Goal: Task Accomplishment & Management: Manage account settings

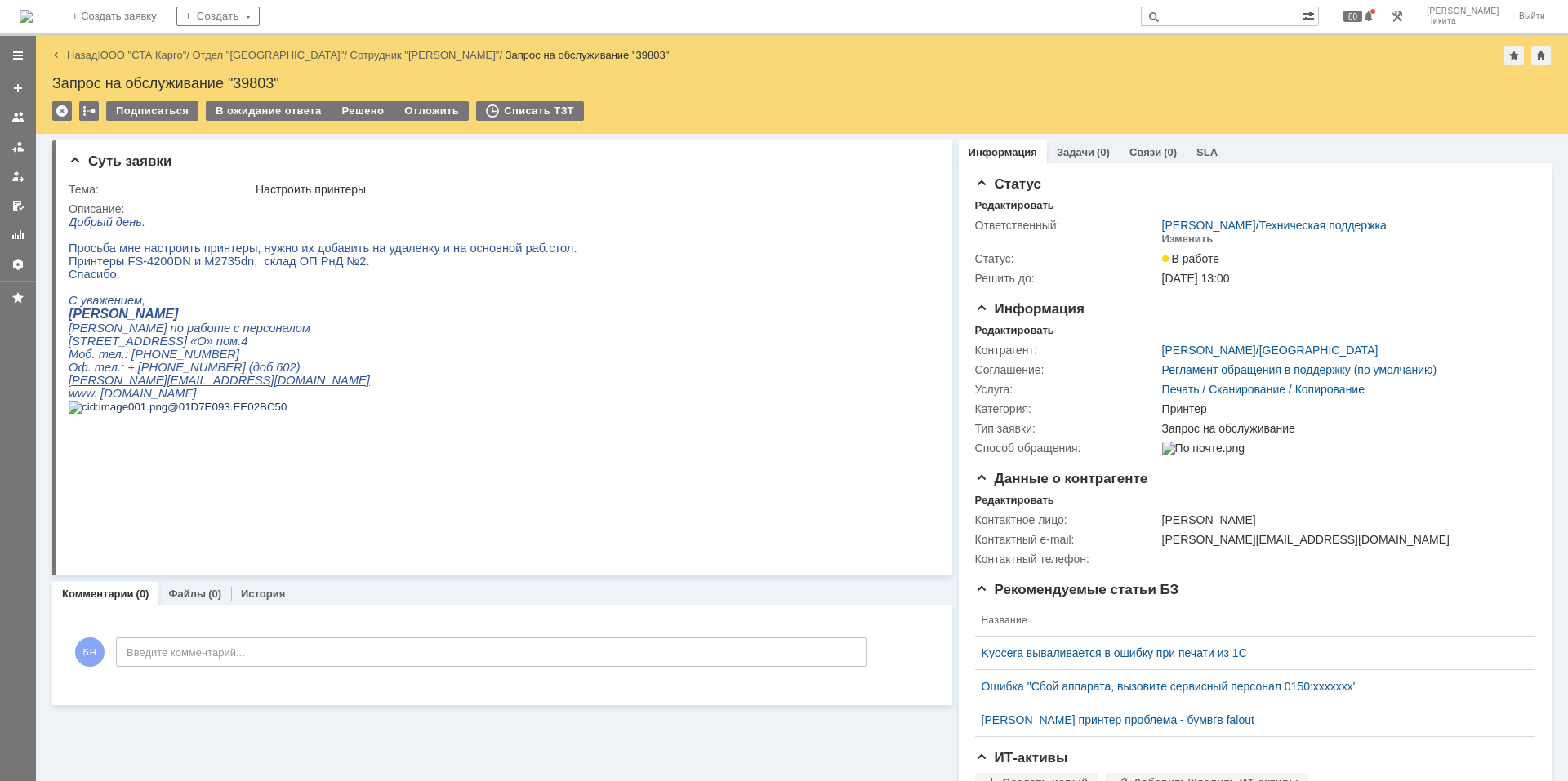
click at [33, 16] on img at bounding box center [26, 16] width 13 height 13
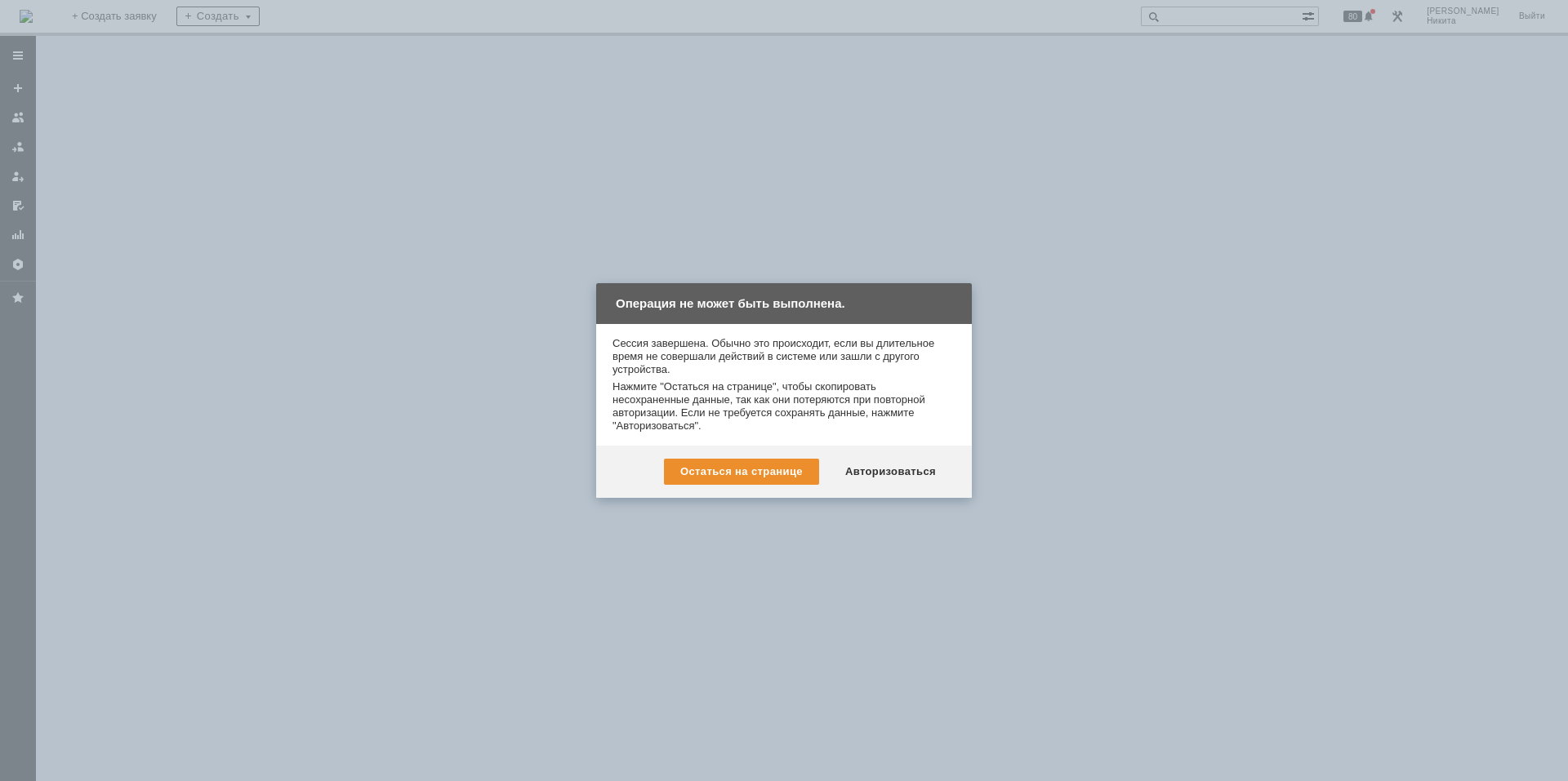
click at [914, 458] on div "Остаться на странице Авторизоваться" at bounding box center [784, 471] width 375 height 52
click at [912, 480] on div "Авторизоваться" at bounding box center [890, 472] width 123 height 26
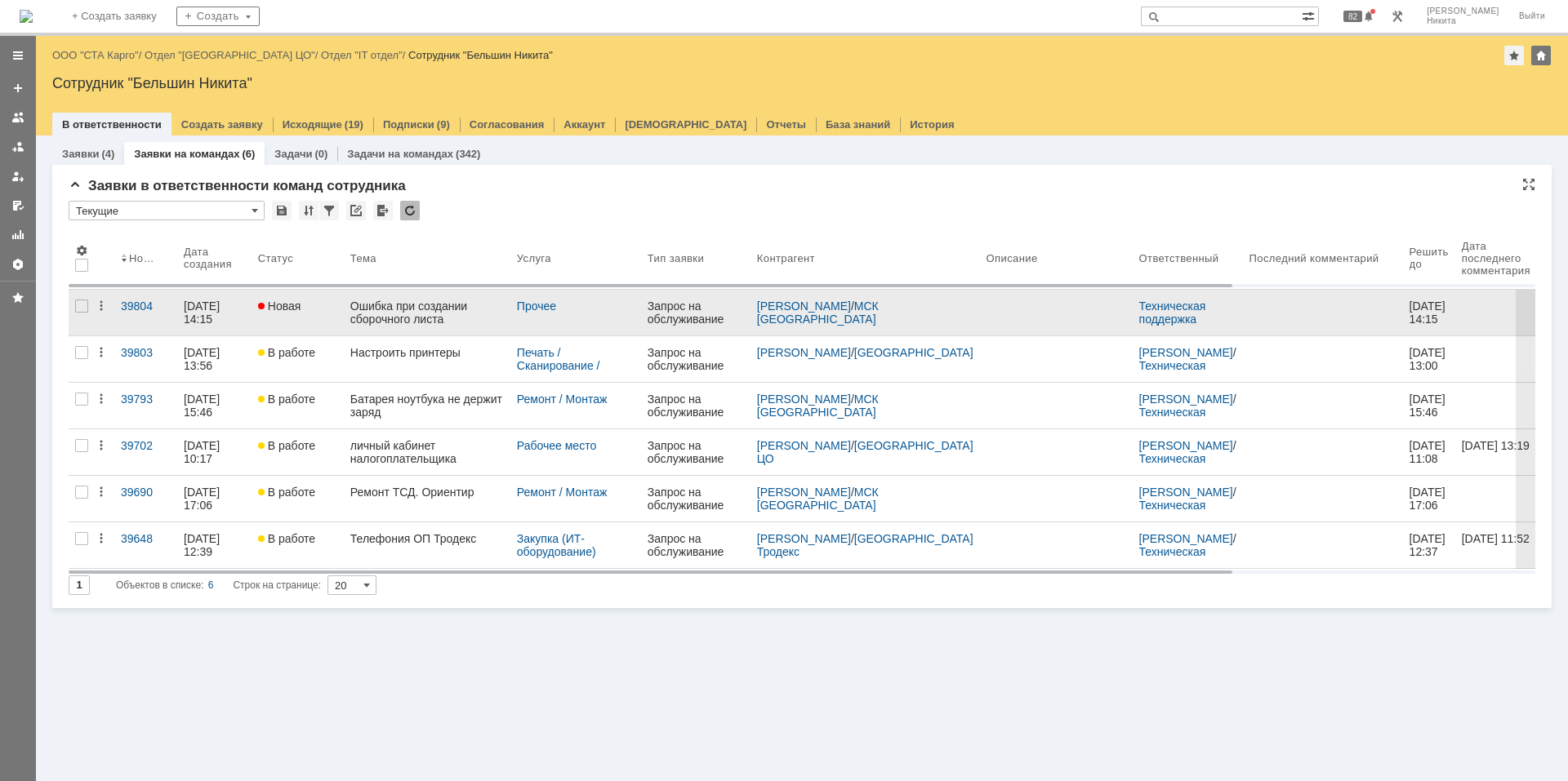
click at [390, 311] on div "Ошибка при создании сборочного листа" at bounding box center [427, 313] width 153 height 26
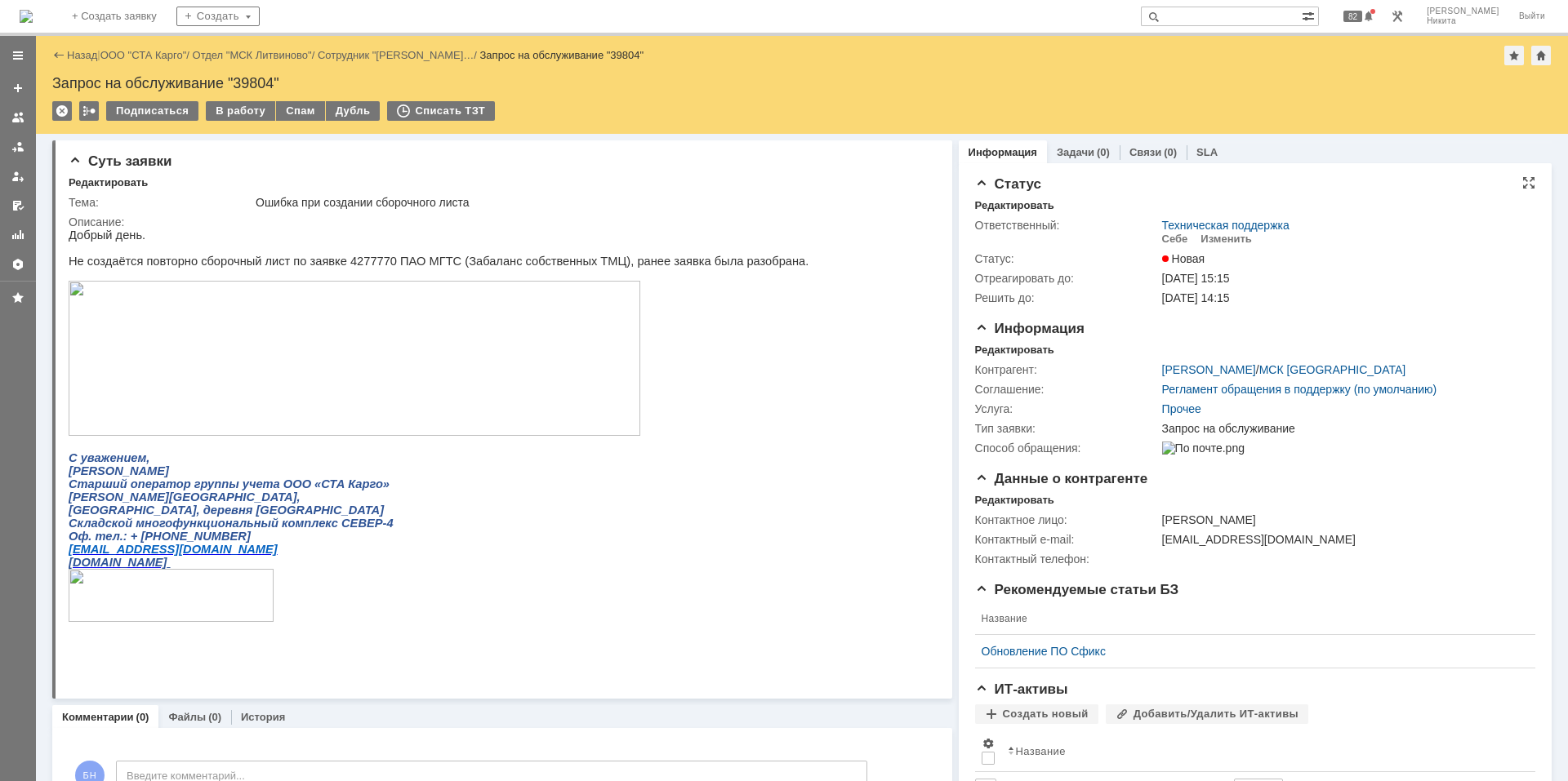
click at [1209, 245] on td "Изменить" at bounding box center [1226, 239] width 64 height 16
click at [1209, 234] on div "Изменить" at bounding box center [1226, 239] width 51 height 13
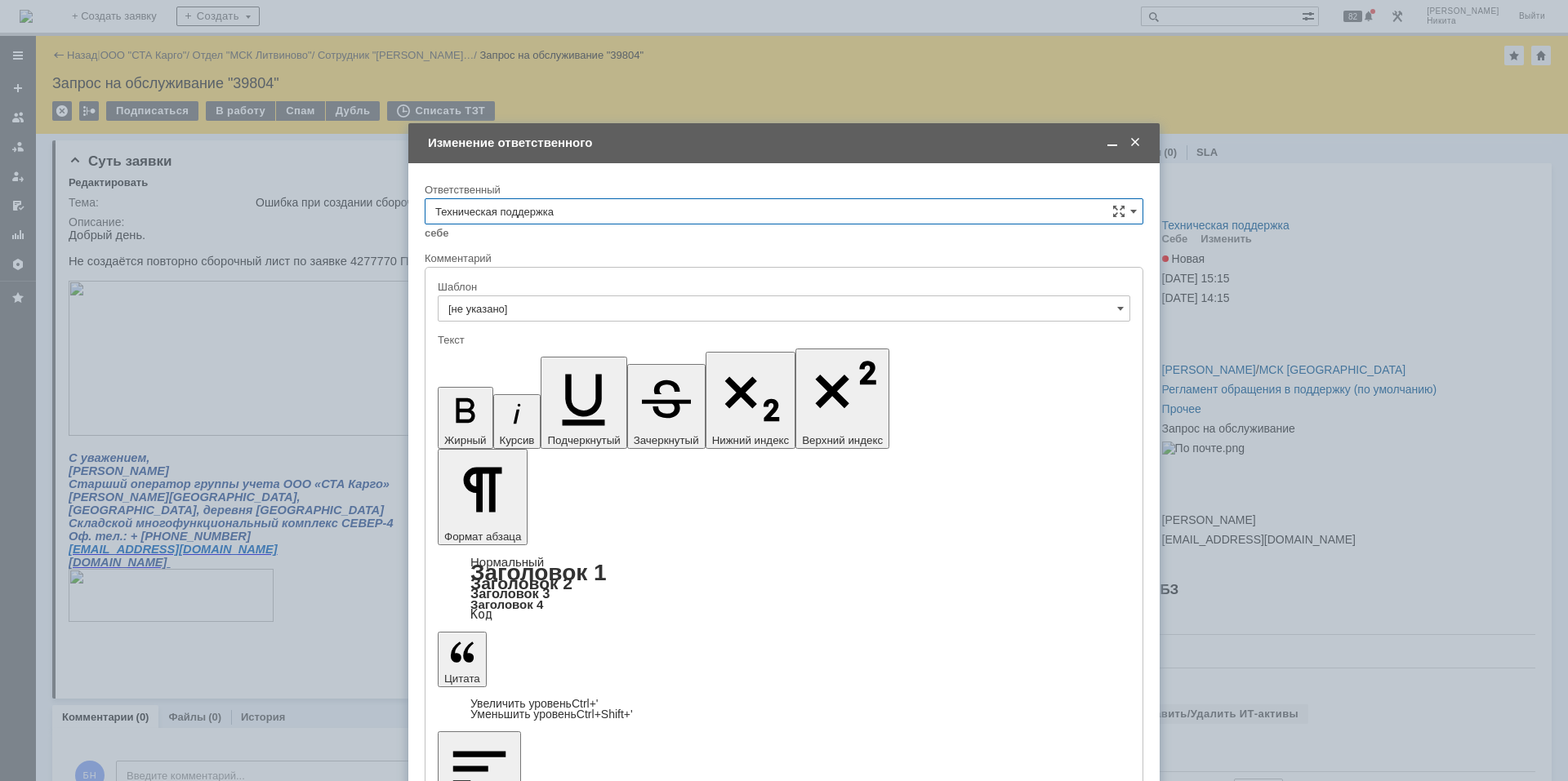
click at [602, 196] on div "Ответственный" at bounding box center [784, 191] width 718 height 16
drag, startPoint x: 612, startPoint y: 208, endPoint x: 614, endPoint y: 217, distance: 9.2
click at [614, 209] on input "Техническая поддержка" at bounding box center [784, 212] width 718 height 26
click at [615, 340] on div "Поддержка 1С" at bounding box center [784, 348] width 717 height 26
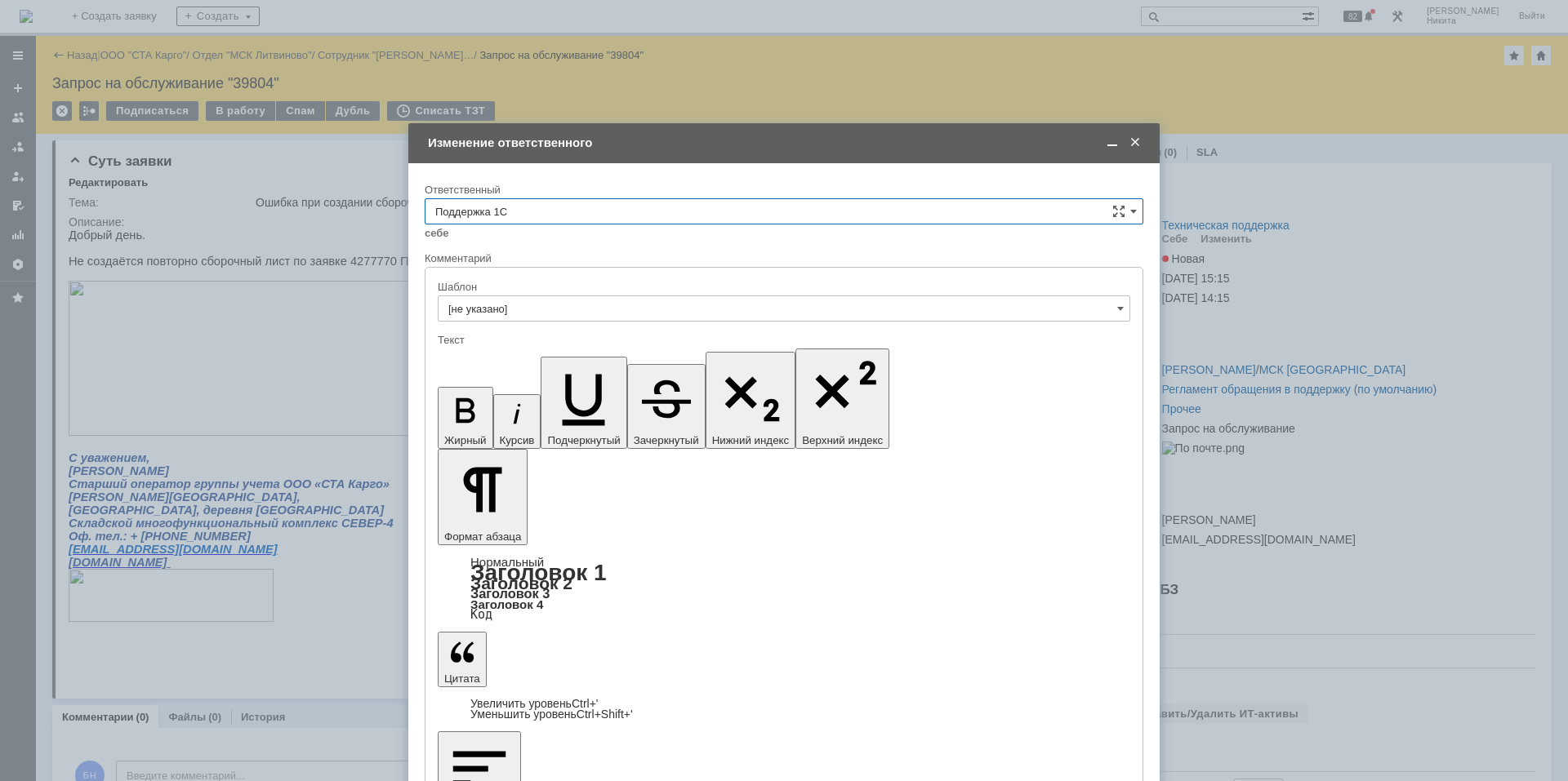
type input "Поддержка 1С"
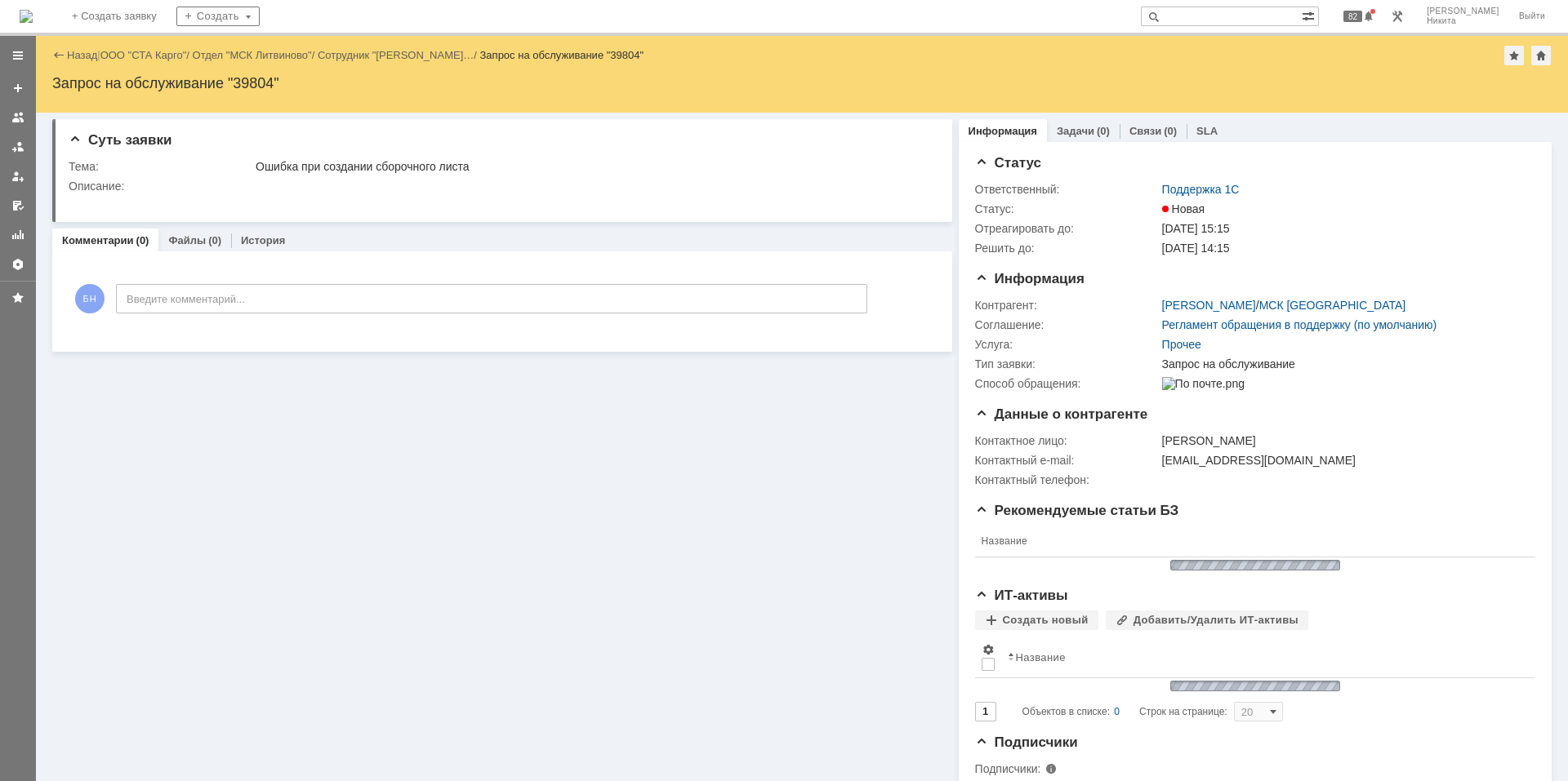
scroll to position [0, 0]
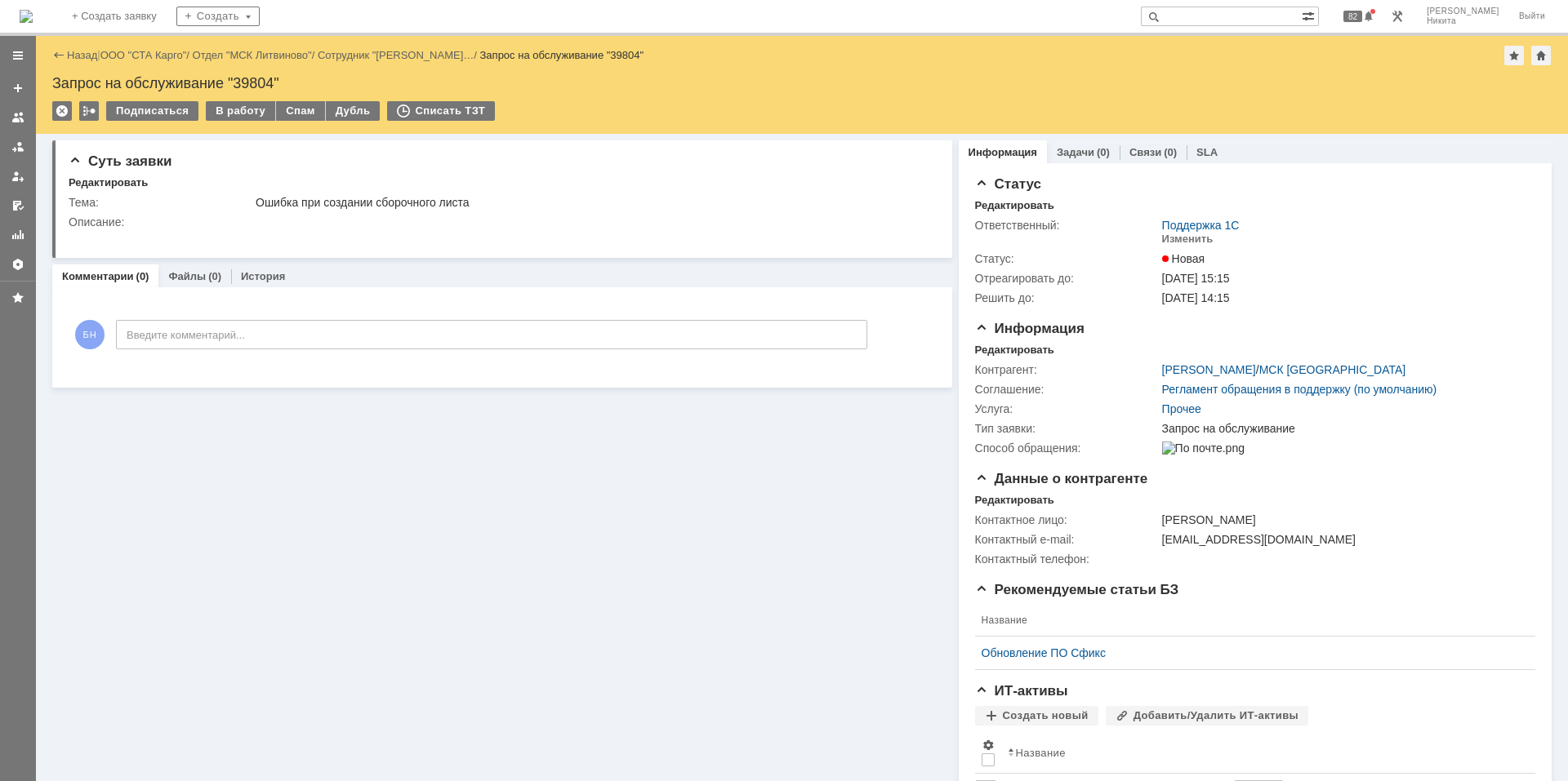
click at [33, 14] on img at bounding box center [26, 16] width 13 height 13
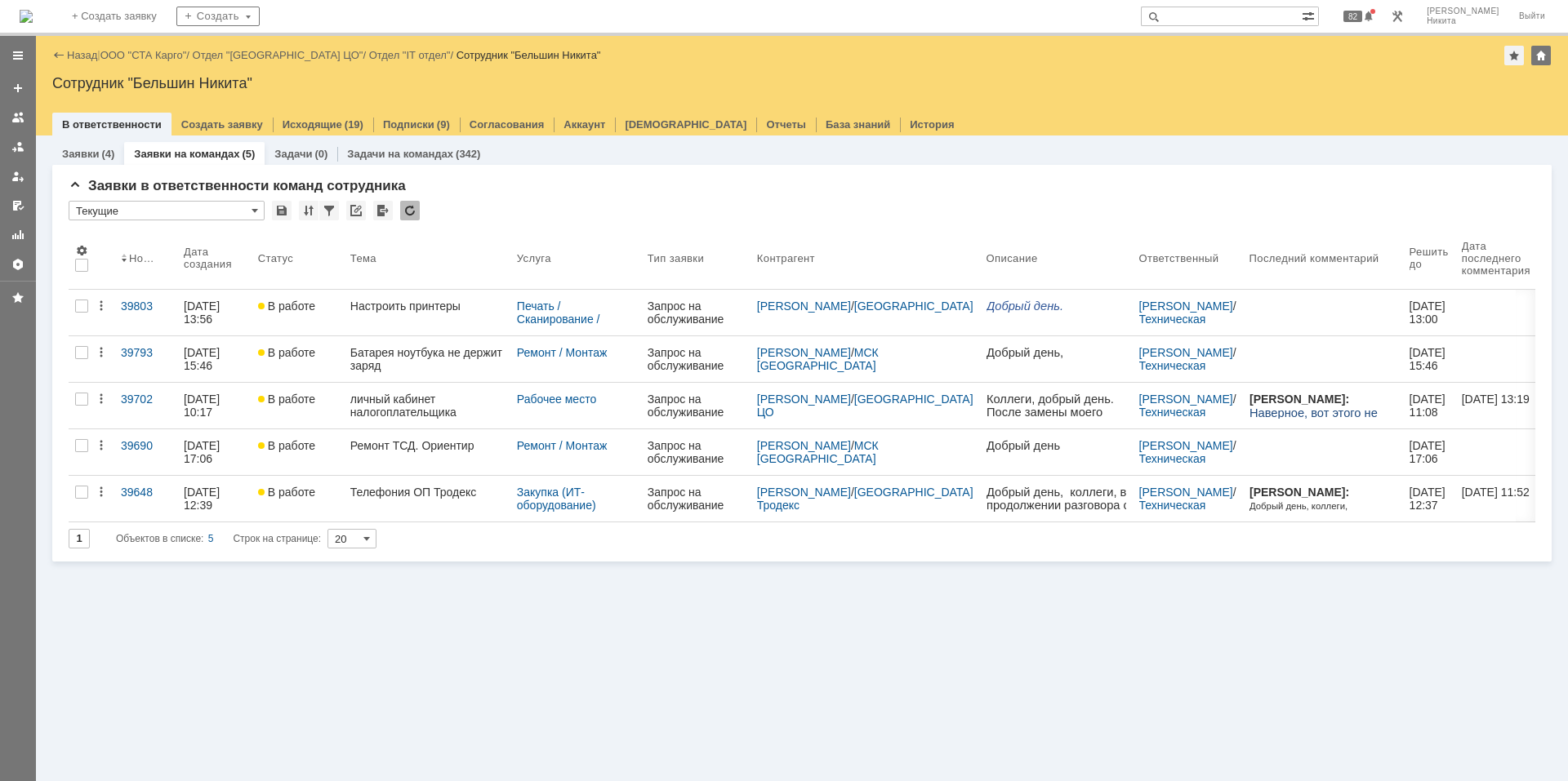
click at [398, 694] on div "Заявки (4) Заявки на командах (5) Задачи (0) Задачи на командах (342) Заявки в …" at bounding box center [802, 458] width 1532 height 646
click at [412, 200] on div "Заявки в ответственности команд сотрудника * Текущие Результаты поиска: 1 Объек…" at bounding box center [802, 369] width 1467 height 383
click at [412, 206] on div at bounding box center [410, 211] width 20 height 20
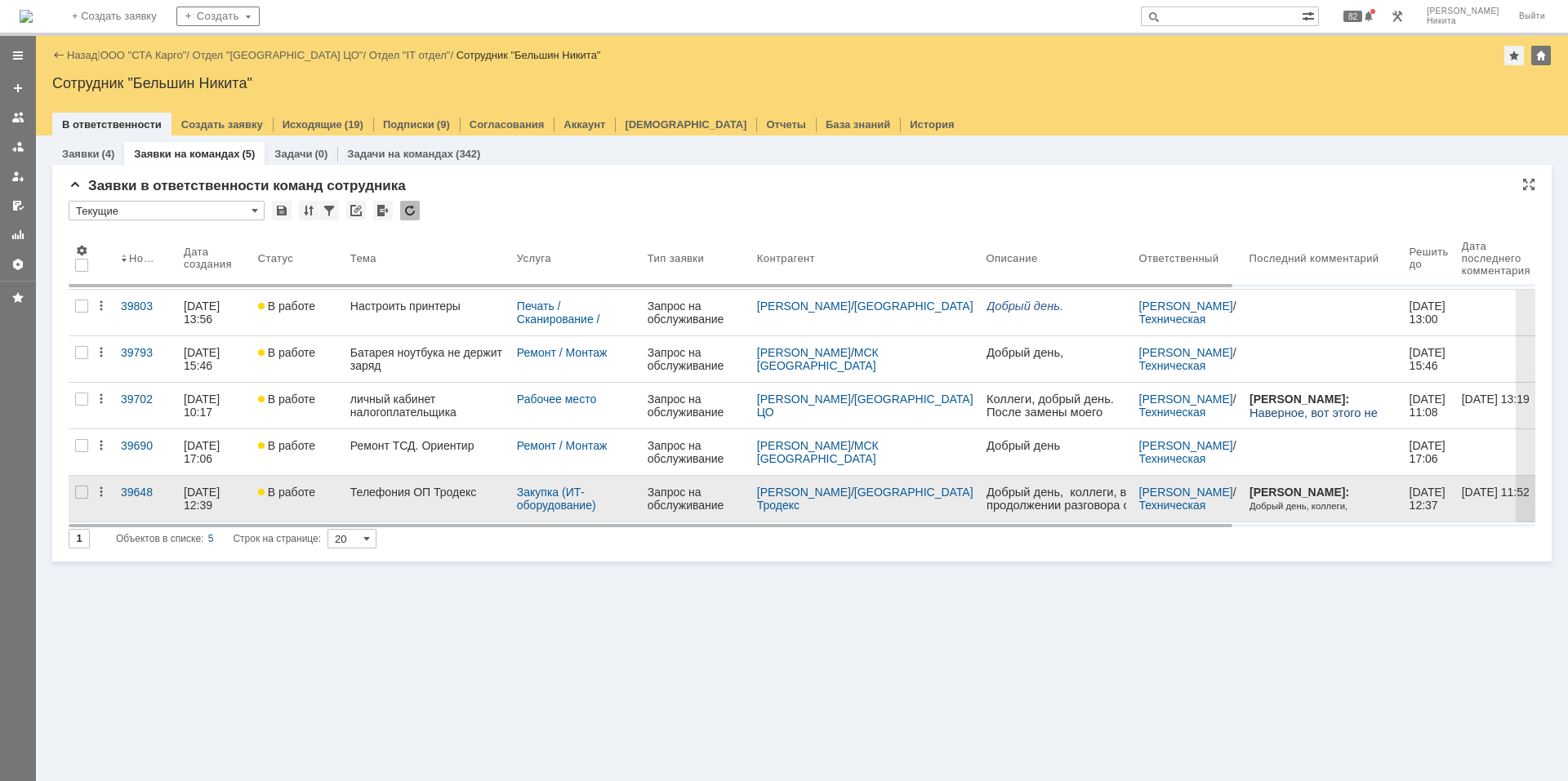
click at [424, 496] on div "Телефония ОП Тродекс" at bounding box center [427, 492] width 153 height 13
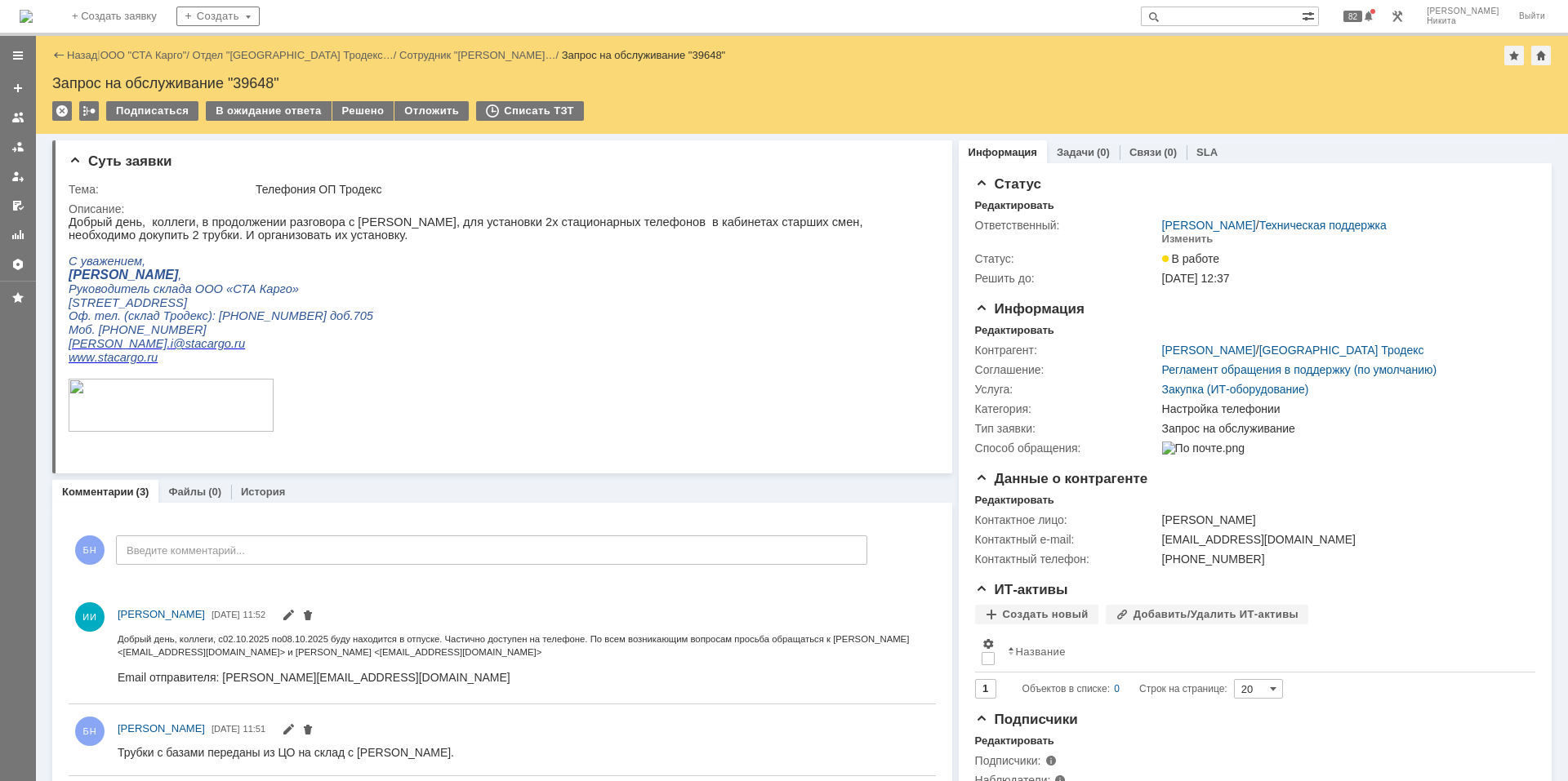
click at [33, 12] on img at bounding box center [26, 16] width 13 height 13
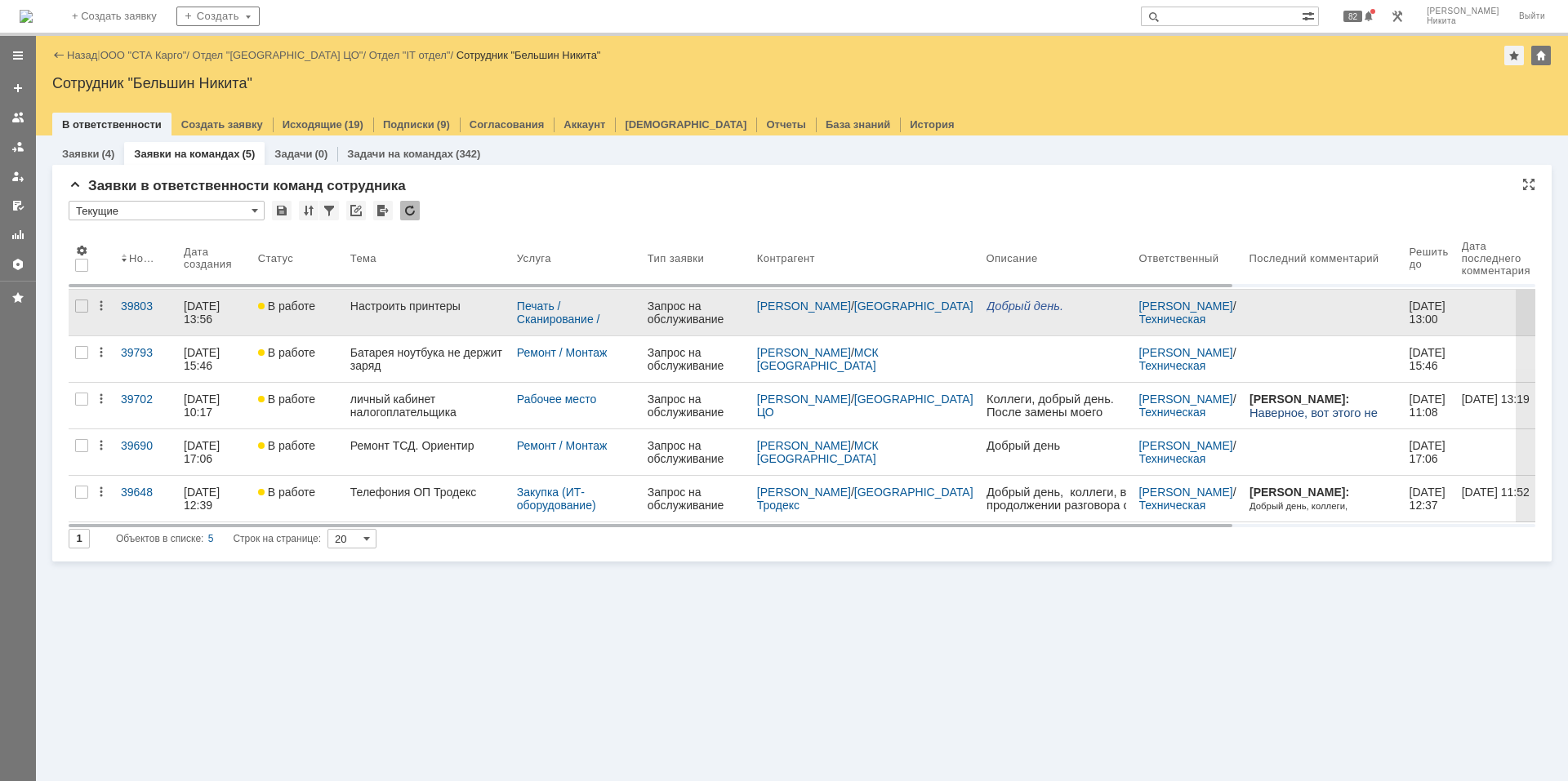
click at [398, 314] on link "Настроить принтеры" at bounding box center [427, 312] width 167 height 45
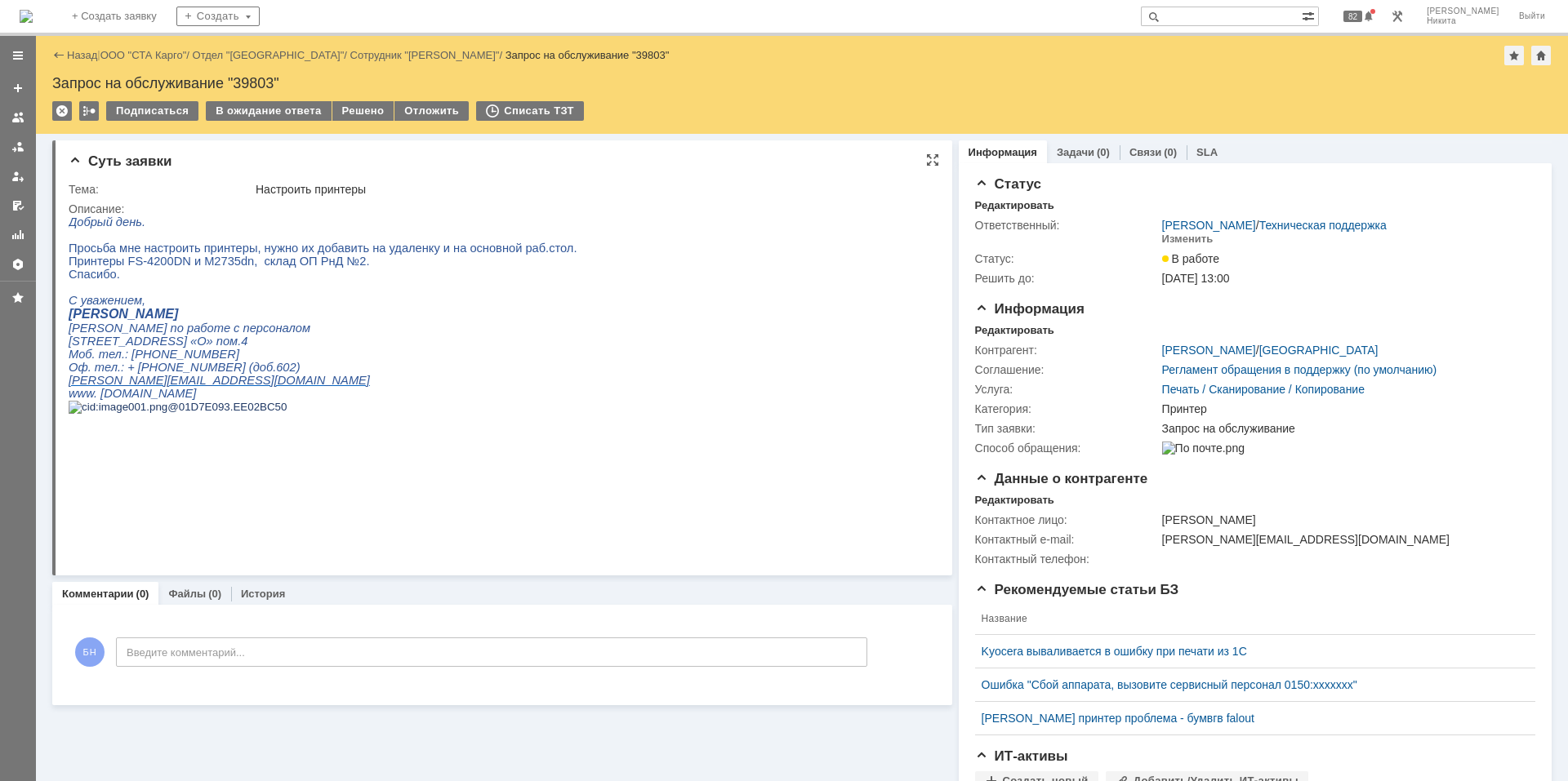
click at [408, 294] on p at bounding box center [323, 288] width 509 height 13
click at [33, 14] on img at bounding box center [26, 16] width 13 height 13
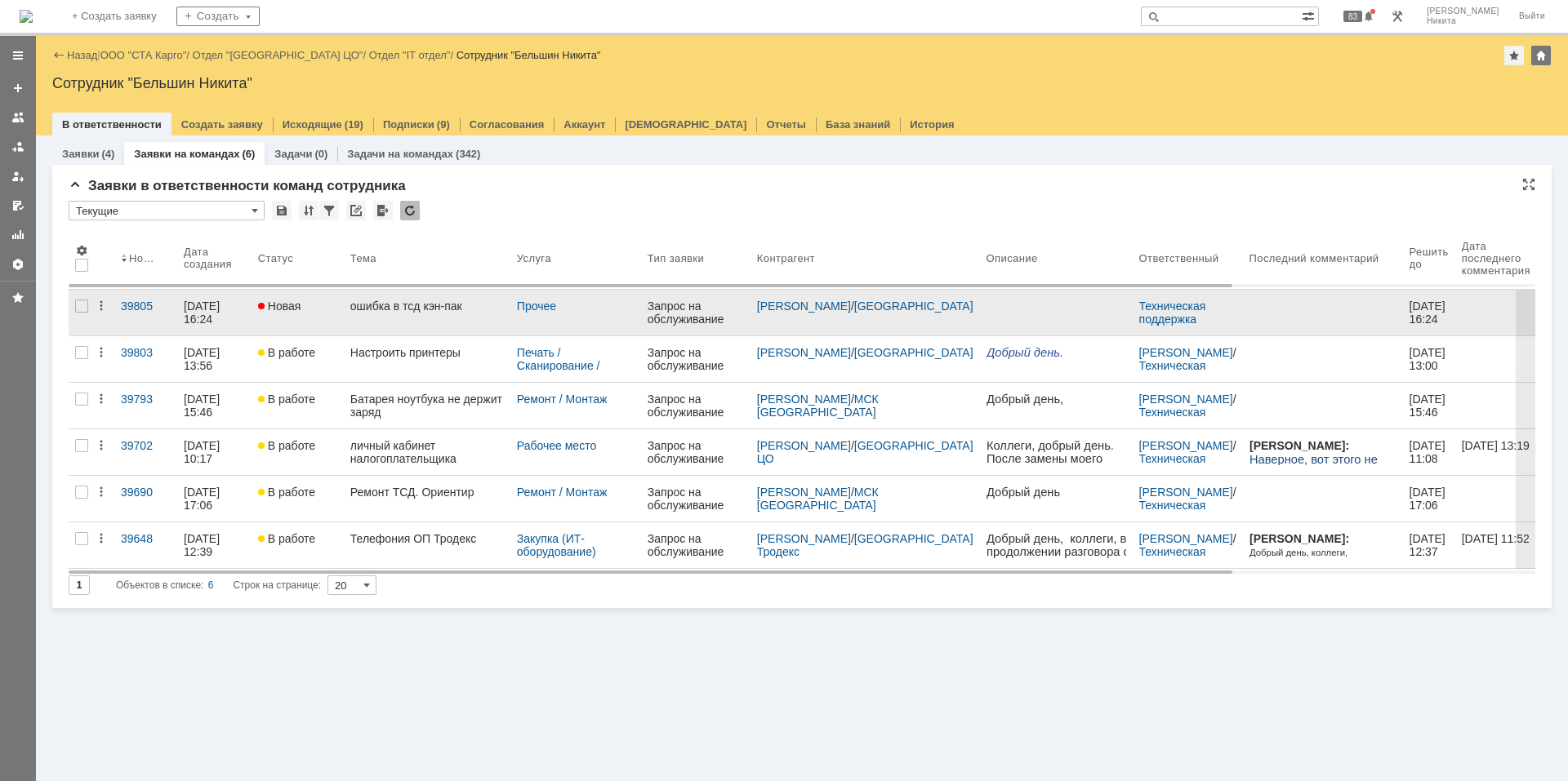
click at [469, 294] on link "ошибка в тсд кэн-пак" at bounding box center [427, 312] width 167 height 45
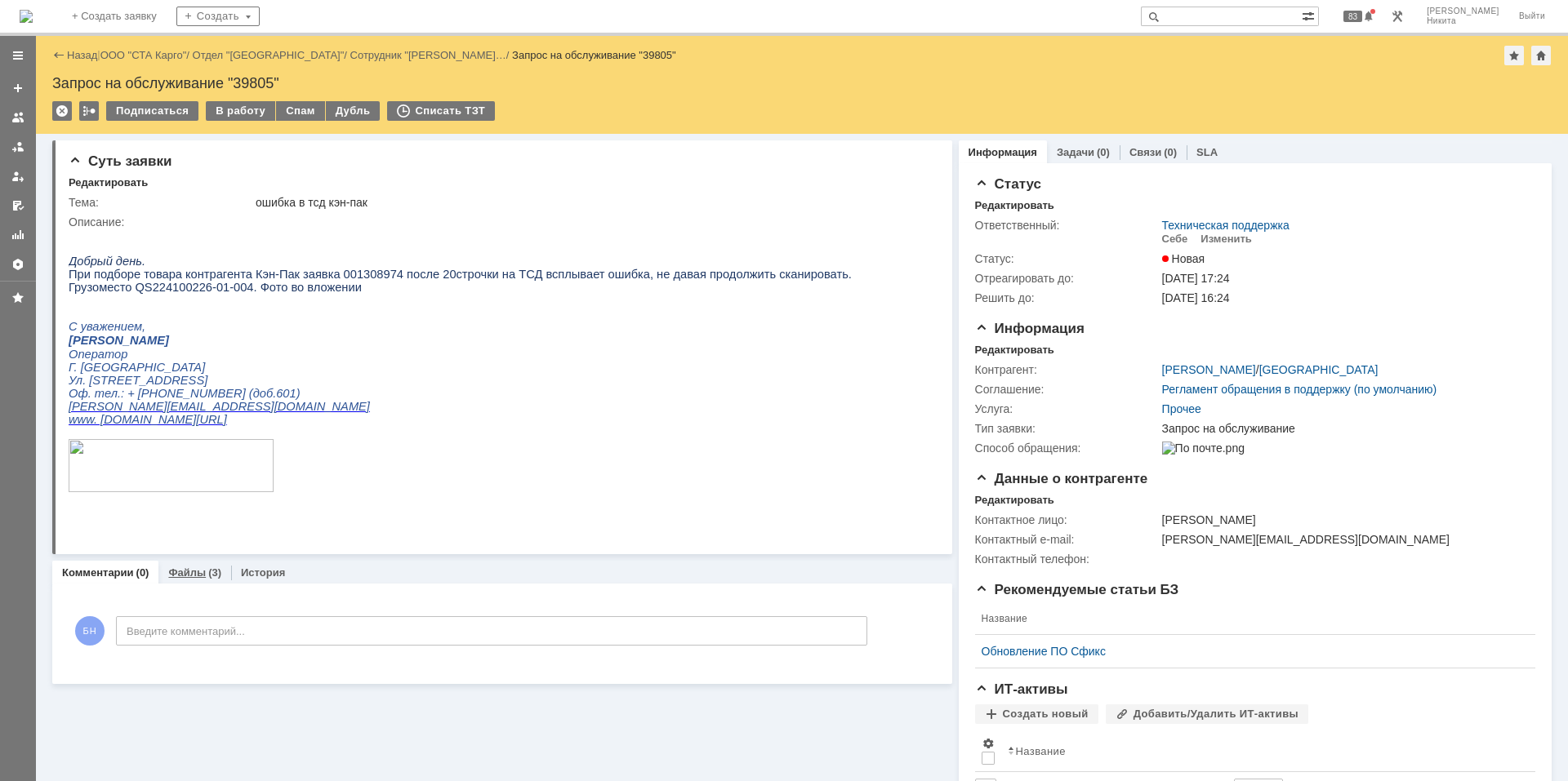
click at [176, 567] on div "Файлы (3)" at bounding box center [195, 572] width 73 height 24
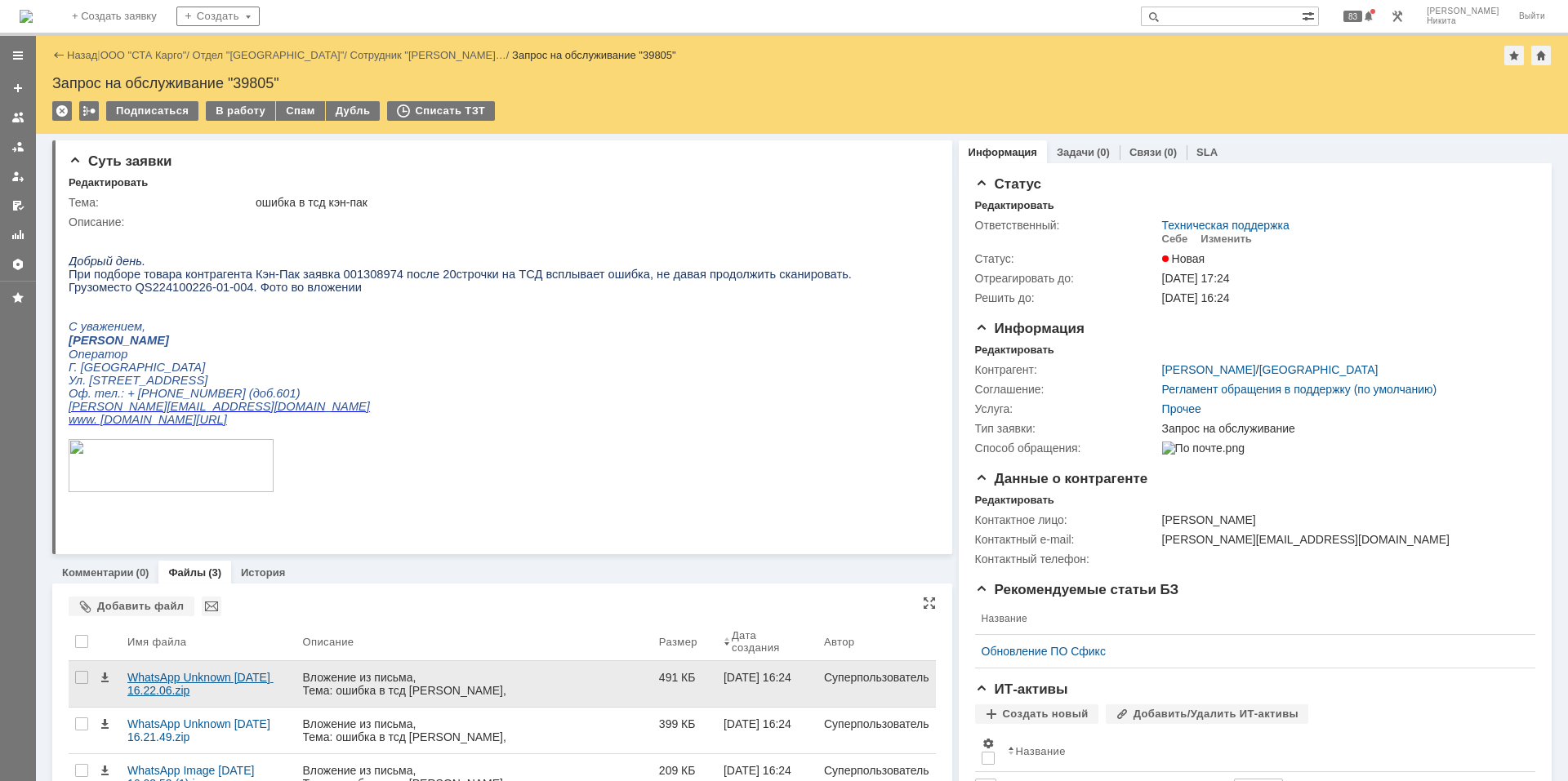
click at [266, 693] on div "WhatsApp Unknown 2025-10-02 at 16.22.06.zip" at bounding box center [208, 685] width 162 height 26
click at [527, 682] on div "Вложение из письма, Тема: ошибка в тсд кэн-пак, Отправитель: Николаева Ирина Ге…" at bounding box center [474, 697] width 343 height 52
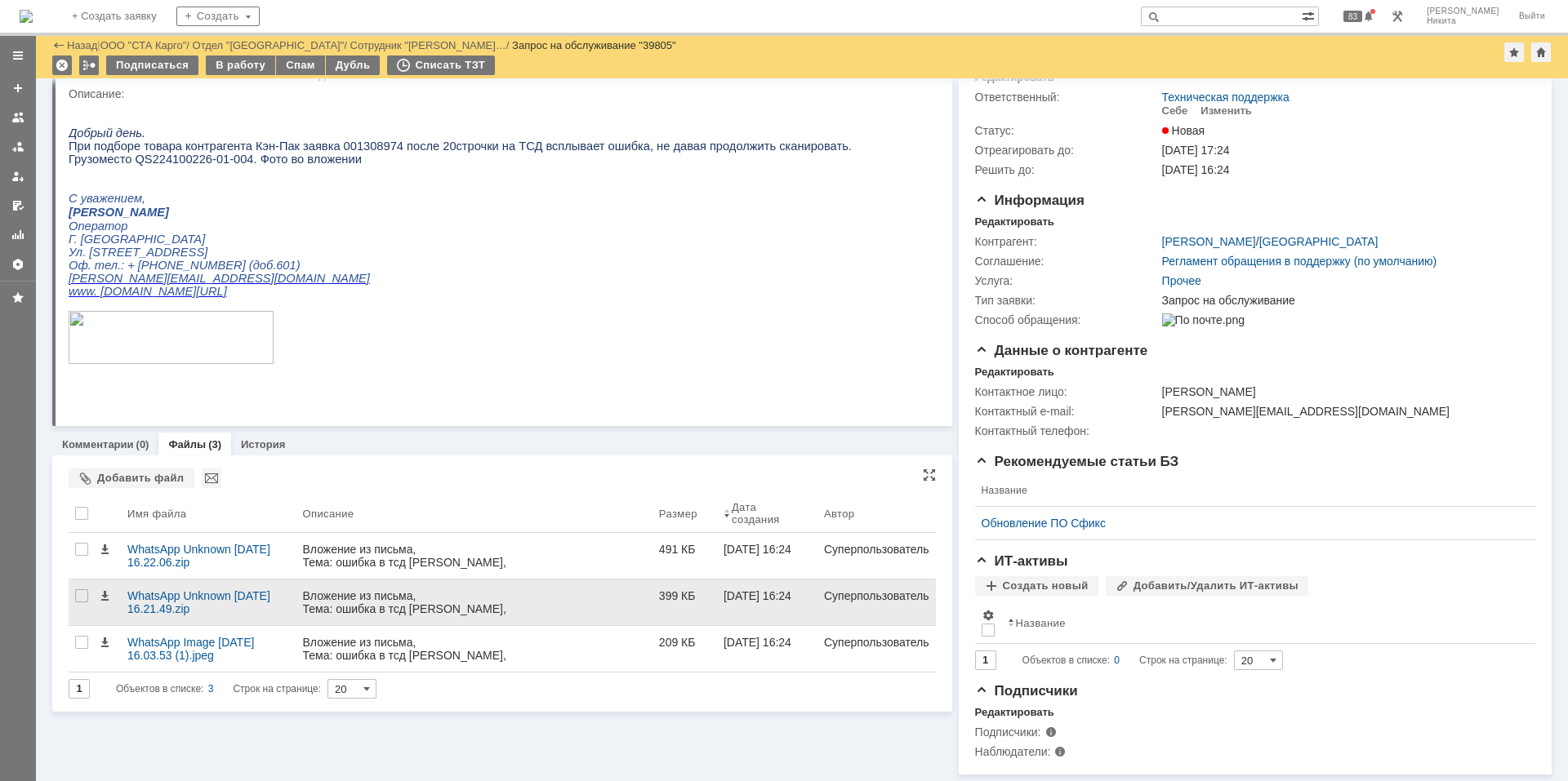
scroll to position [83, 0]
click at [399, 590] on div "Вложение из письма, Тема: ошибка в тсд кэн-пак, Отправитель: Николаева Ирина Ге…" at bounding box center [474, 615] width 343 height 52
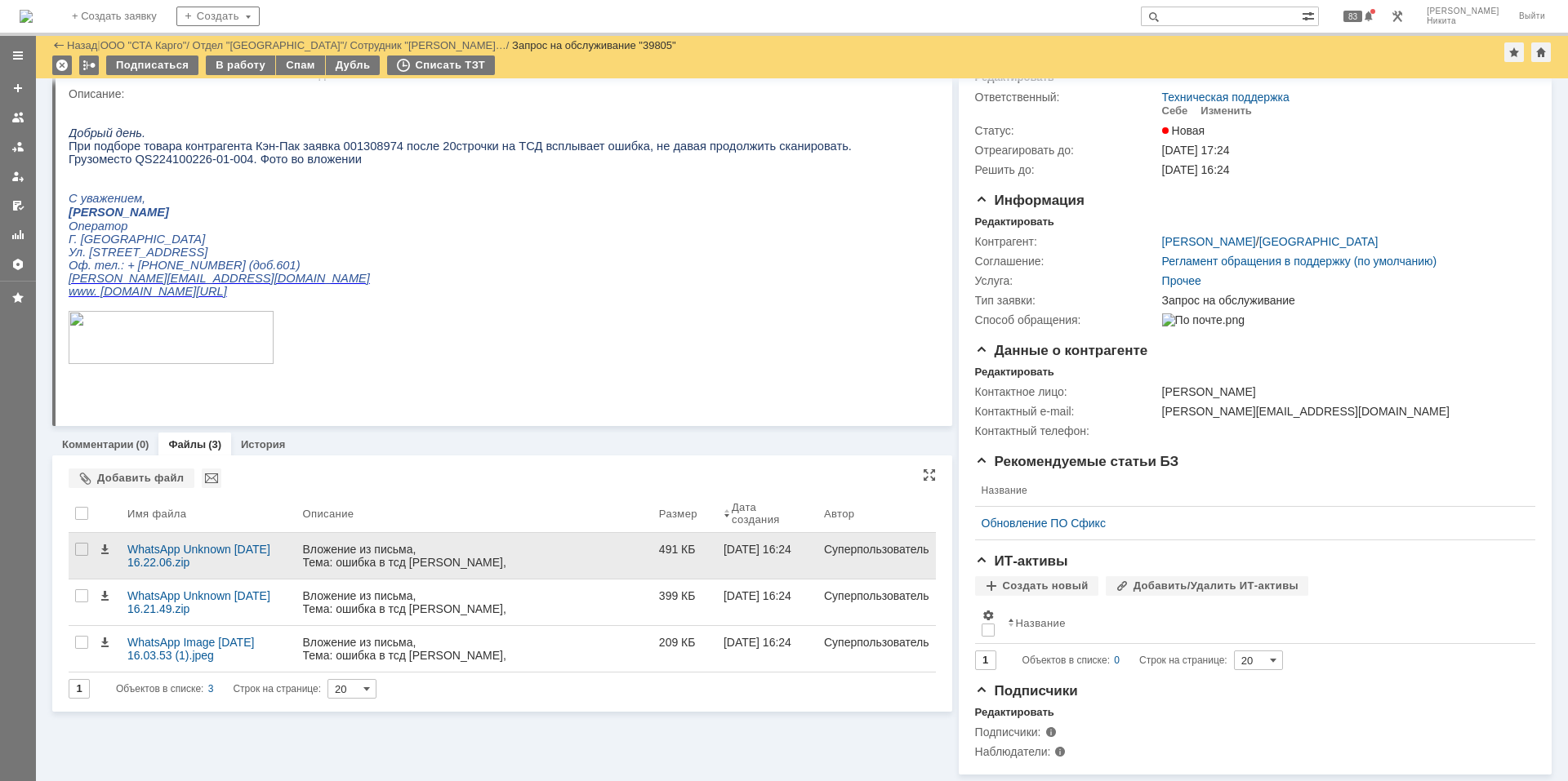
click at [402, 547] on div "Вложение из письма, Тема: ошибка в тсд кэн-пак, Отправитель: Николаева Ирина Ге…" at bounding box center [474, 568] width 343 height 52
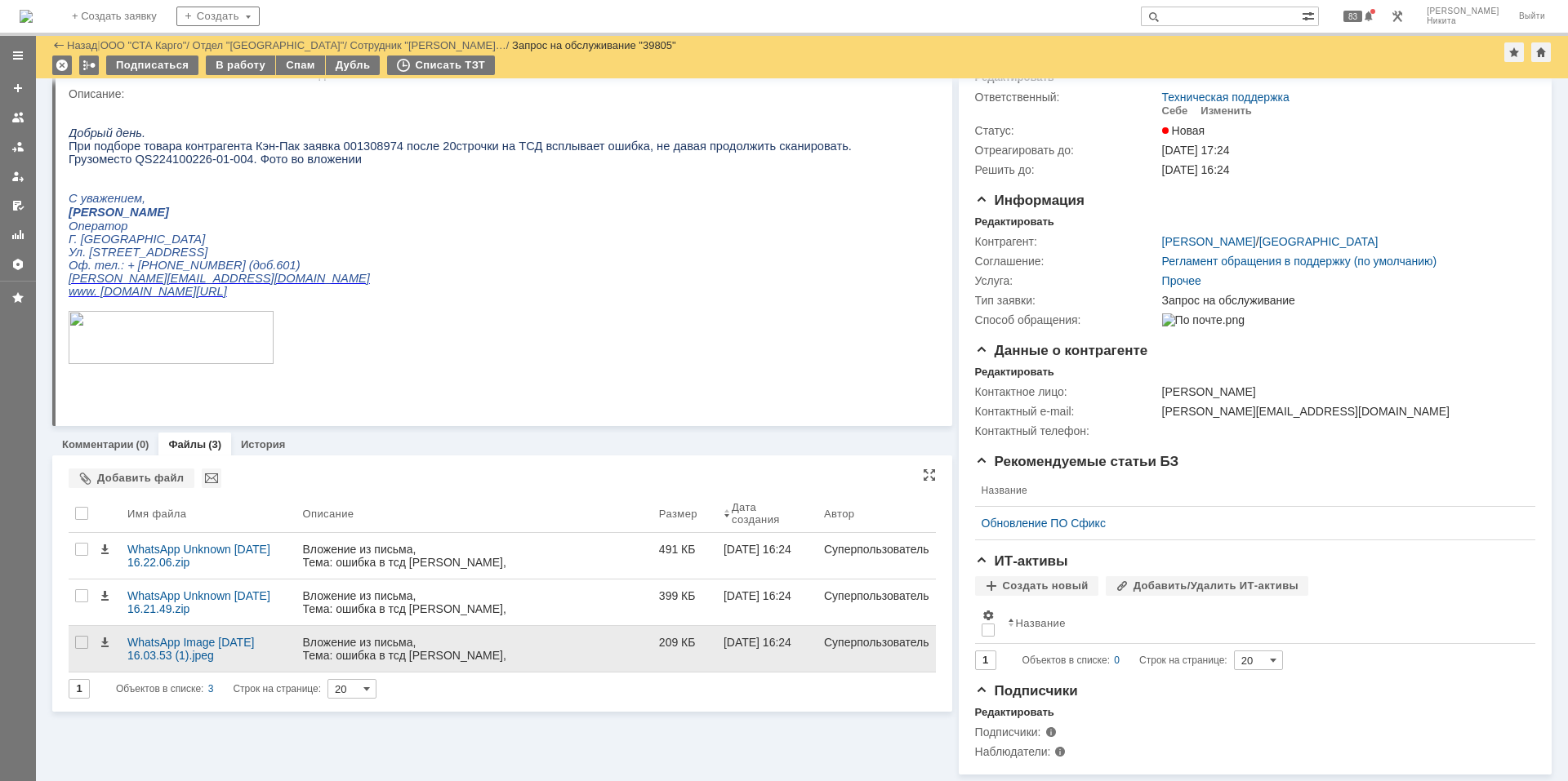
click at [358, 636] on div "Вложение из письма, Тема: ошибка в тсд кэн-пак, Отправитель: Николаева Ирина Ге…" at bounding box center [474, 661] width 343 height 52
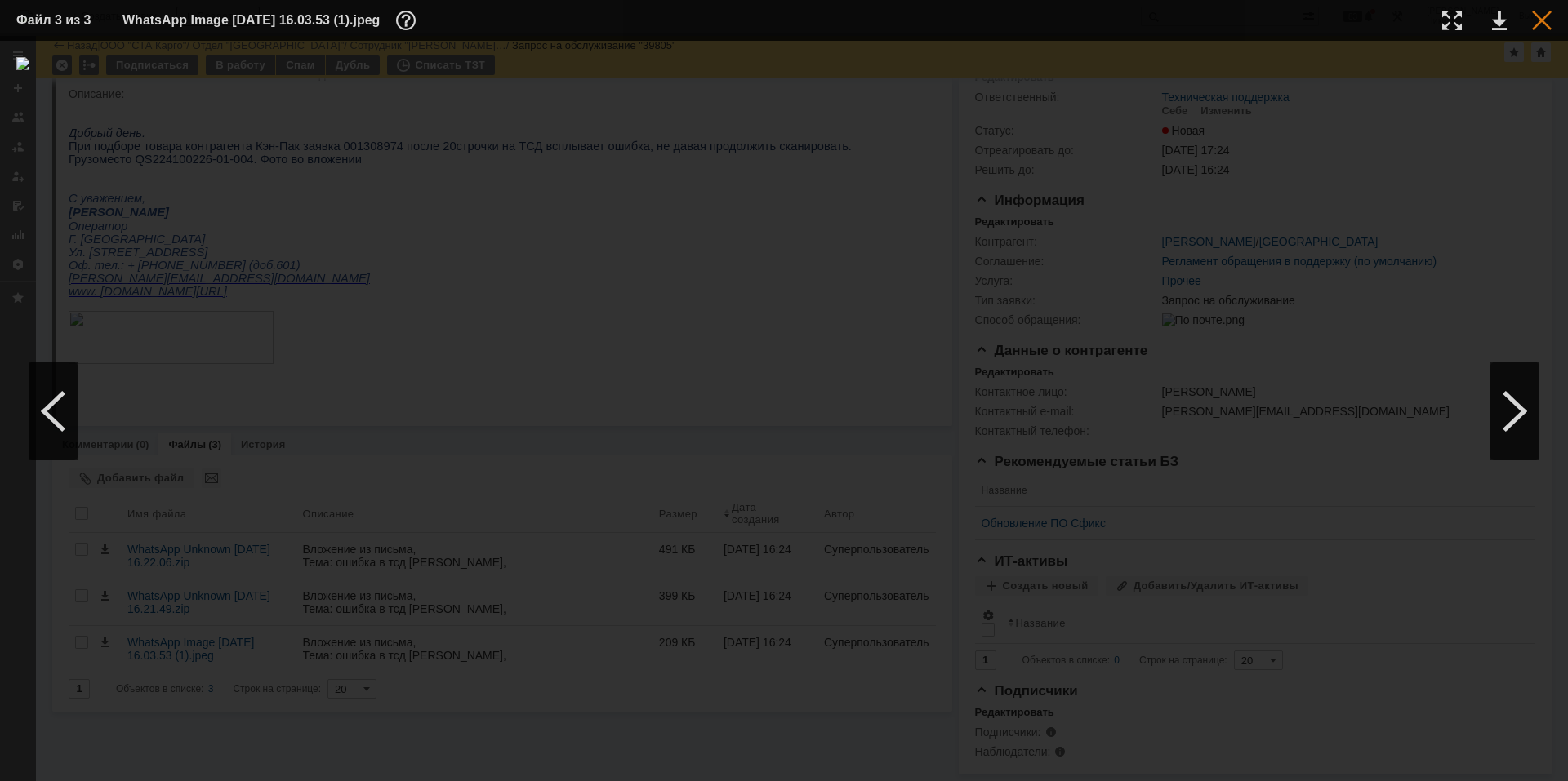
click at [1538, 26] on div at bounding box center [1542, 21] width 20 height 20
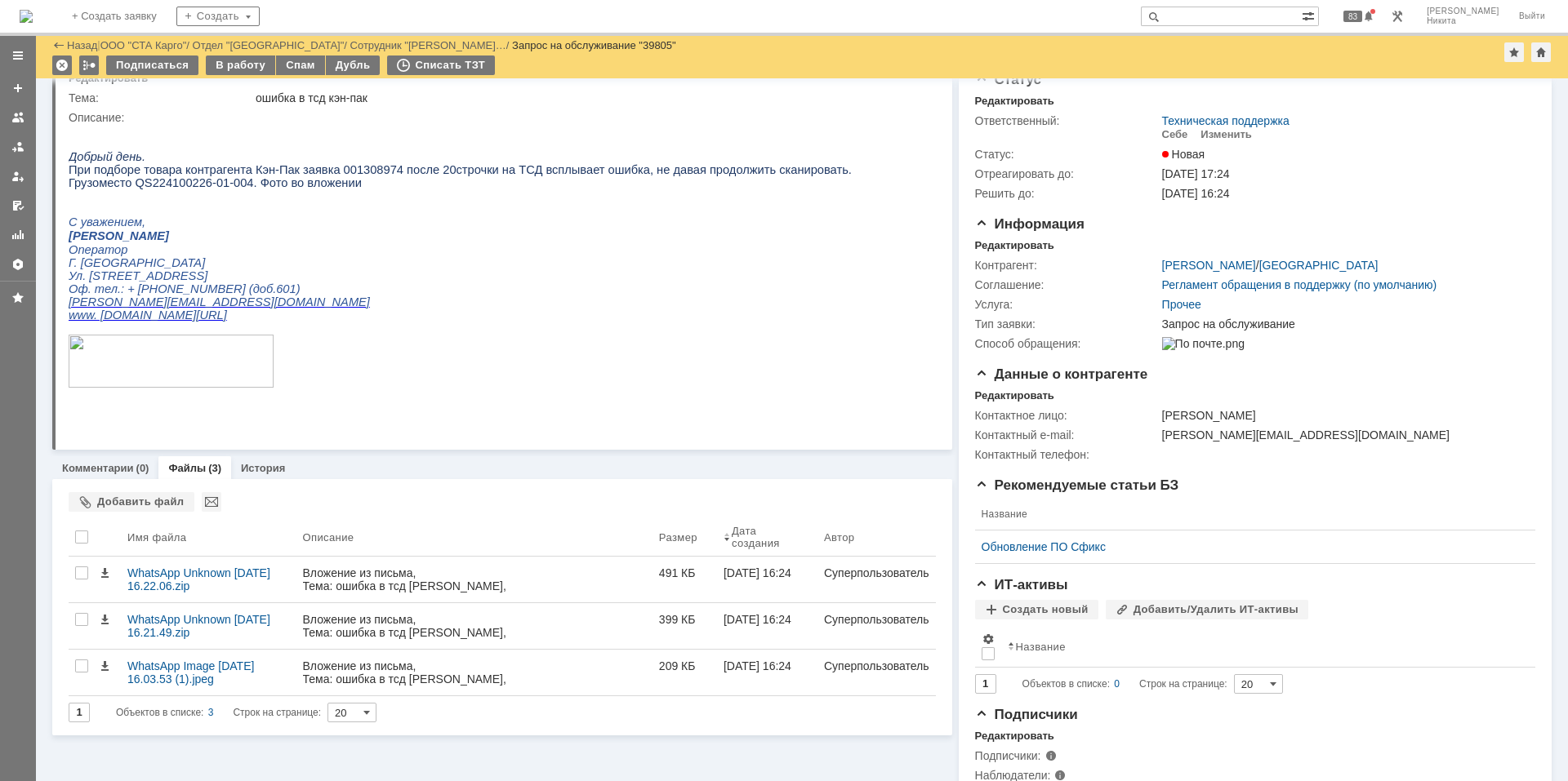
scroll to position [0, 0]
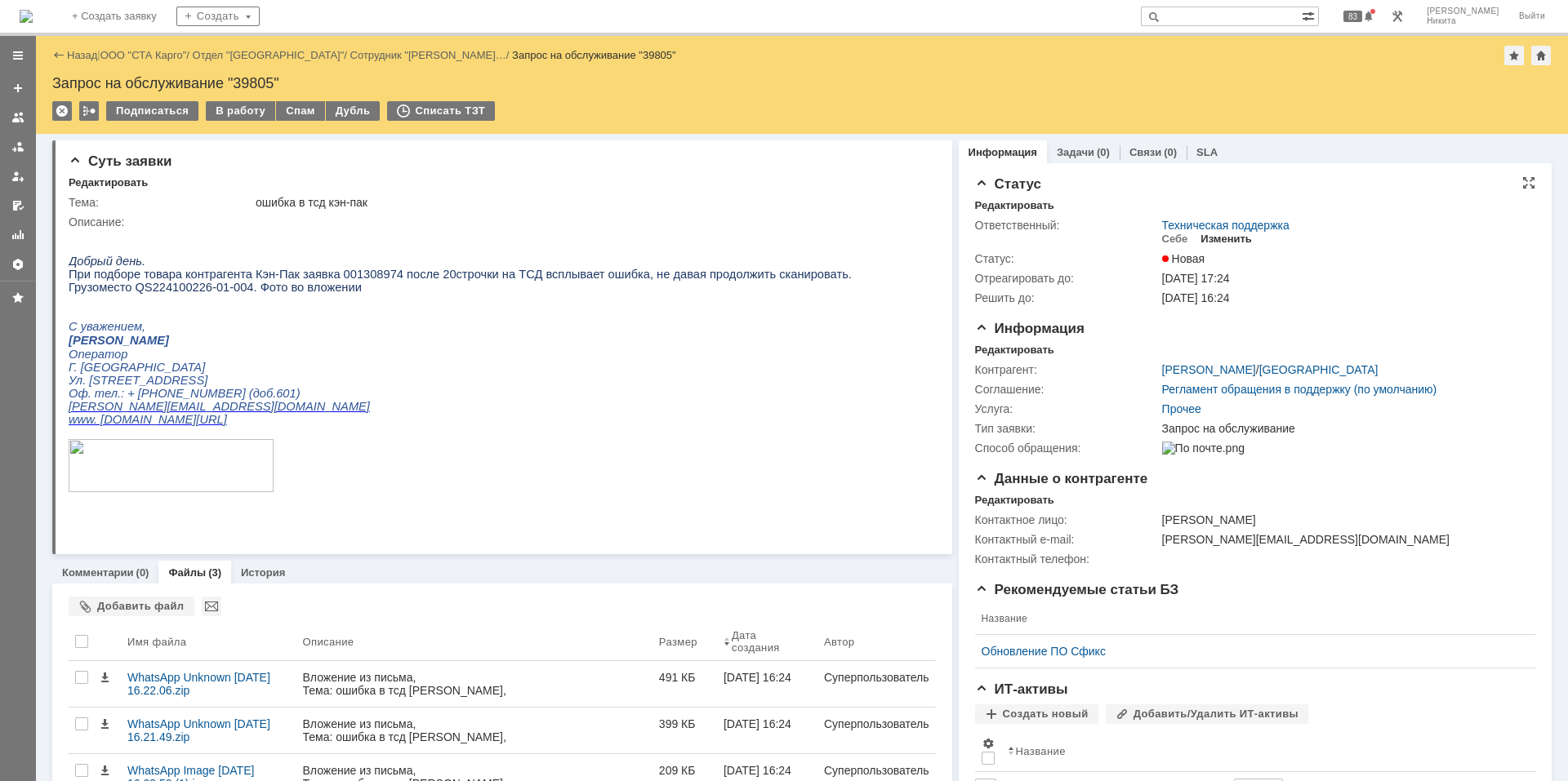
click at [1202, 239] on div "Изменить" at bounding box center [1226, 239] width 51 height 13
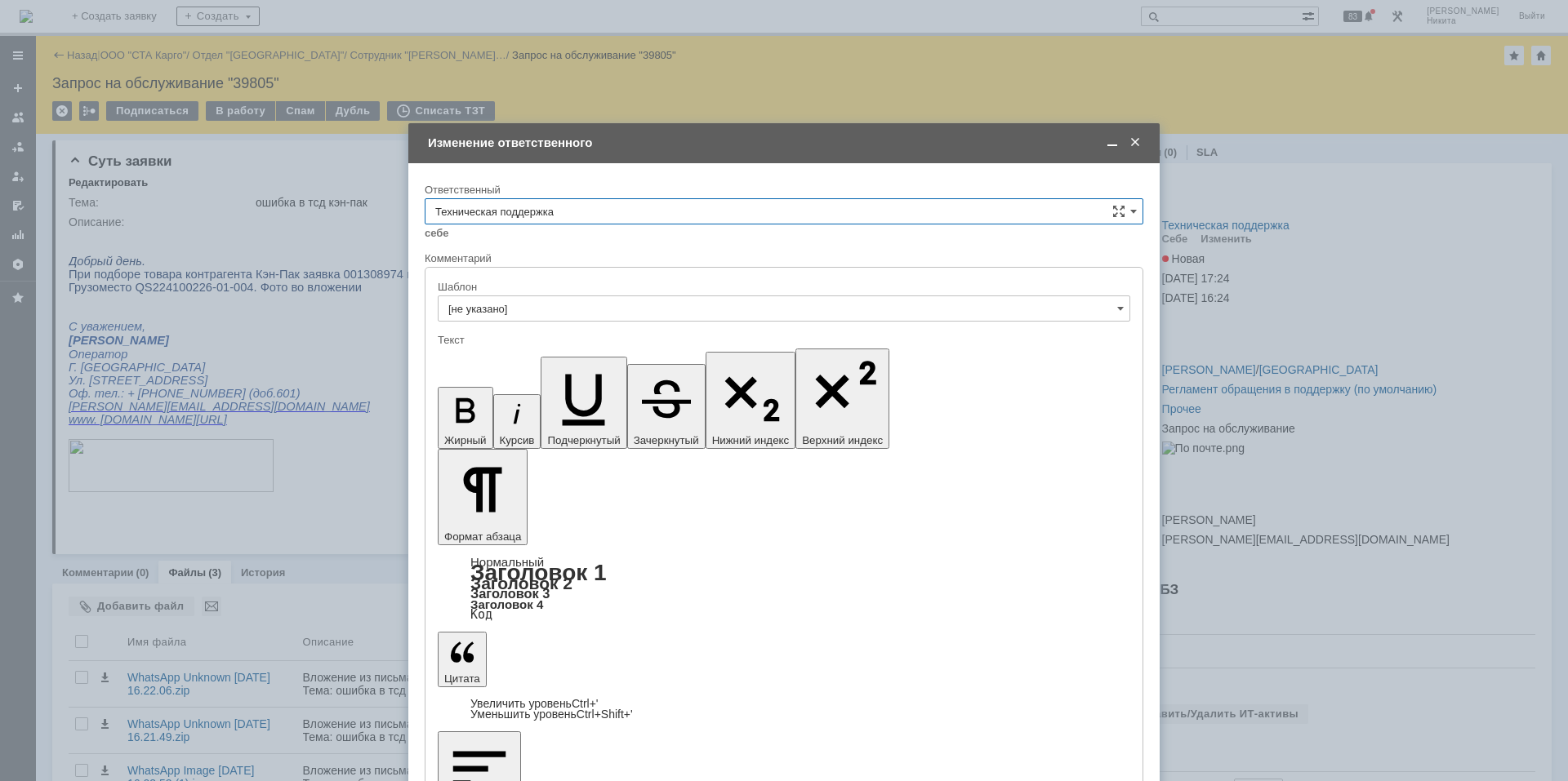
click at [758, 217] on input "Техническая поддержка" at bounding box center [784, 212] width 718 height 26
click at [571, 423] on span "Поддержка 1С" at bounding box center [784, 430] width 697 height 13
type input "Поддержка 1С"
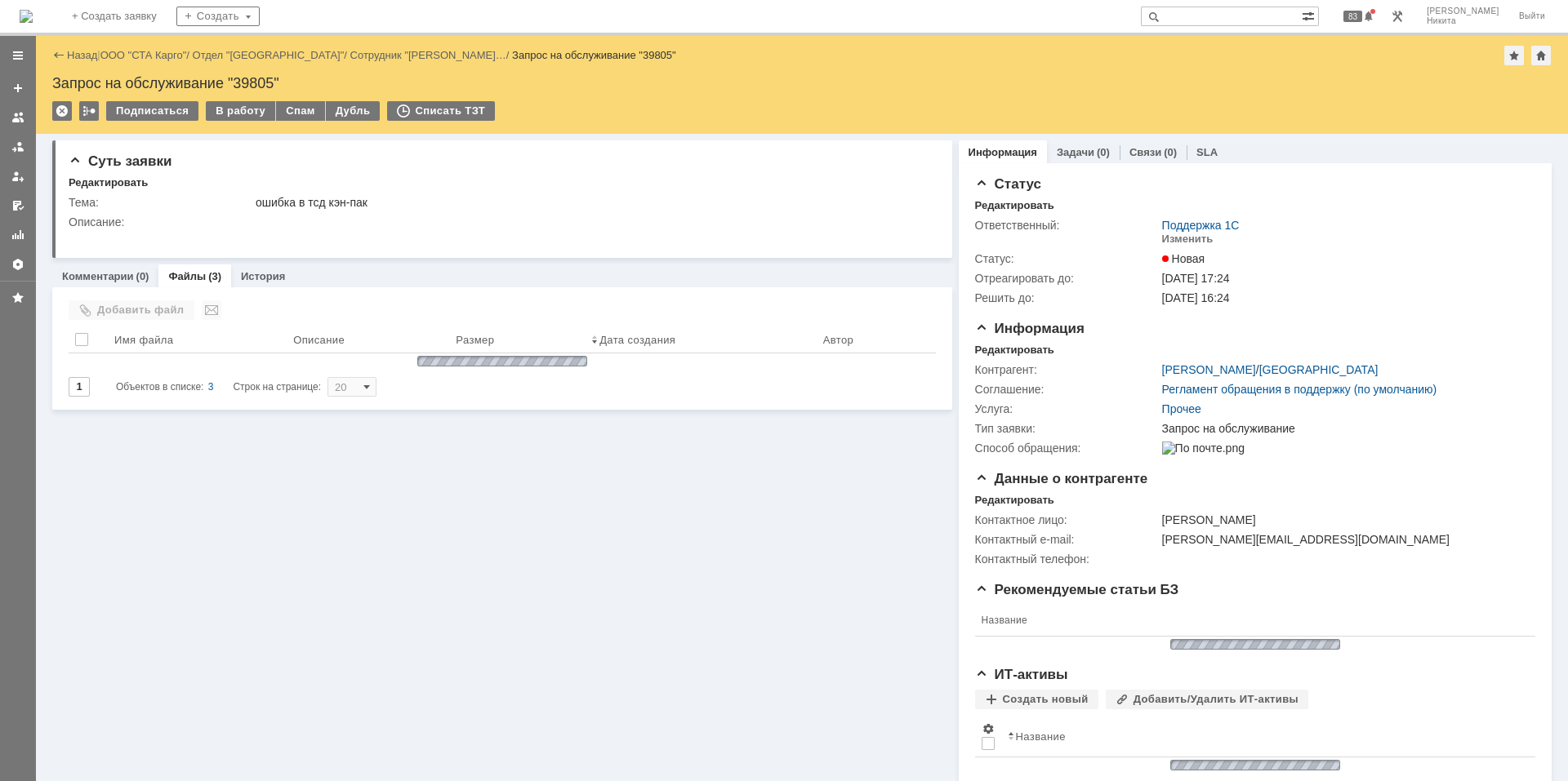
scroll to position [0, 0]
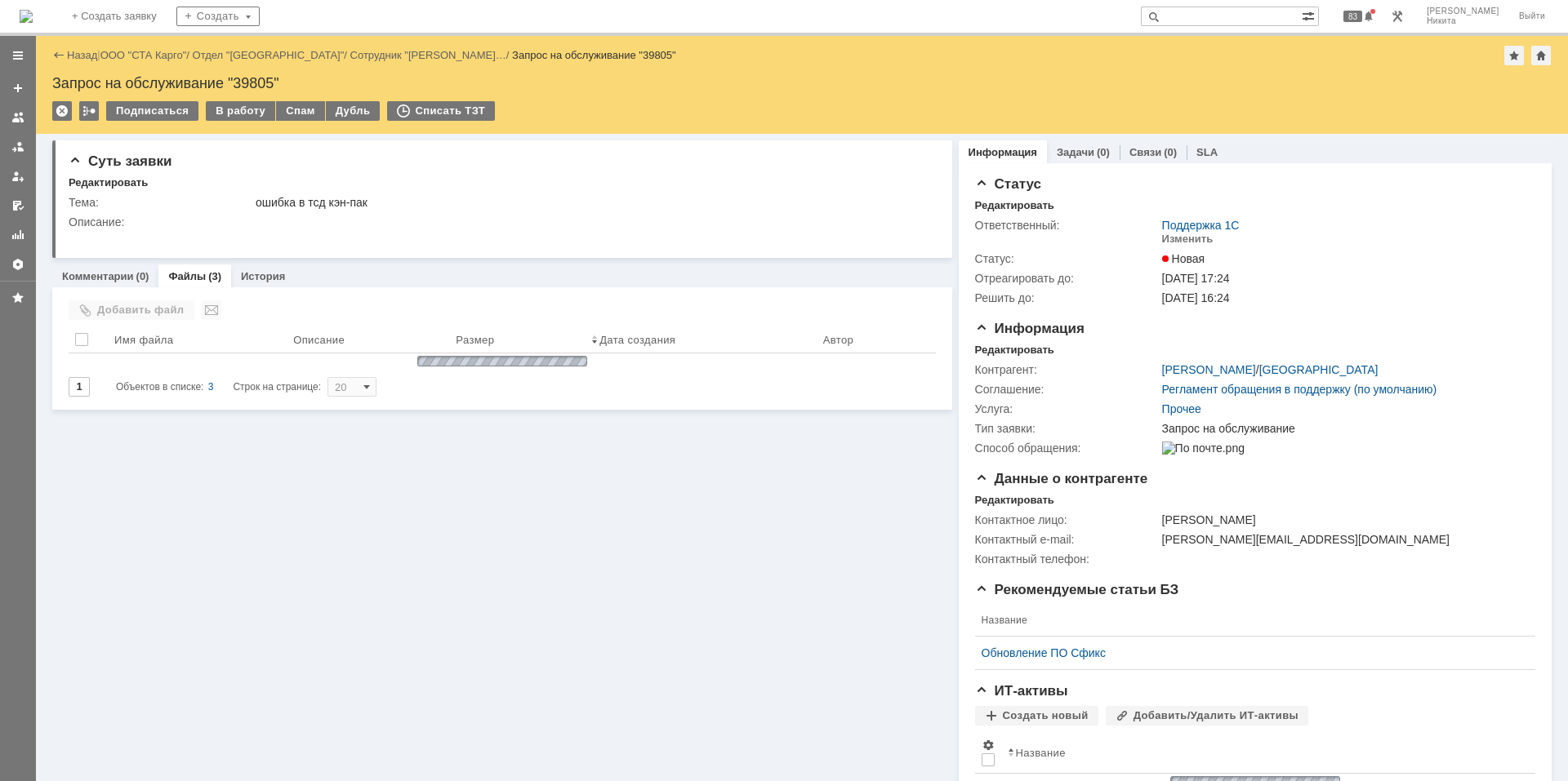
click at [33, 21] on img at bounding box center [26, 16] width 13 height 13
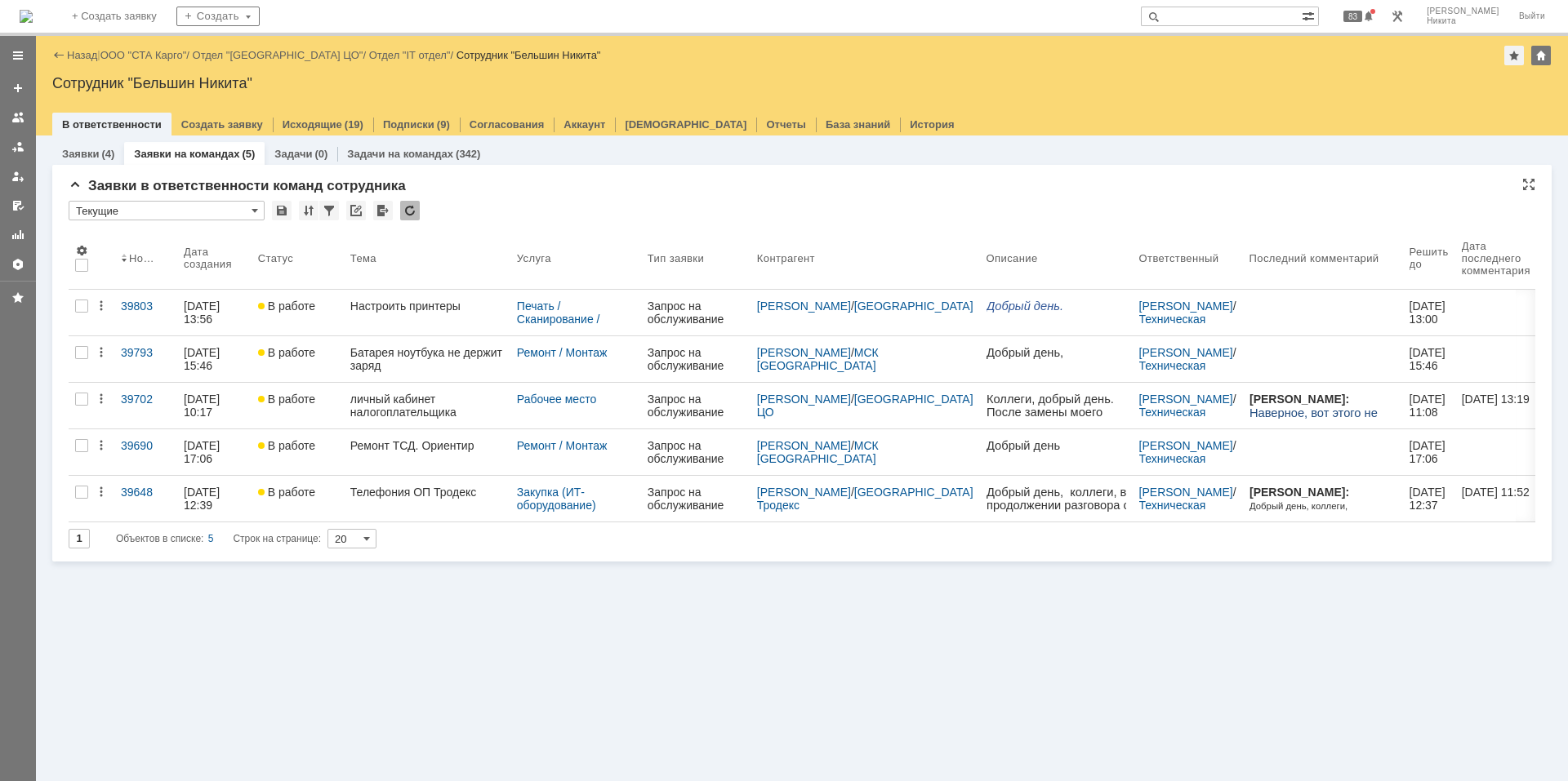
click at [412, 205] on div at bounding box center [410, 211] width 20 height 20
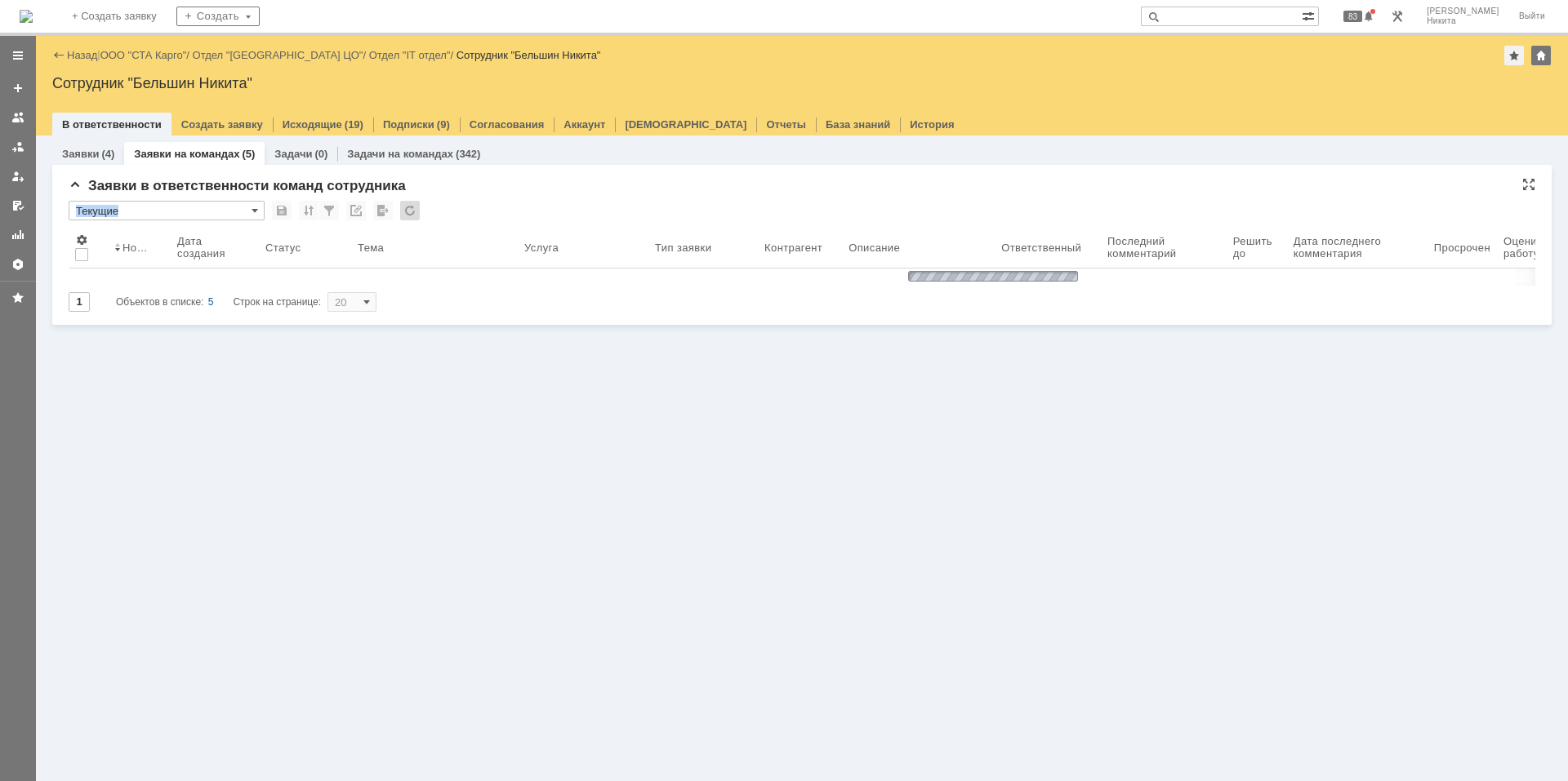
click at [412, 205] on div at bounding box center [410, 211] width 20 height 20
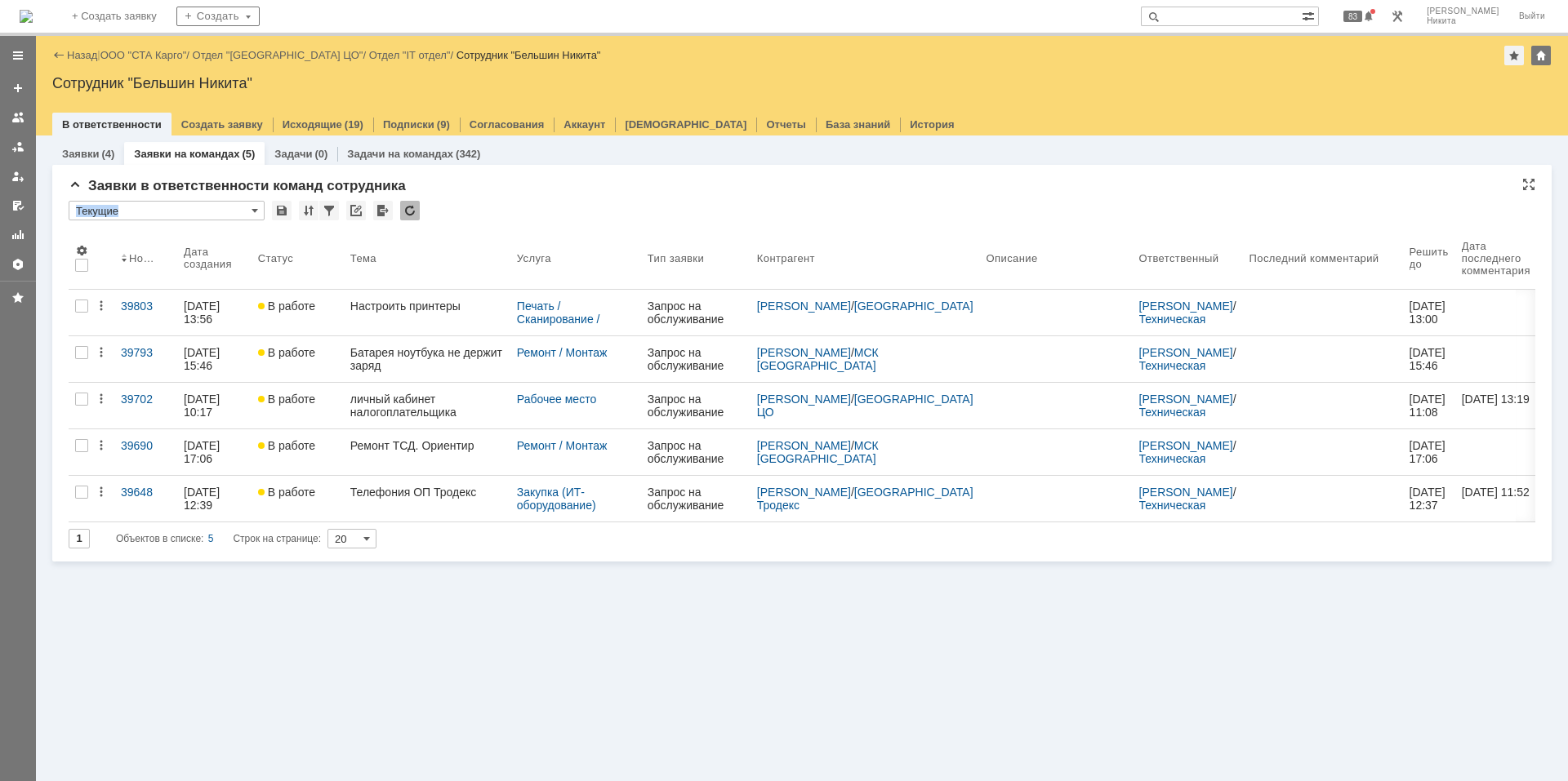
click at [493, 203] on div "* Текущие" at bounding box center [802, 212] width 1467 height 21
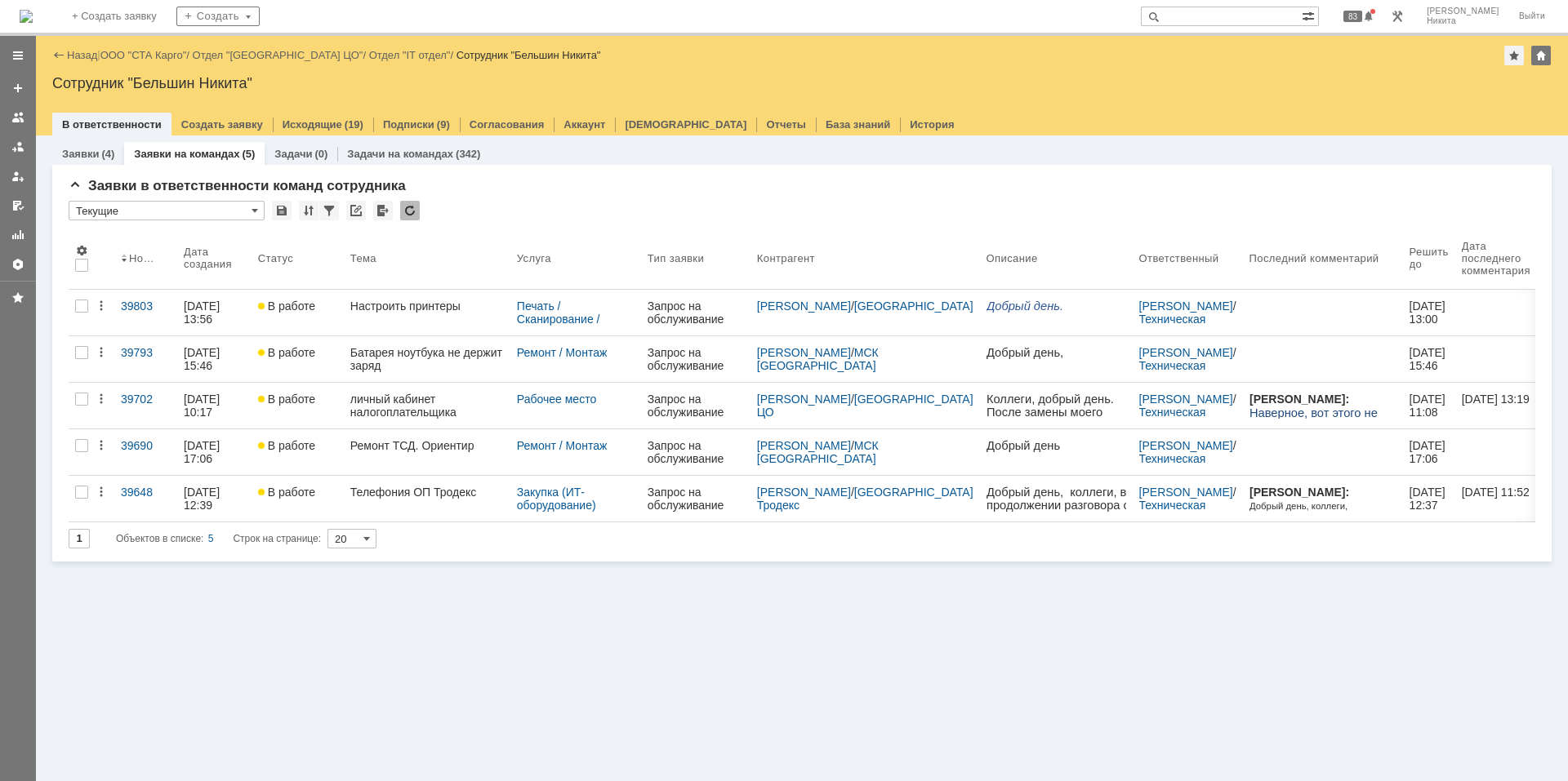
click at [431, 583] on div "Заявки (4) Заявки на командах (5) Задачи (0) Задачи на командах (342) Заявки в …" at bounding box center [802, 458] width 1532 height 646
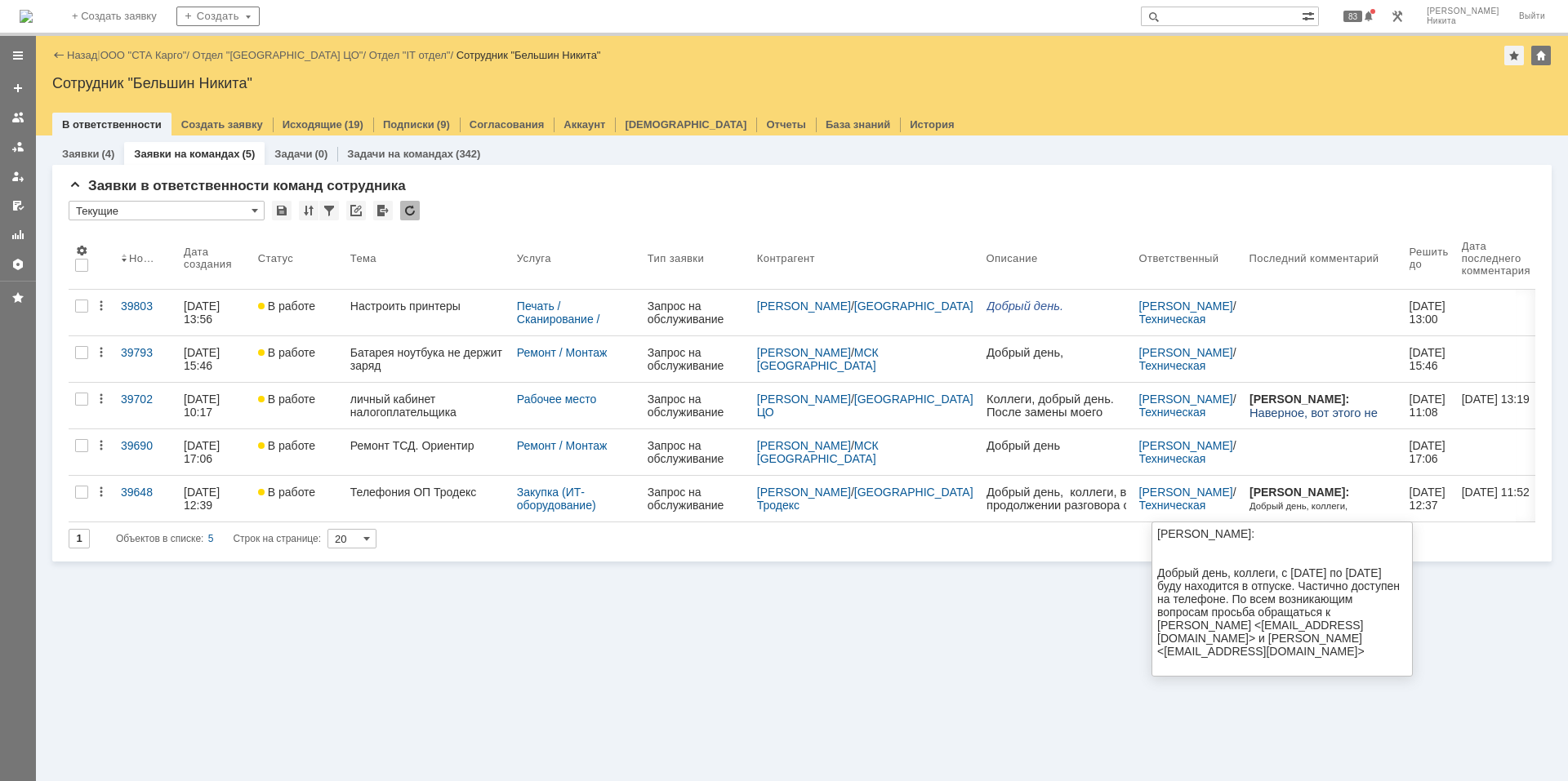
click at [907, 650] on div "Заявки (4) Заявки на командах (5) Задачи (0) Задачи на командах (342) Заявки в …" at bounding box center [802, 458] width 1532 height 646
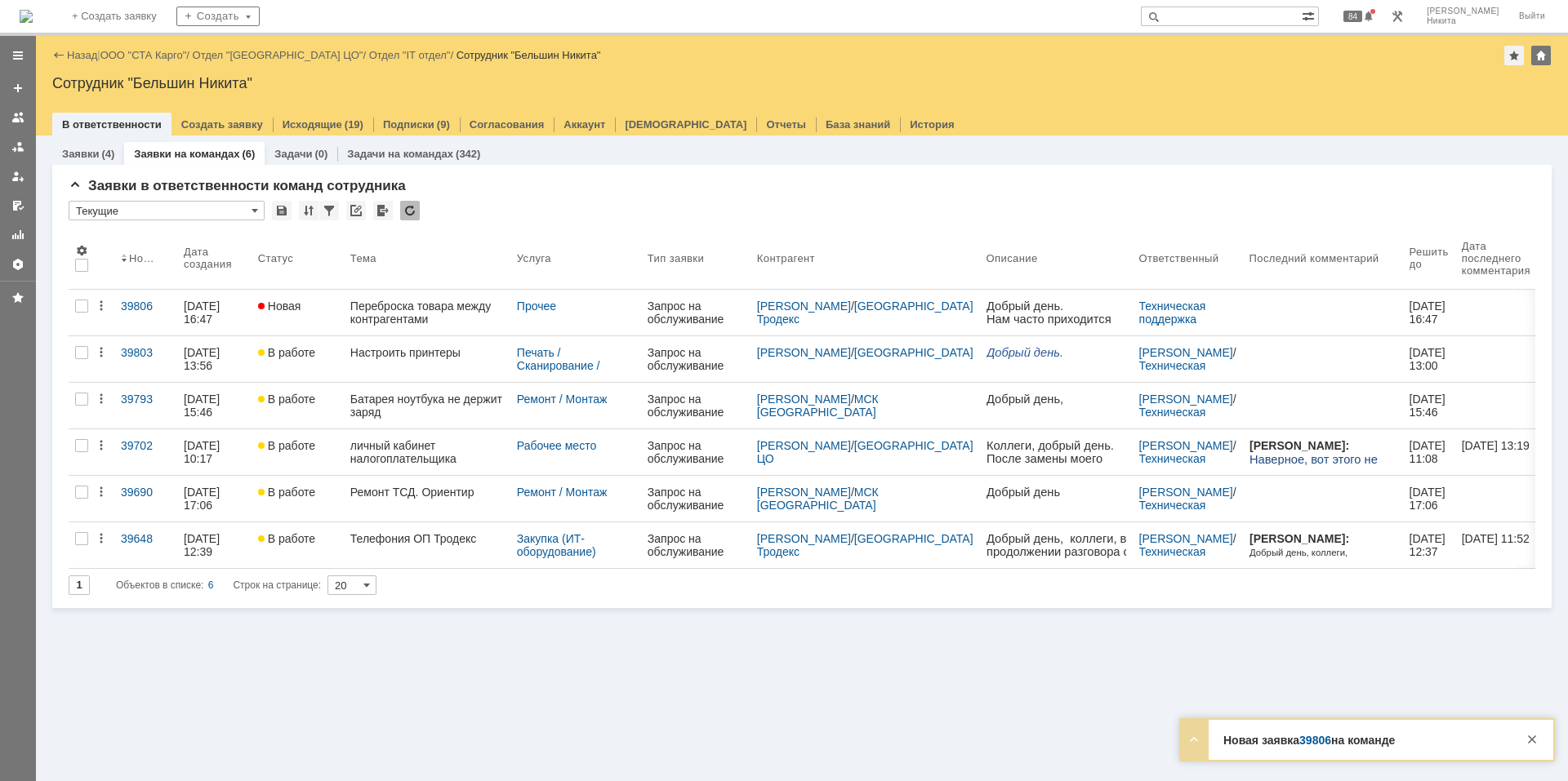
click at [410, 214] on div at bounding box center [410, 211] width 20 height 20
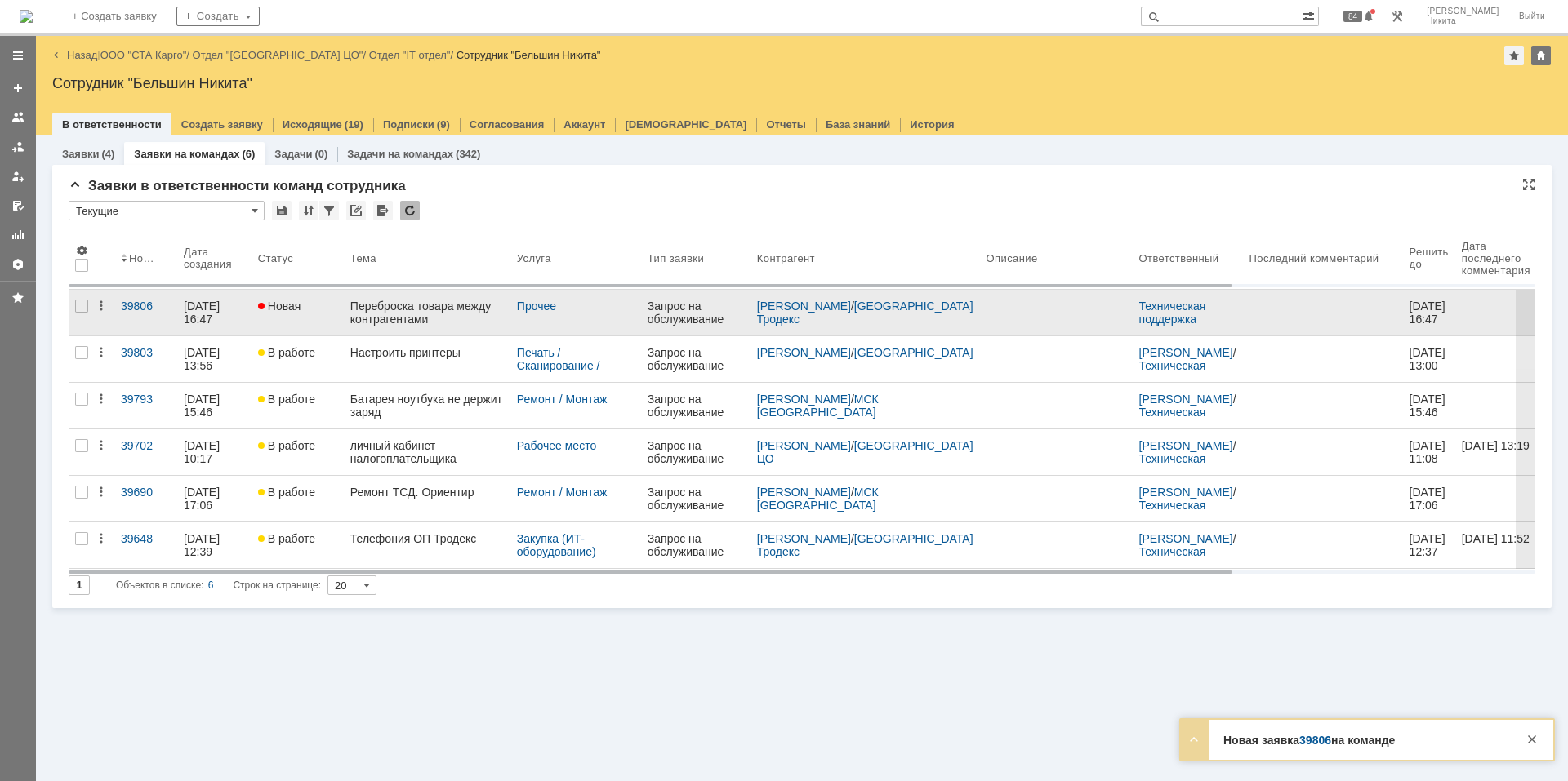
click at [382, 317] on div "Переброска товара между контрагентами" at bounding box center [427, 313] width 153 height 26
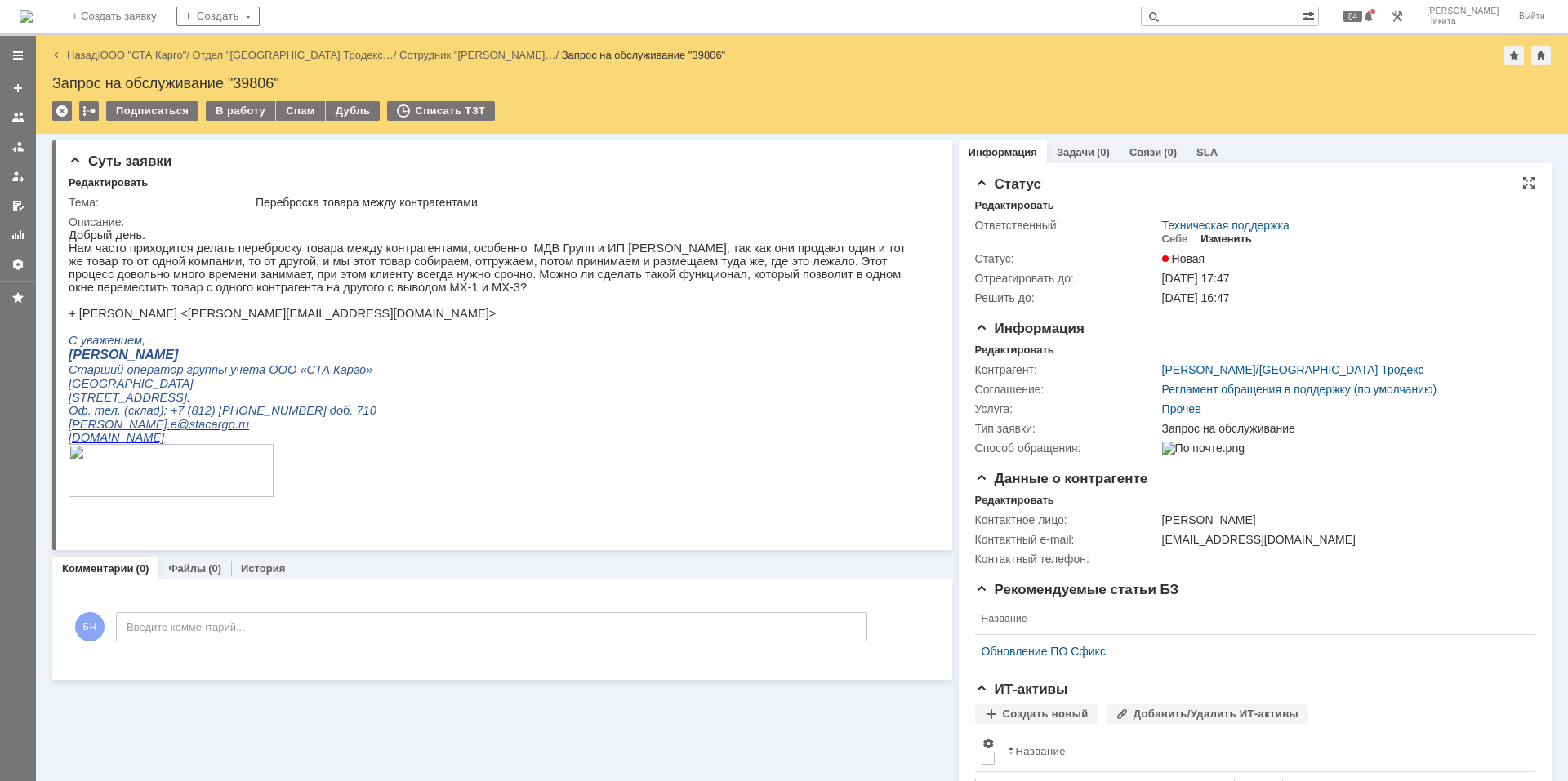
click at [1206, 242] on div "Изменить" at bounding box center [1226, 239] width 51 height 13
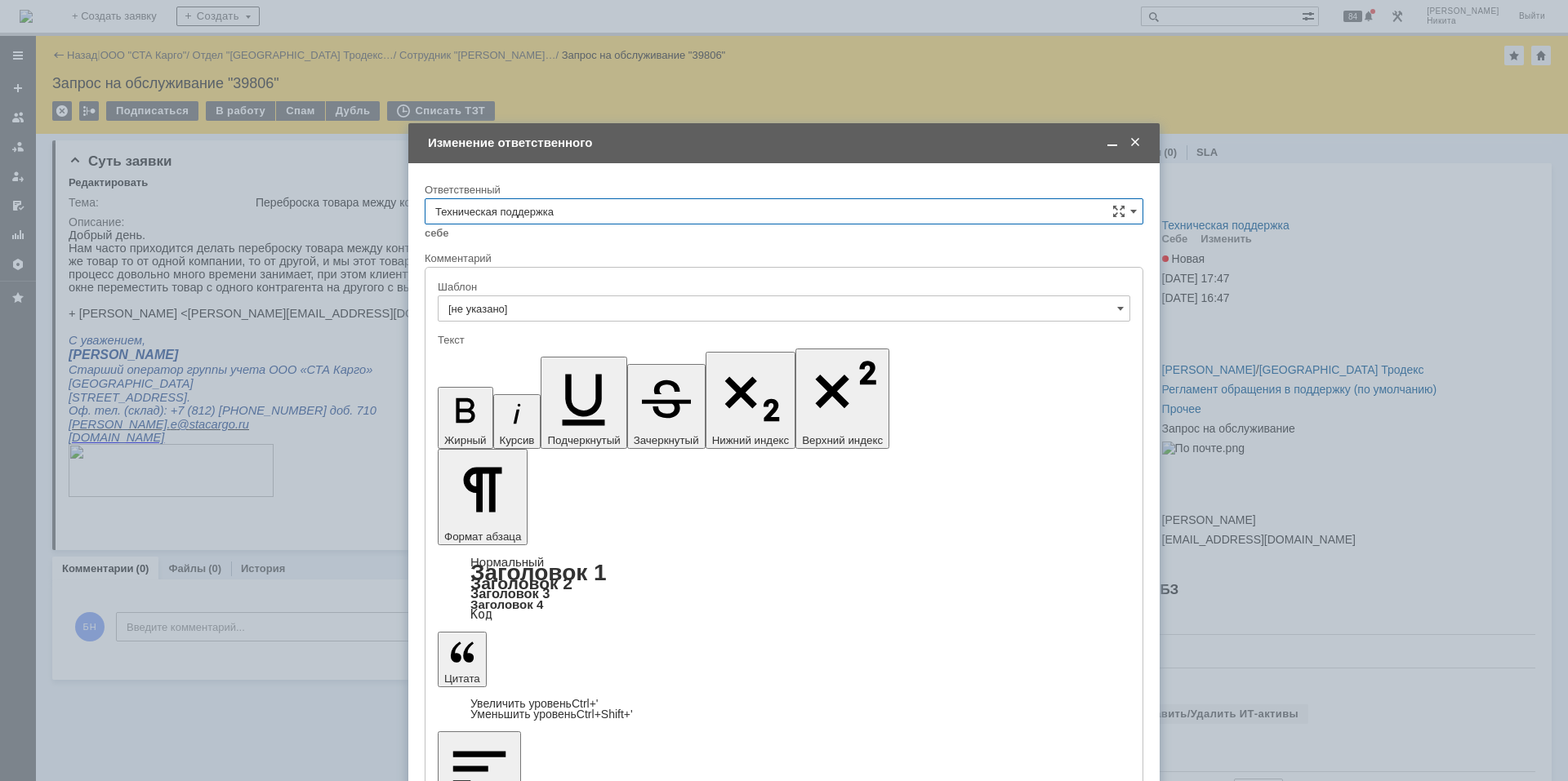
click at [667, 209] on input "Техническая поддержка" at bounding box center [784, 212] width 718 height 26
click at [641, 343] on span "Поддержка 1С" at bounding box center [784, 348] width 697 height 13
type input "Поддержка 1С"
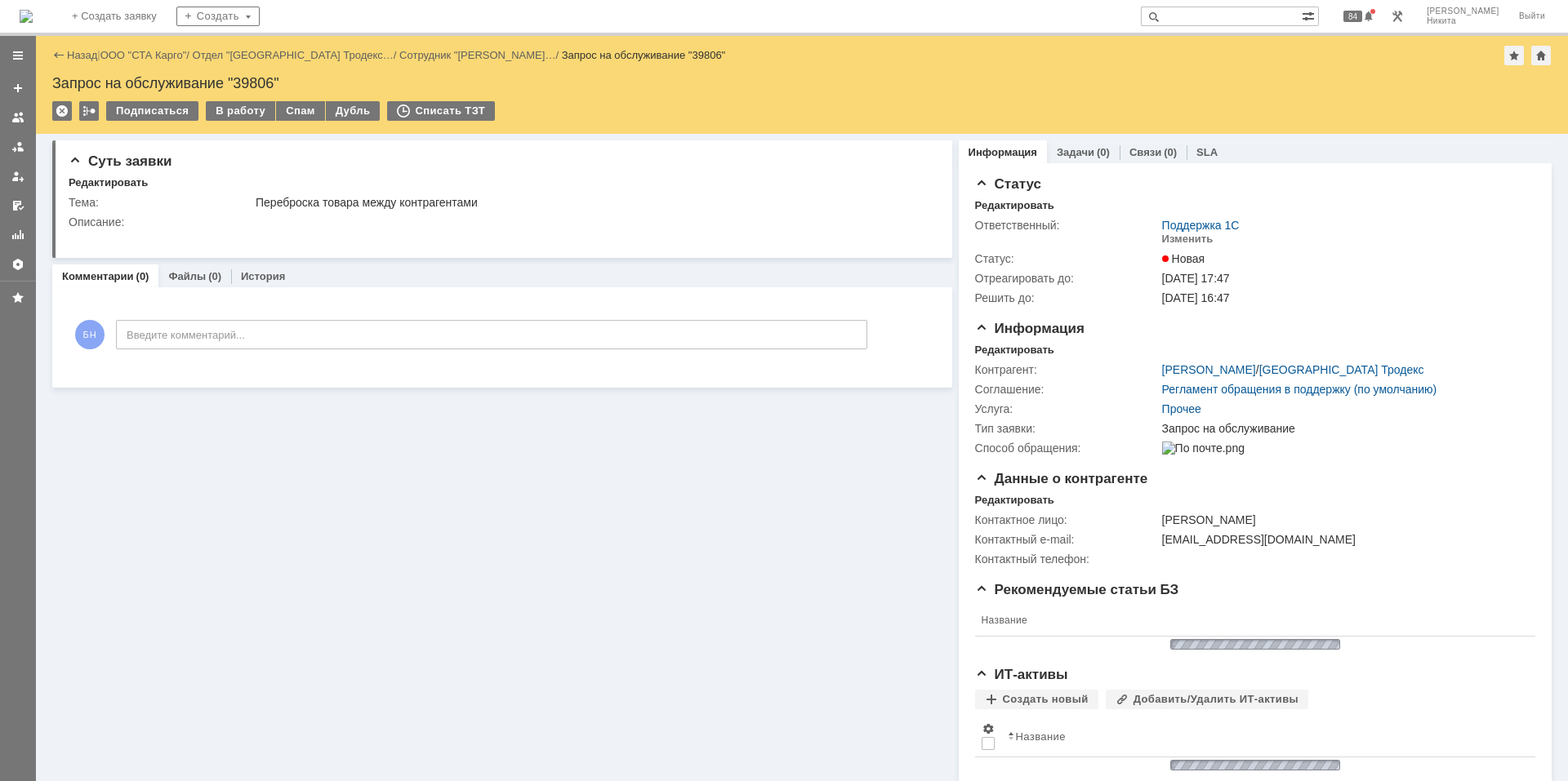
scroll to position [0, 0]
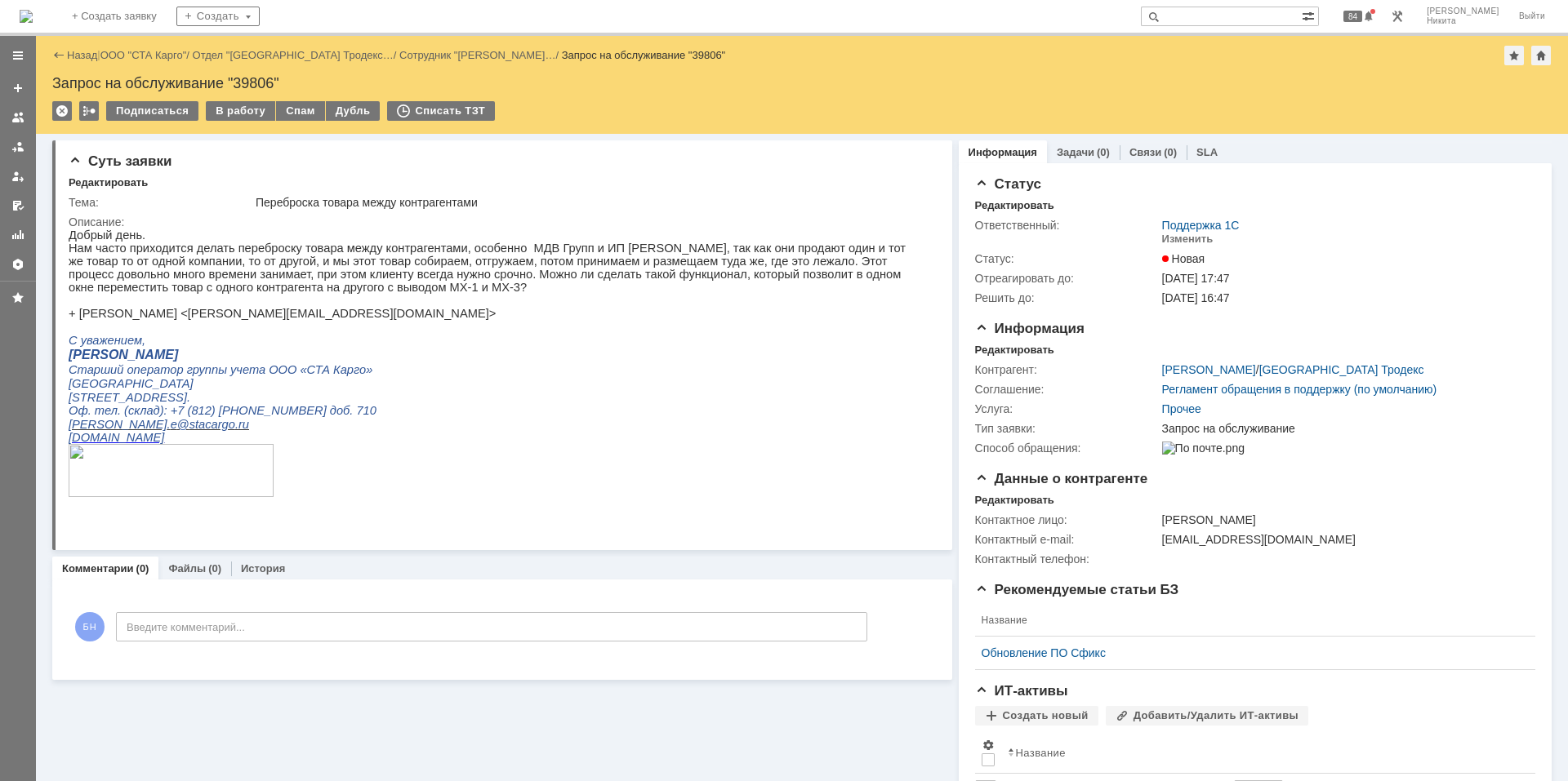
click at [33, 21] on img at bounding box center [26, 16] width 13 height 13
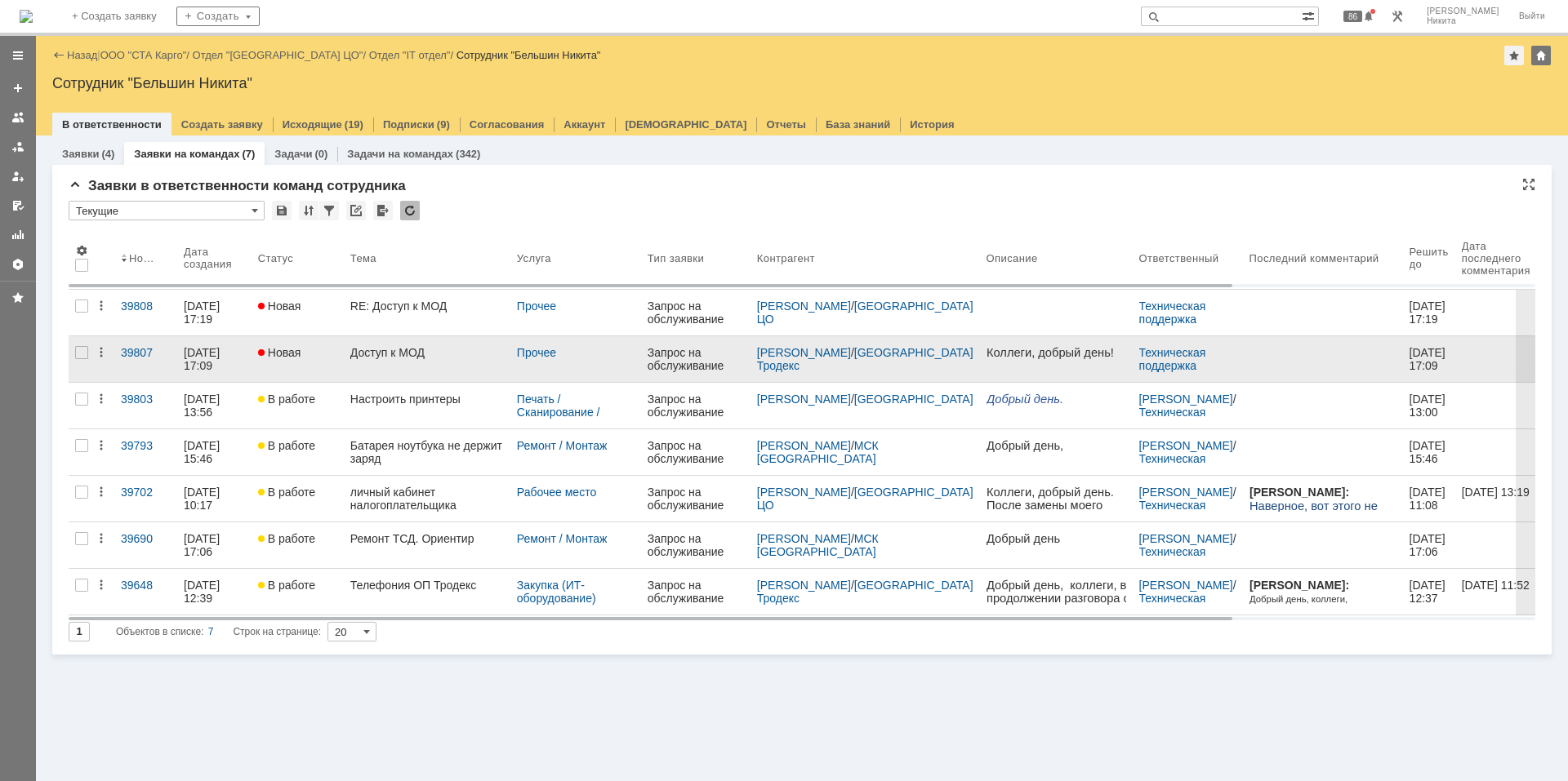
click at [416, 367] on link "Доступ к МОД" at bounding box center [427, 359] width 167 height 45
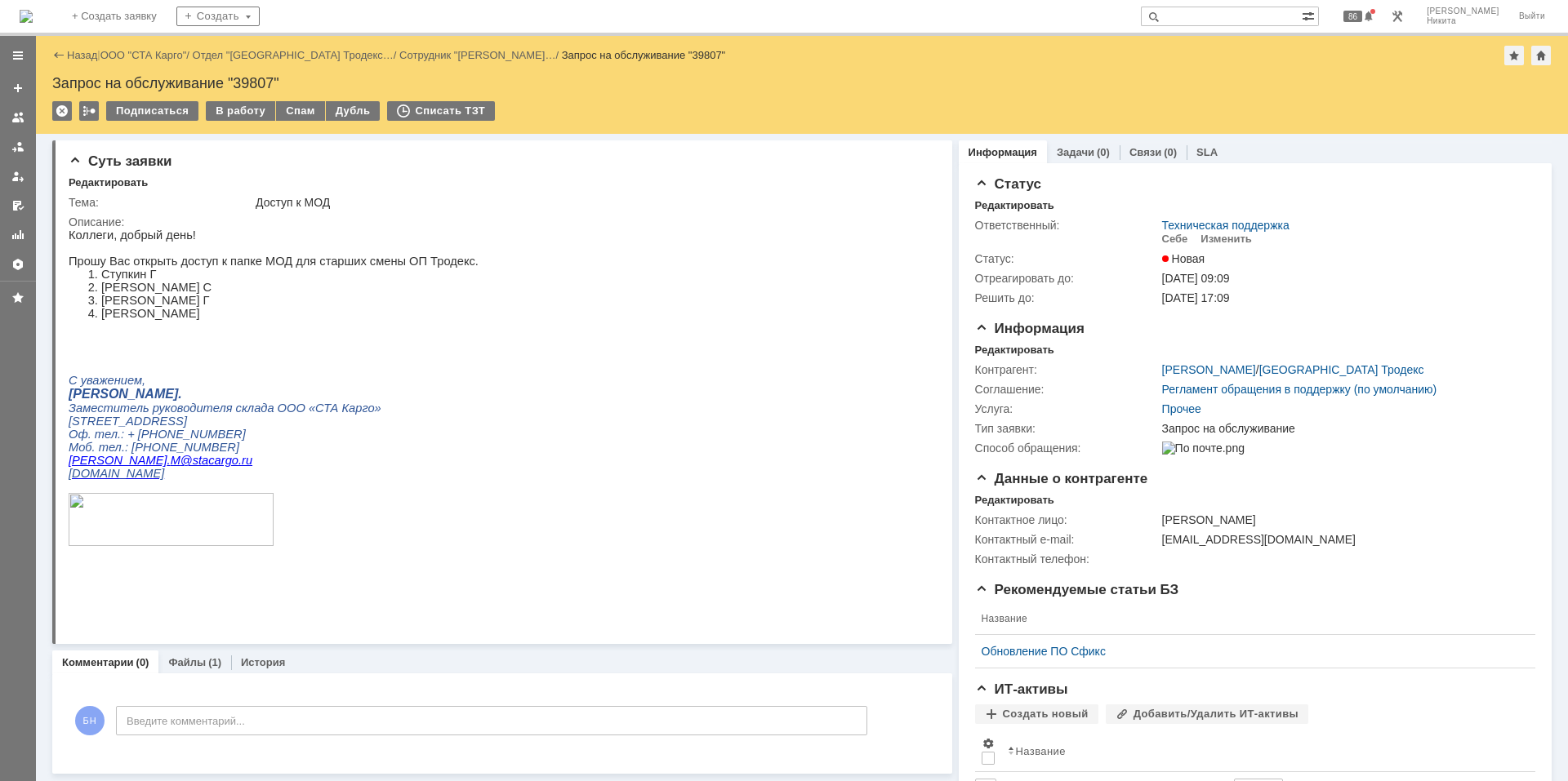
click at [33, 12] on img at bounding box center [26, 16] width 13 height 13
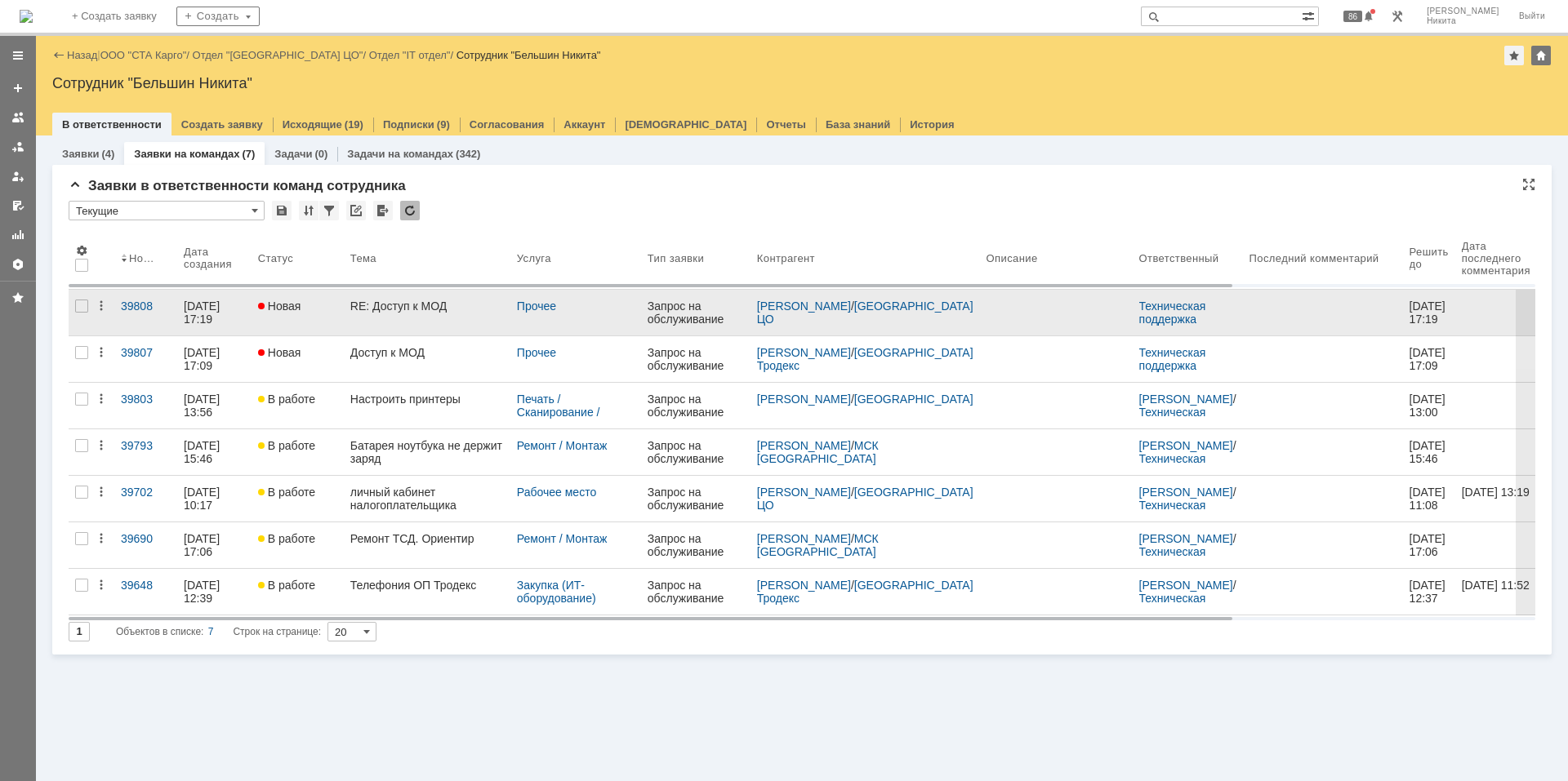
click at [332, 325] on link "Новая" at bounding box center [298, 312] width 92 height 45
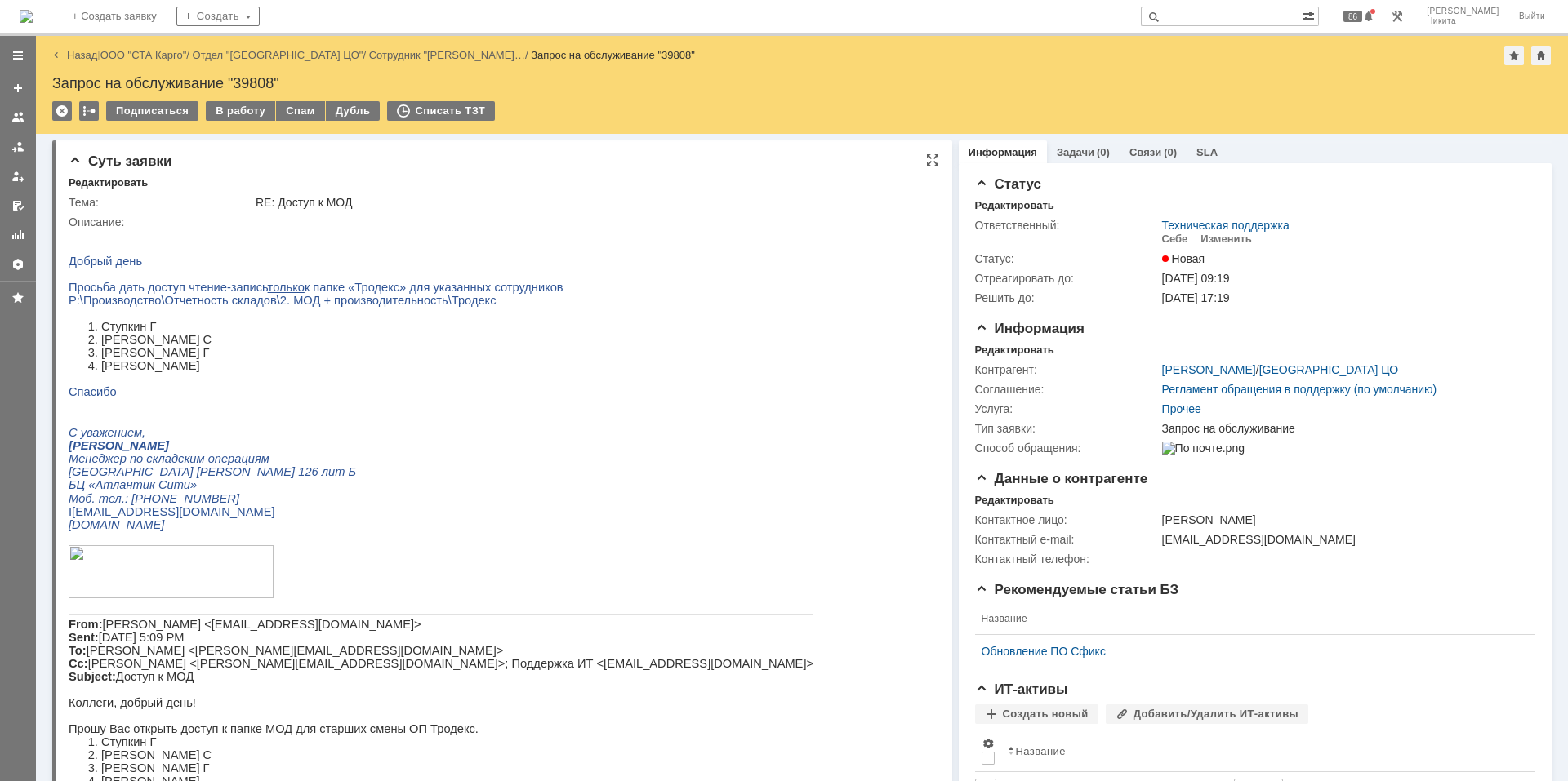
click at [224, 317] on p at bounding box center [440, 313] width 745 height 13
click at [33, 11] on img at bounding box center [26, 16] width 13 height 13
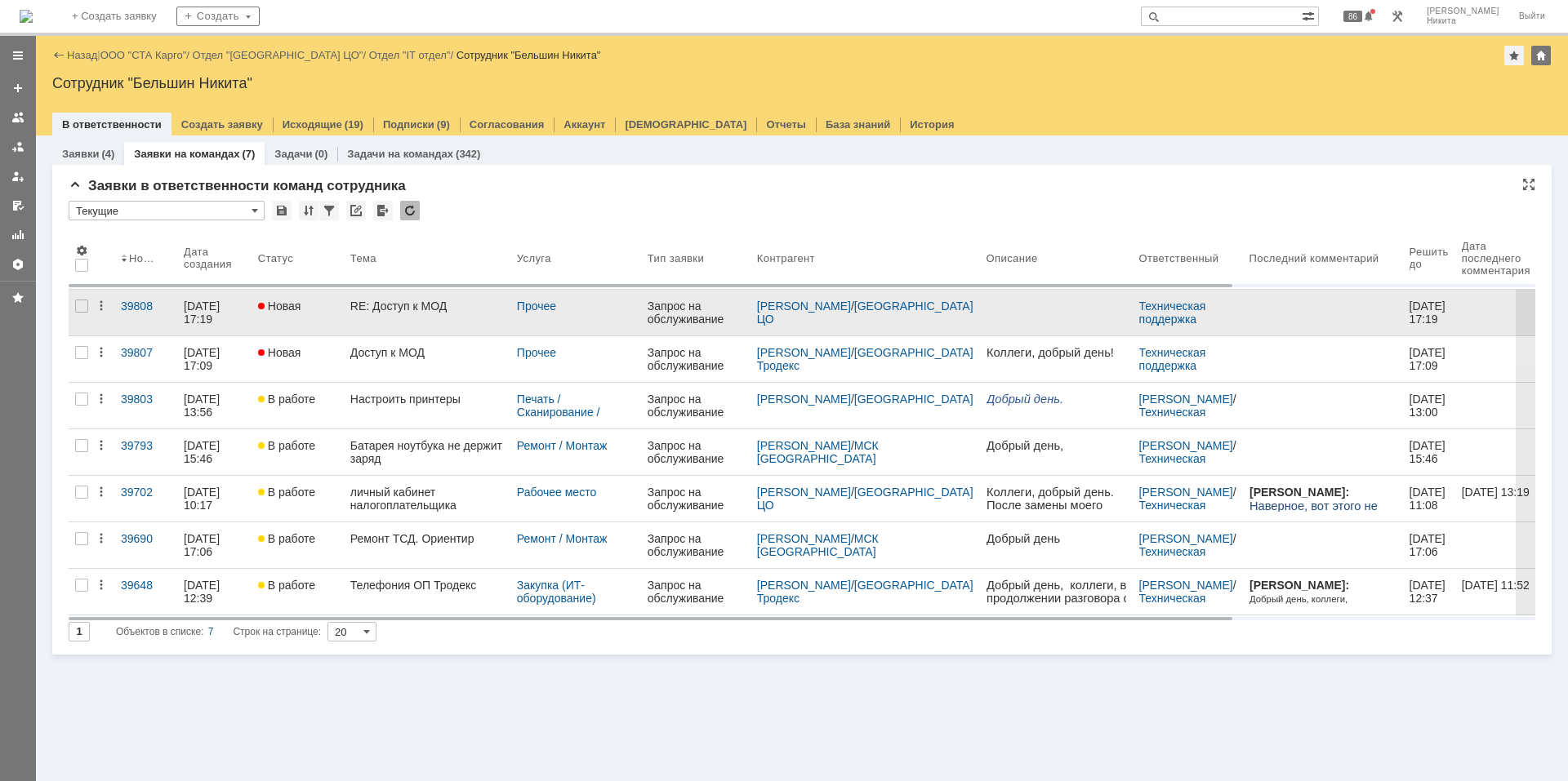
click at [448, 297] on link "RE: Доступ к МОД" at bounding box center [427, 312] width 167 height 45
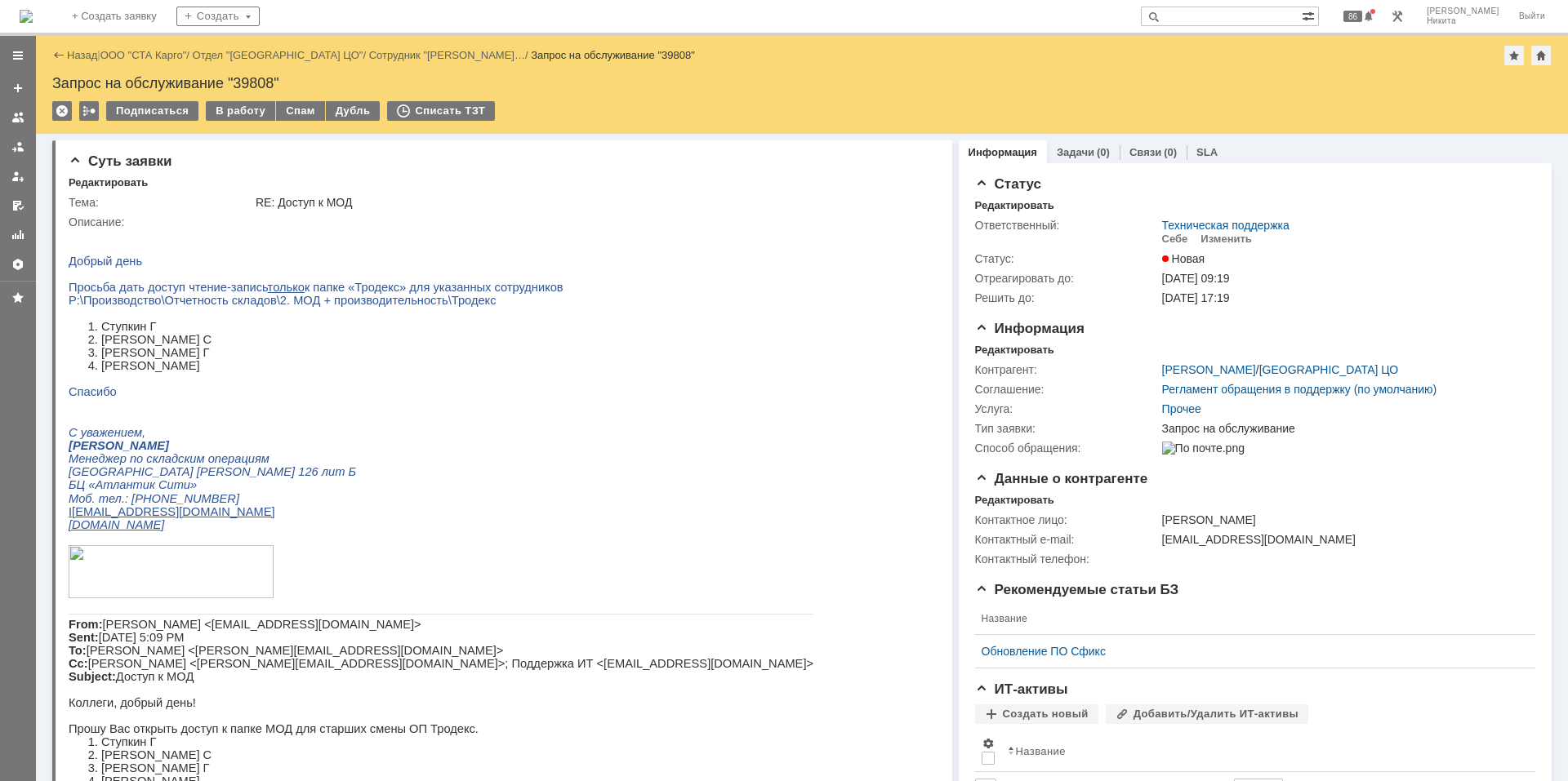
click at [33, 16] on img at bounding box center [26, 16] width 13 height 13
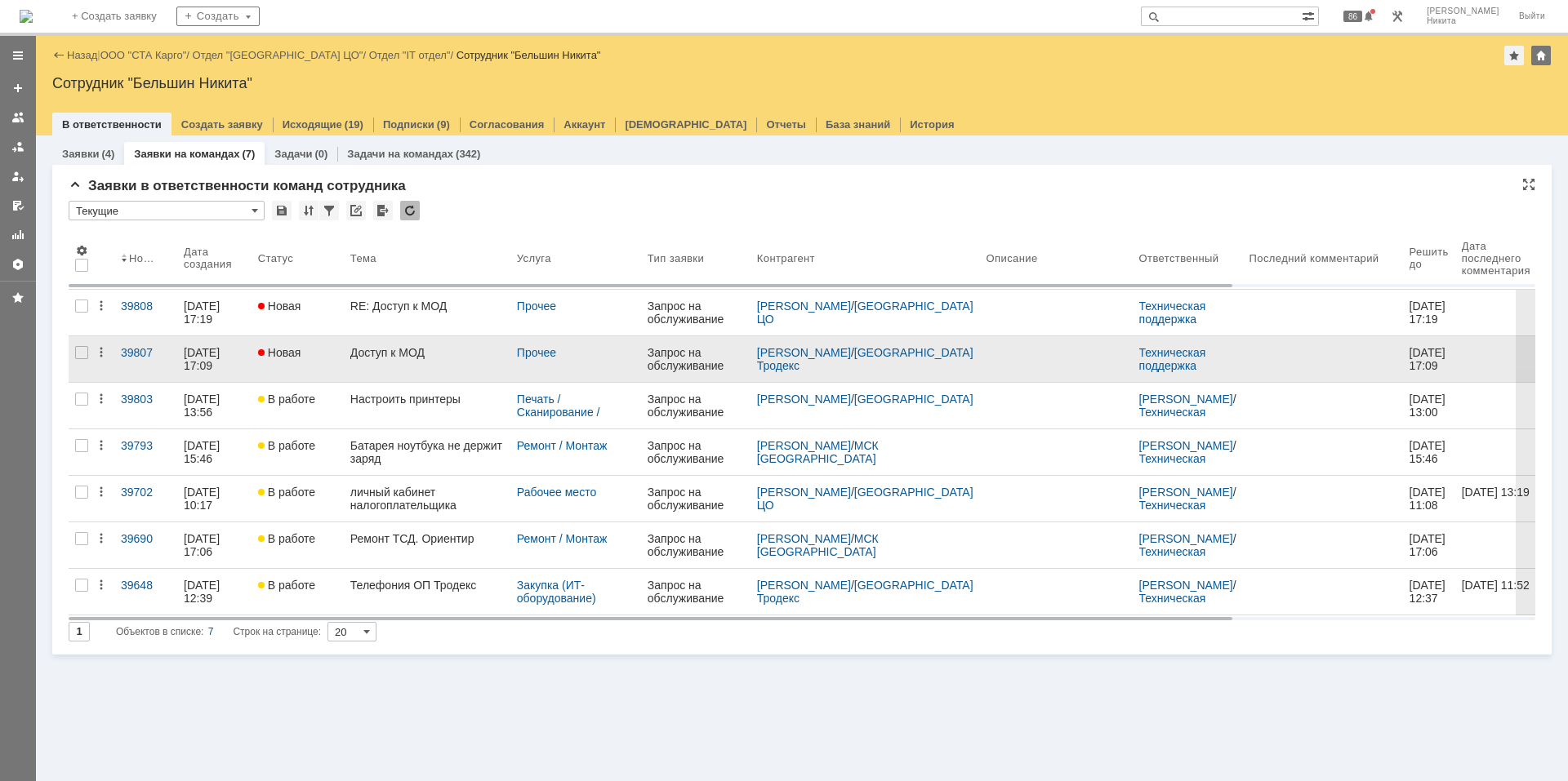
click at [374, 357] on div "Доступ к МОД" at bounding box center [427, 353] width 153 height 13
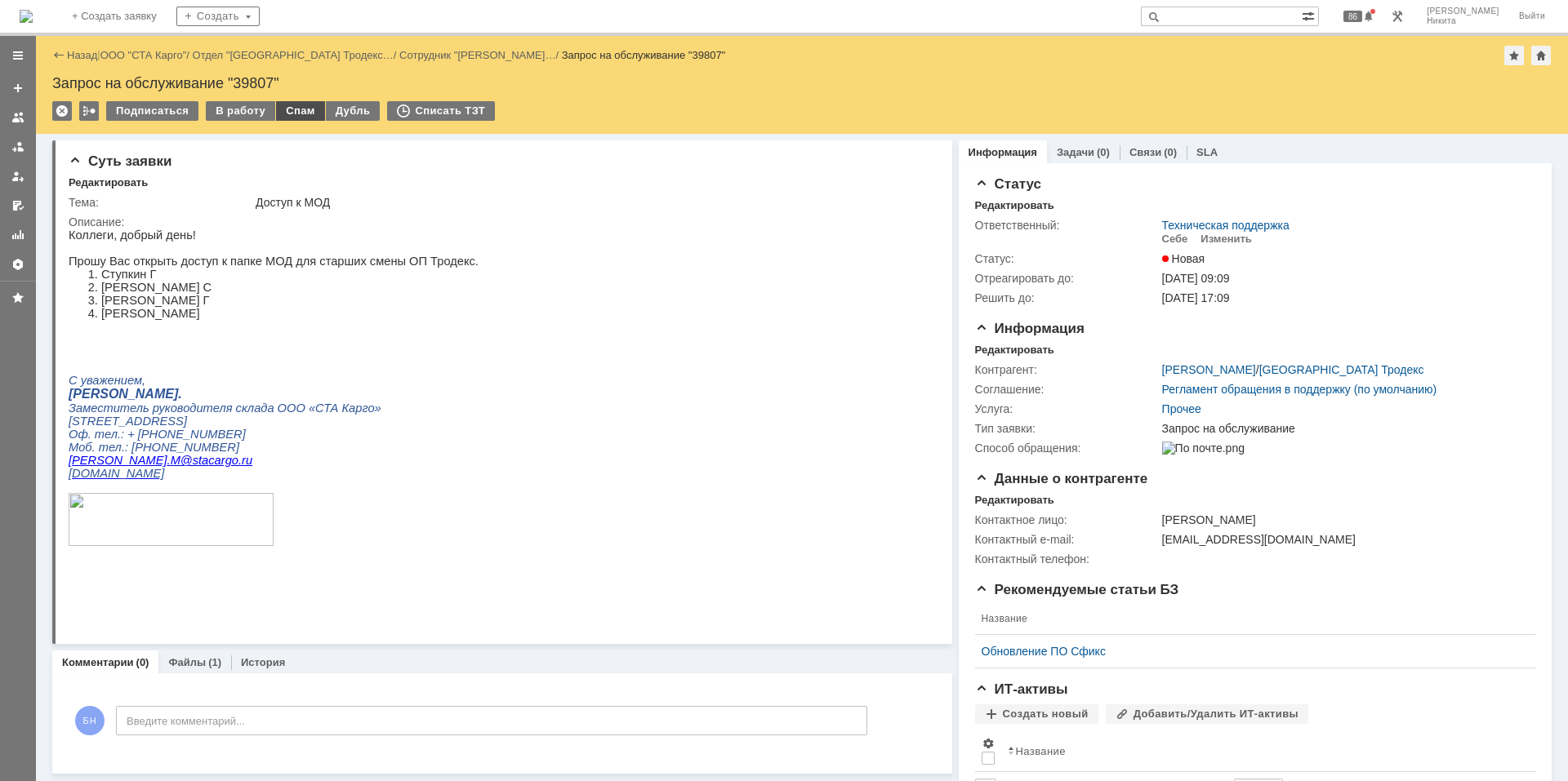
click at [301, 110] on div "Спам" at bounding box center [300, 111] width 49 height 20
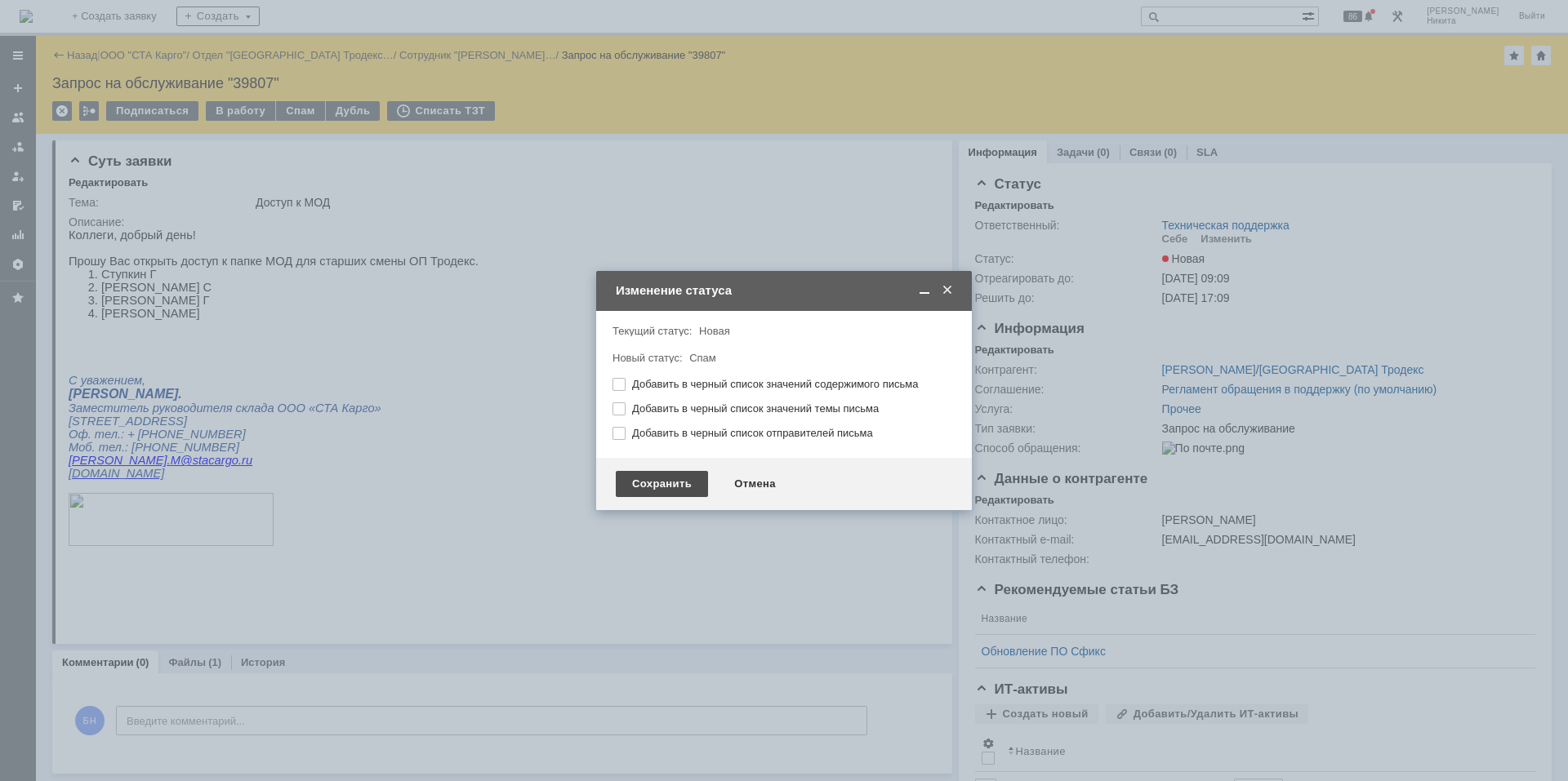
click at [644, 483] on div "Сохранить" at bounding box center [662, 484] width 92 height 26
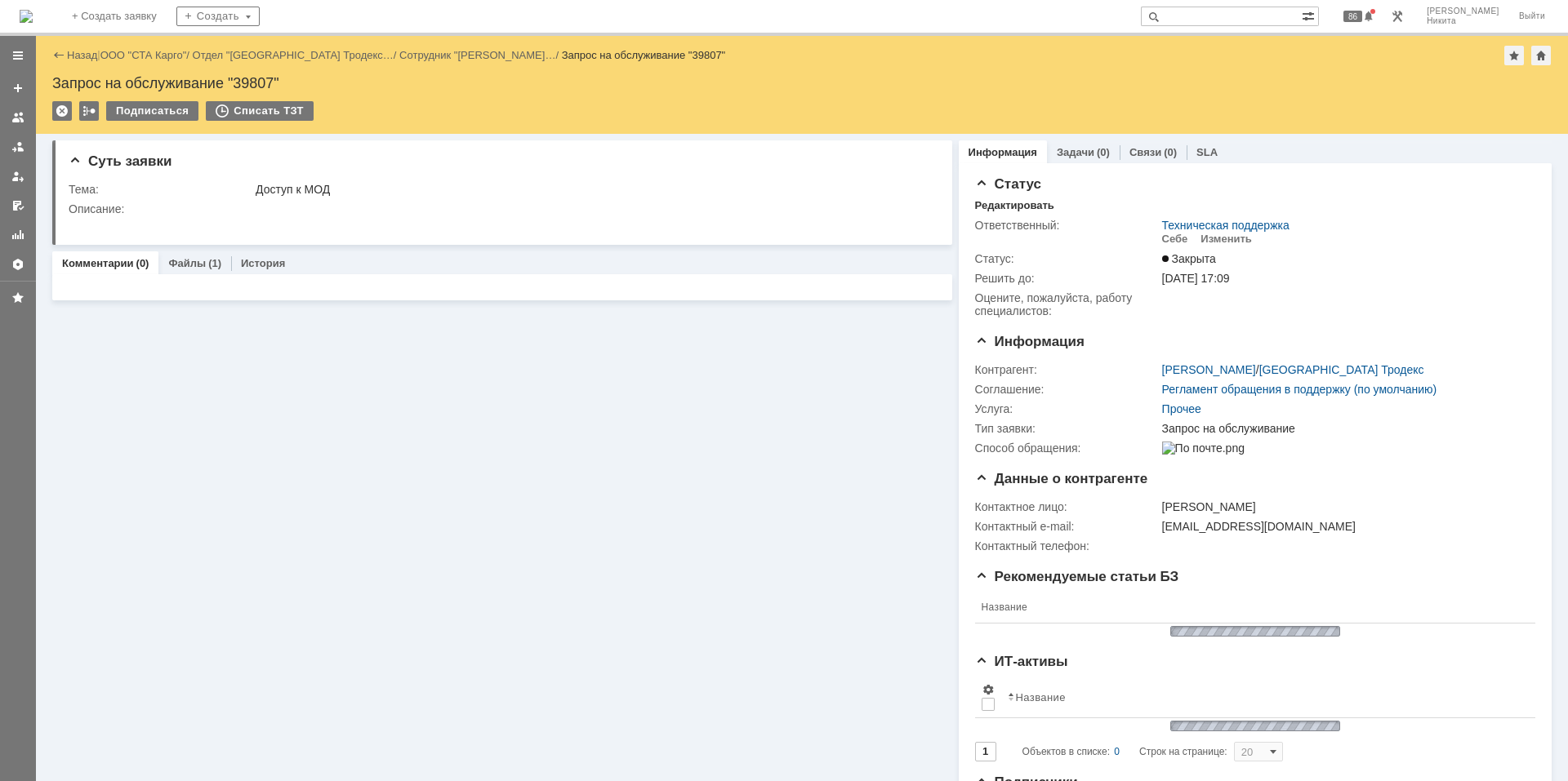
click at [33, 22] on img at bounding box center [26, 16] width 13 height 13
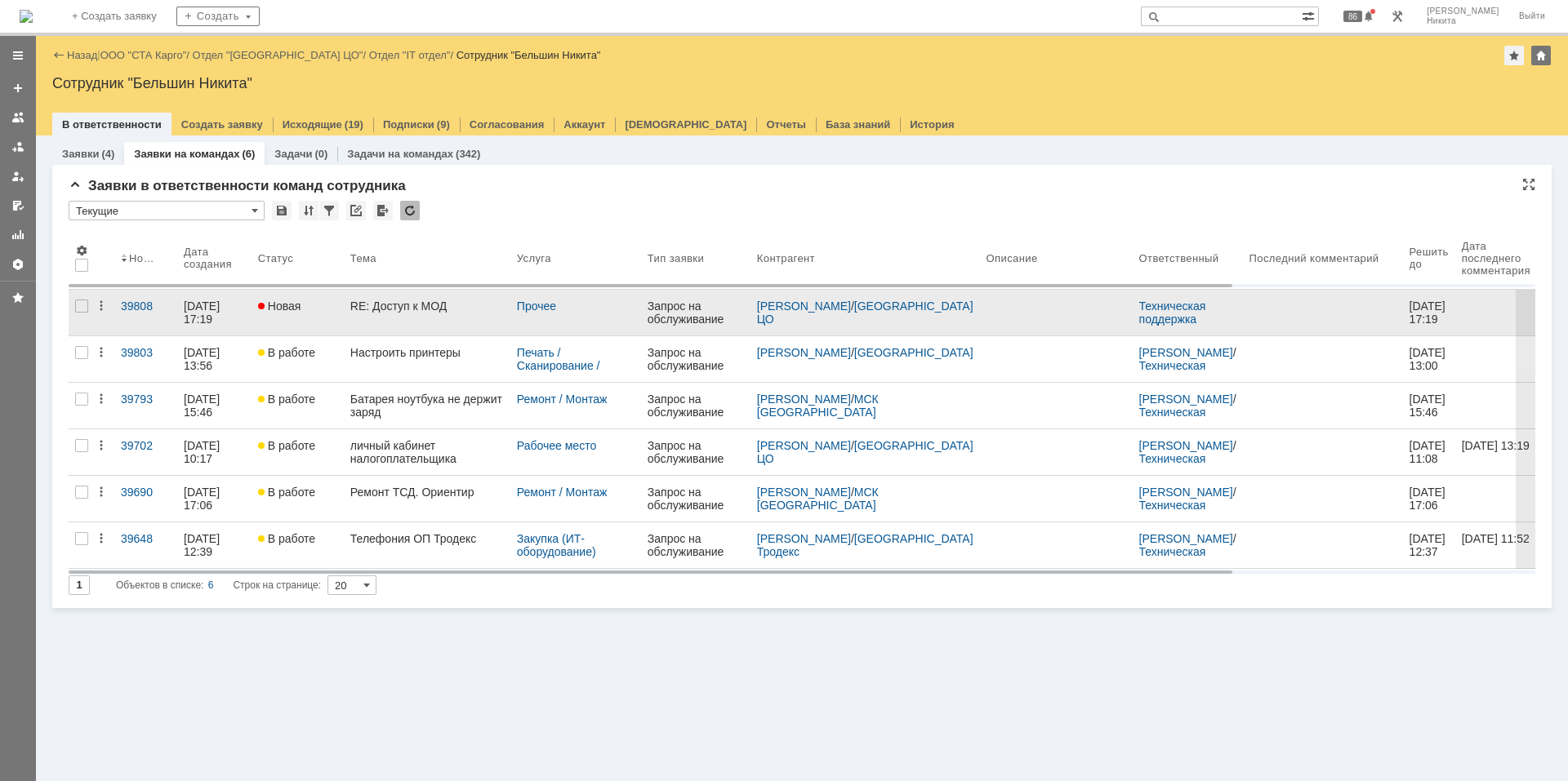
click at [356, 313] on link "RE: Доступ к МОД" at bounding box center [427, 312] width 167 height 45
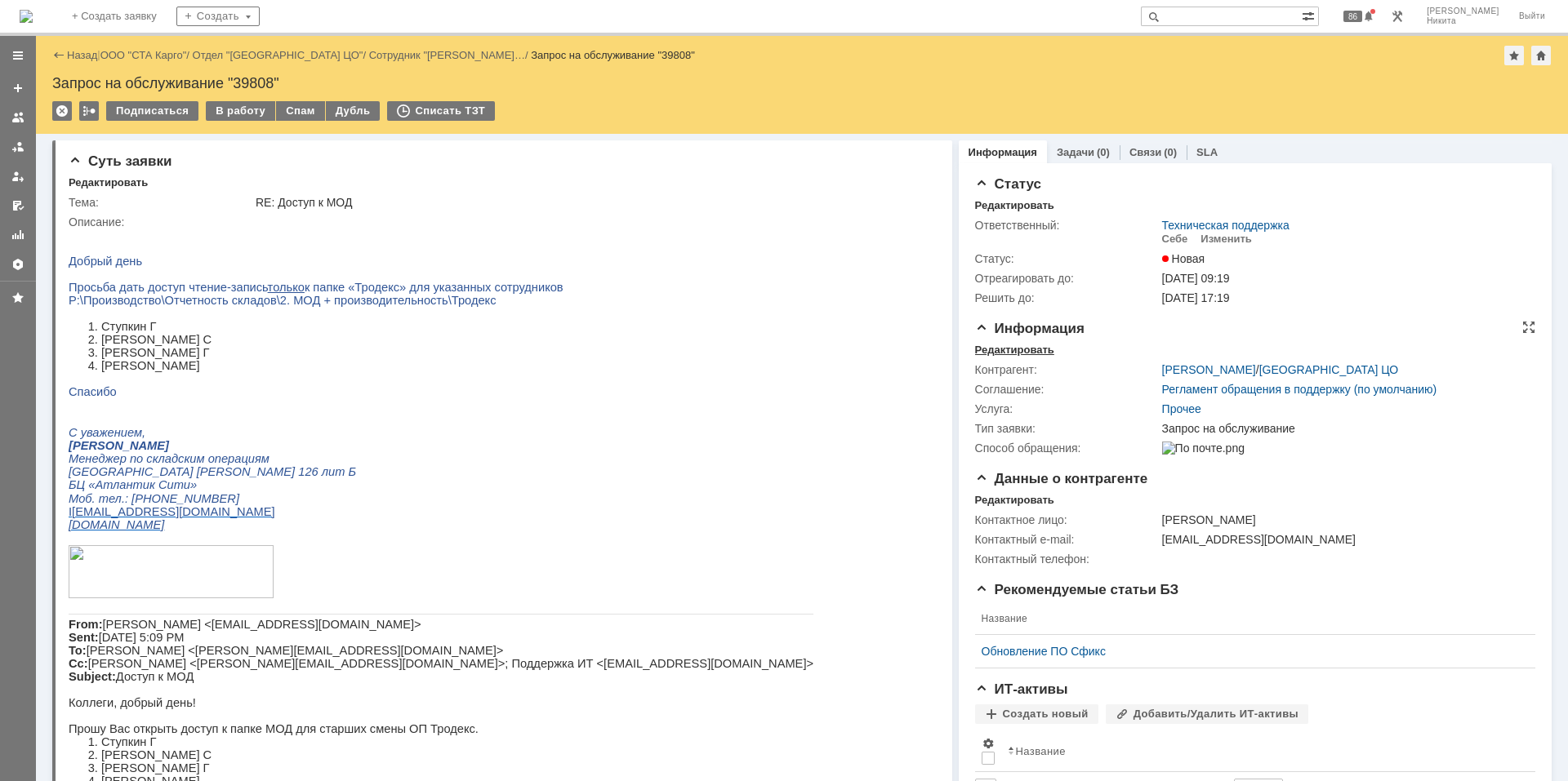
click at [985, 349] on div "Редактировать" at bounding box center [1015, 351] width 79 height 13
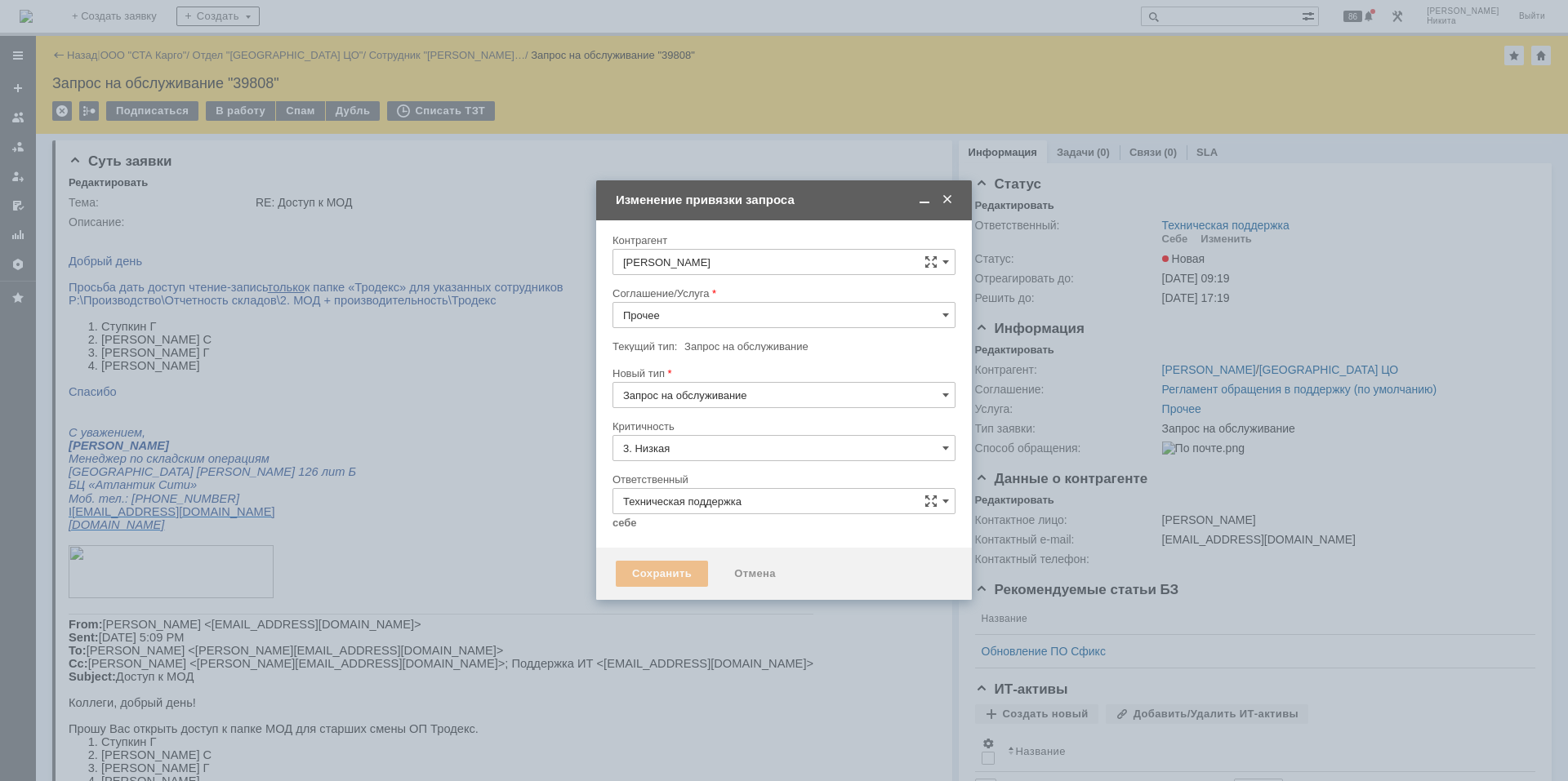
type input "[не указано]"
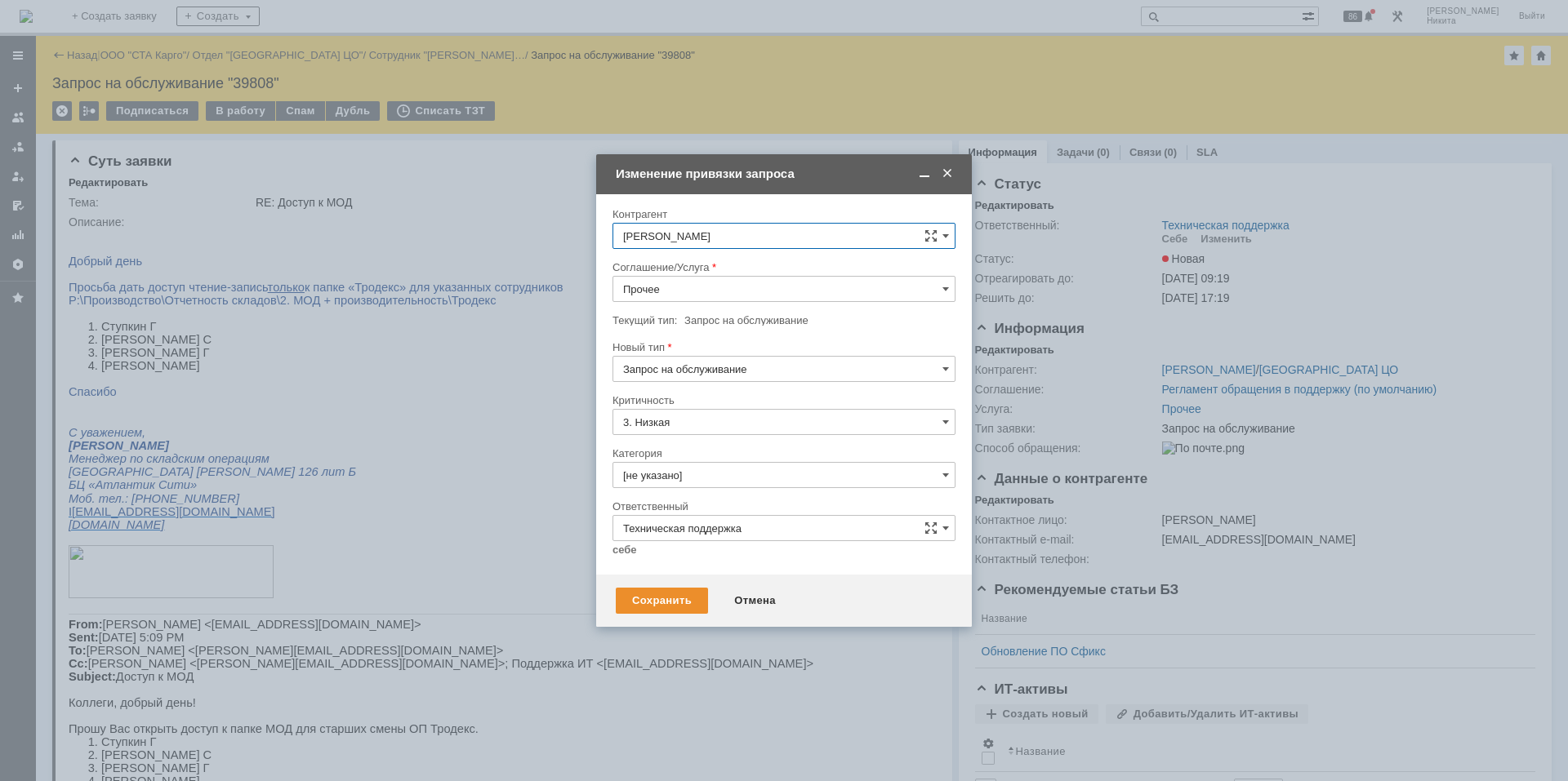
click at [646, 299] on input "Прочее" at bounding box center [784, 289] width 343 height 26
click at [686, 382] on span "Сетевые папки" at bounding box center [784, 379] width 322 height 13
type input "Сетевые папки"
click at [694, 476] on input "[не указано]" at bounding box center [784, 475] width 343 height 26
click at [704, 588] on div "Подключение сетевой папки/диска" at bounding box center [784, 582] width 341 height 26
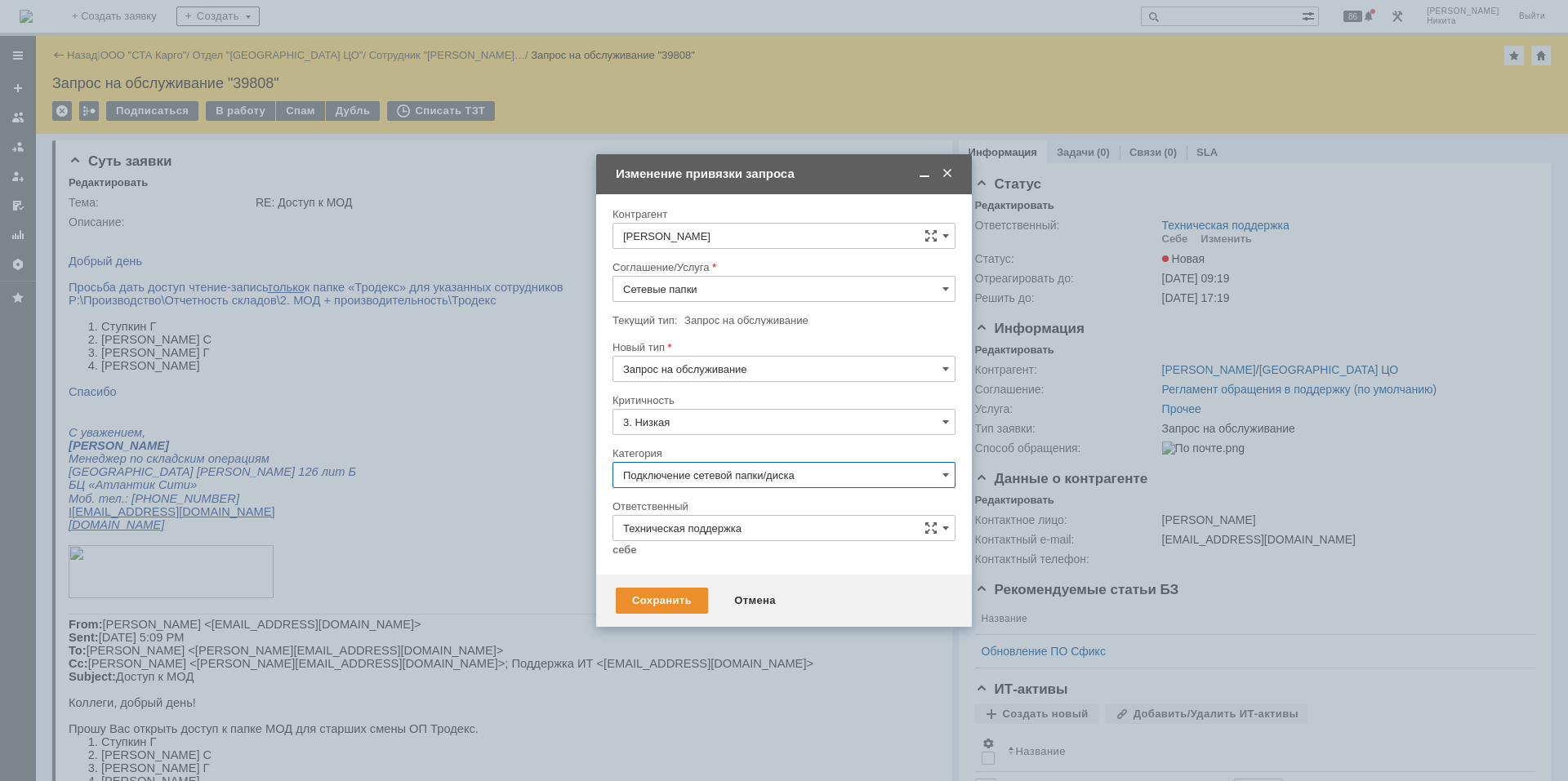
type input "Подключение сетевой папки/диска"
click at [617, 553] on link "себе" at bounding box center [624, 550] width 25 height 13
type input "[PERSON_NAME]"
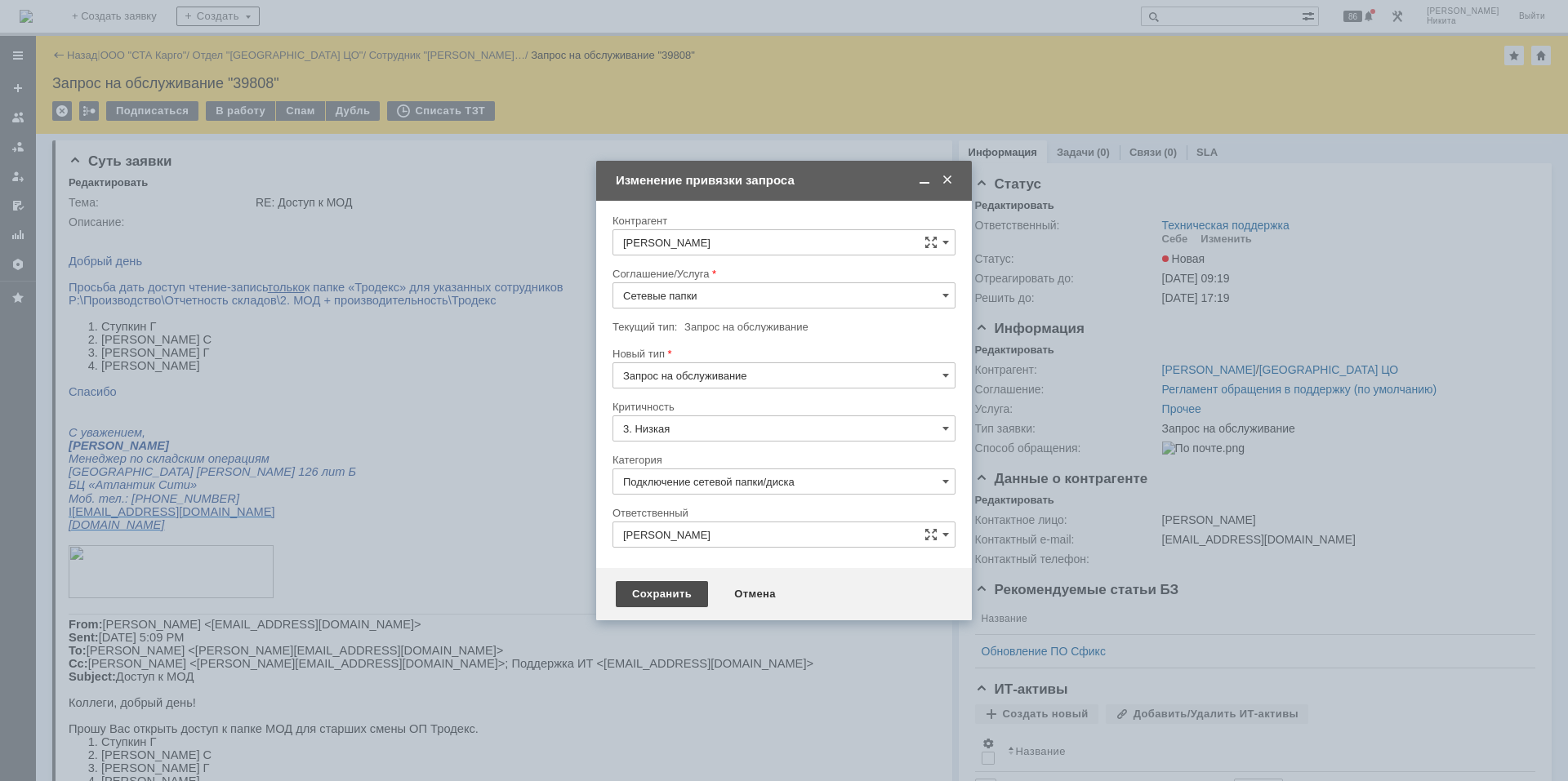
click at [634, 593] on div "Сохранить" at bounding box center [662, 595] width 92 height 26
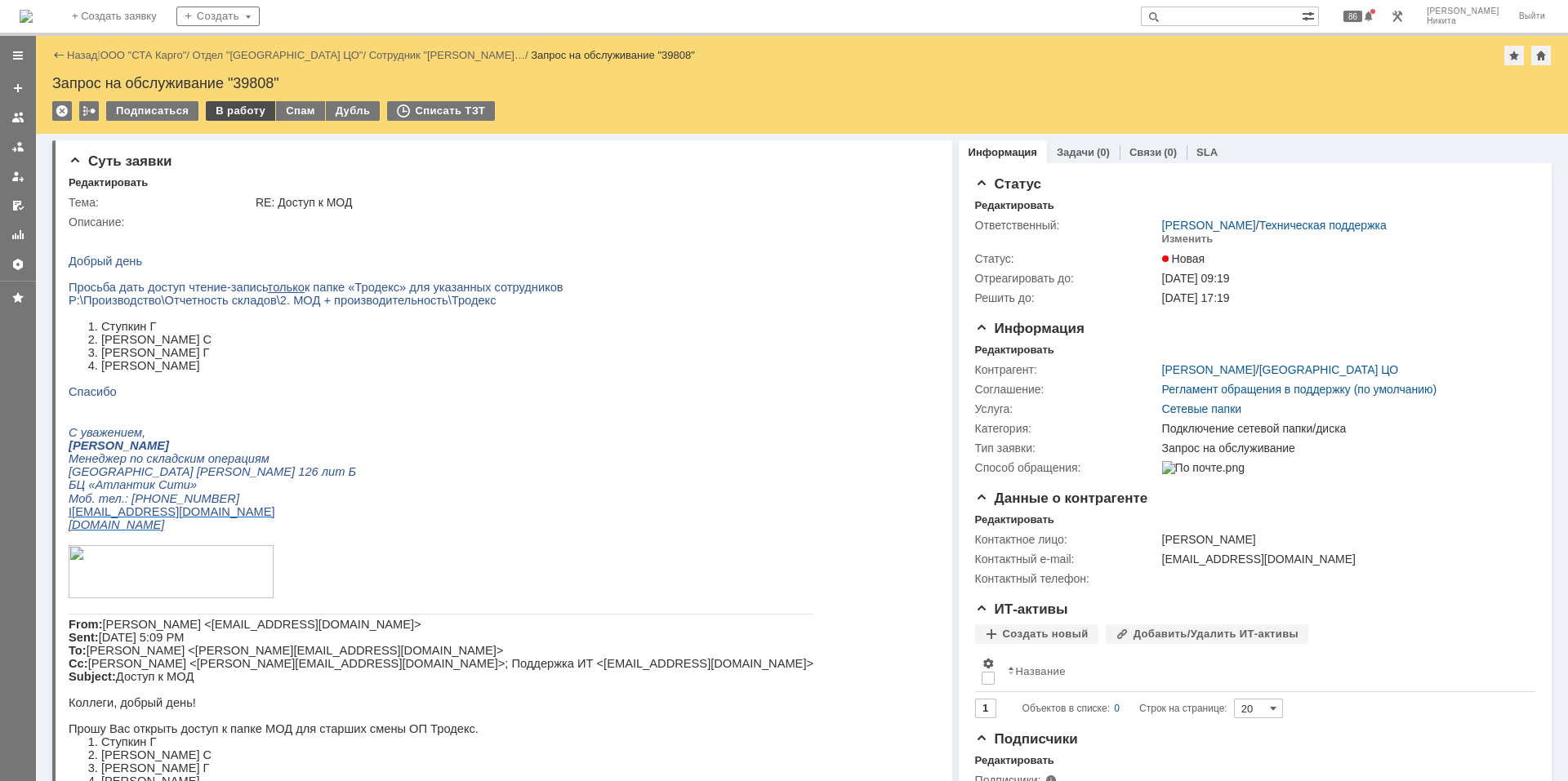
click at [222, 111] on div "В работу" at bounding box center [240, 111] width 69 height 20
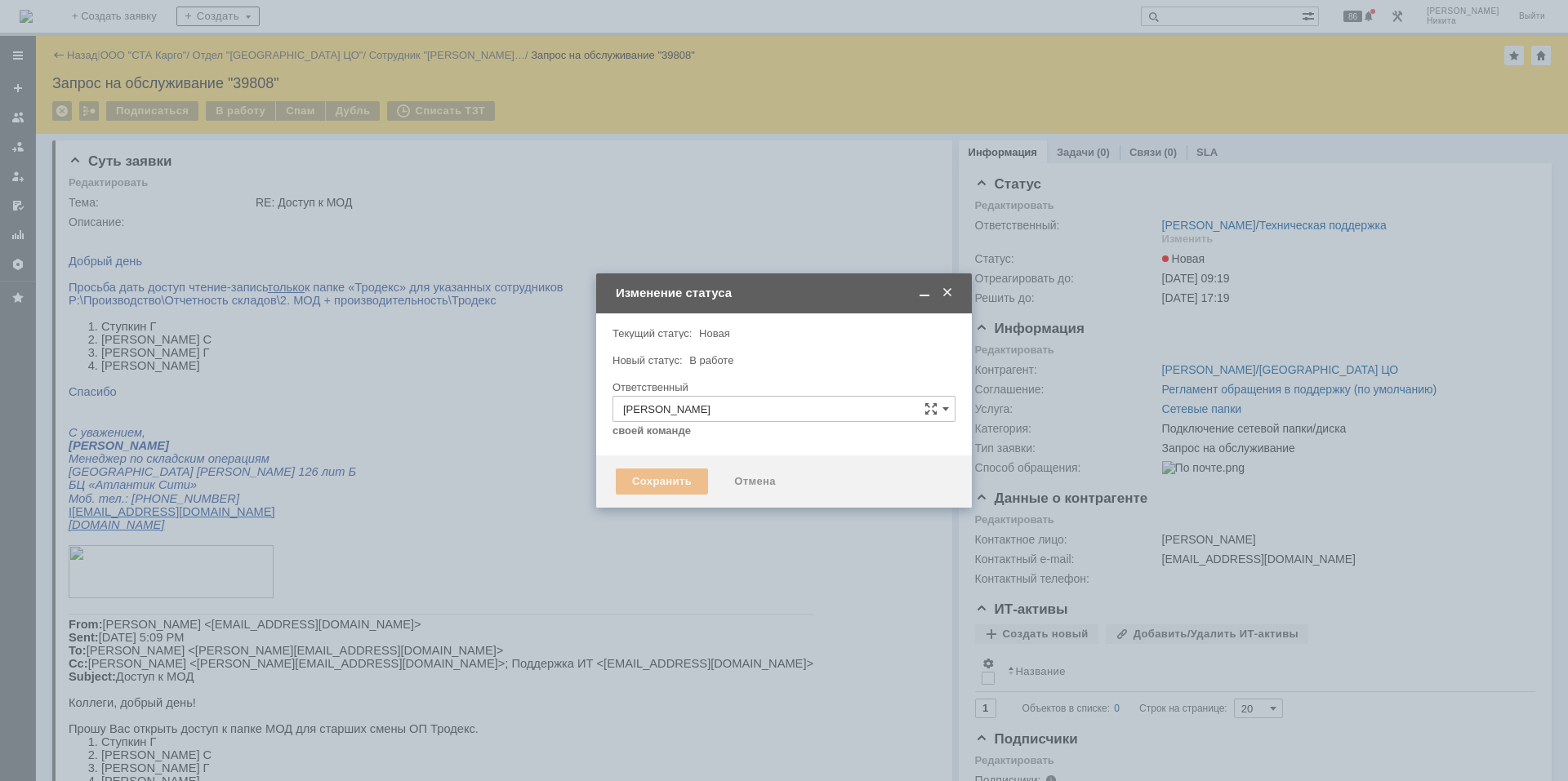
type input "Подключение сетевой папки/диска"
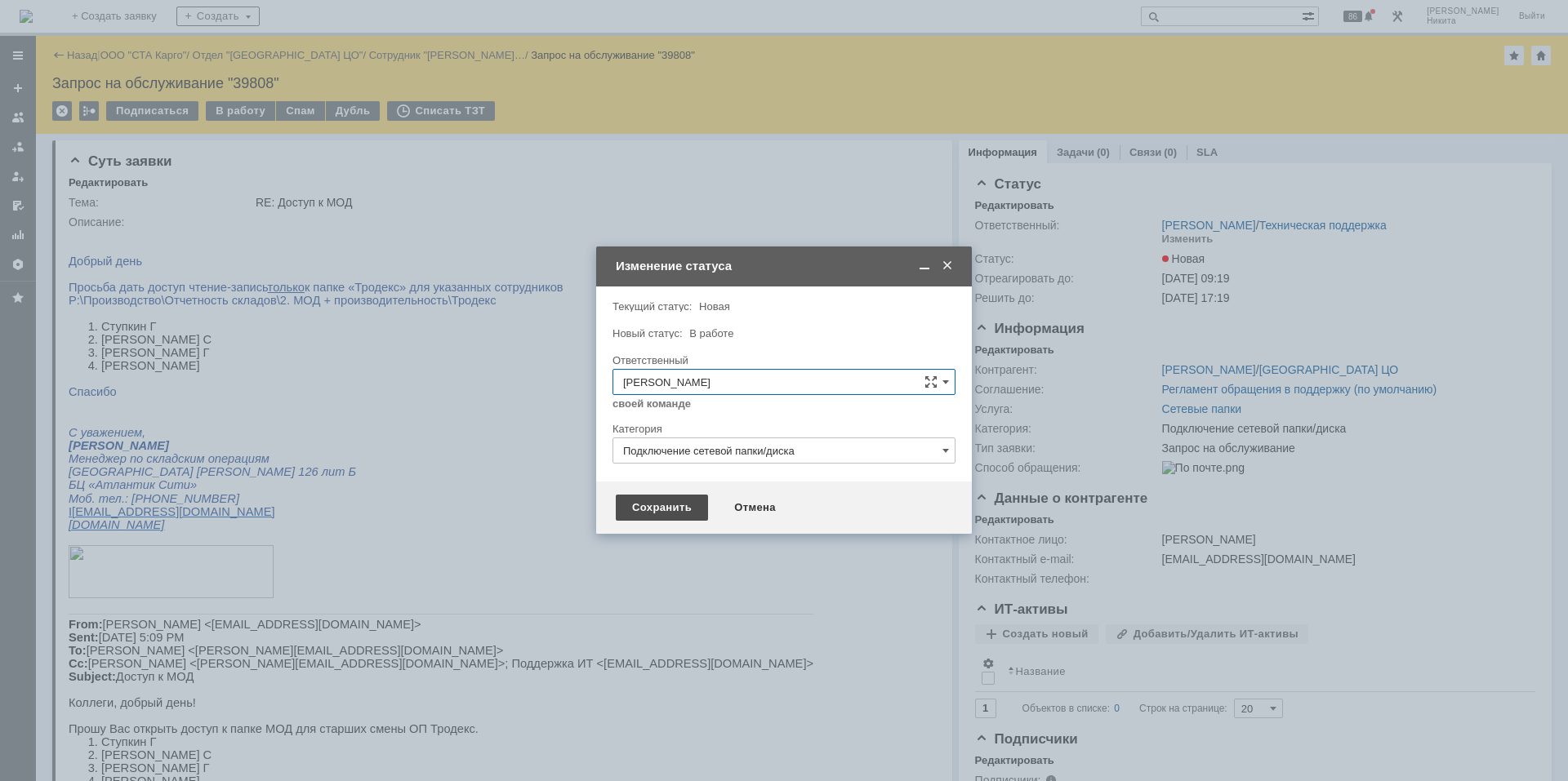
click at [660, 512] on div "Сохранить" at bounding box center [662, 508] width 92 height 26
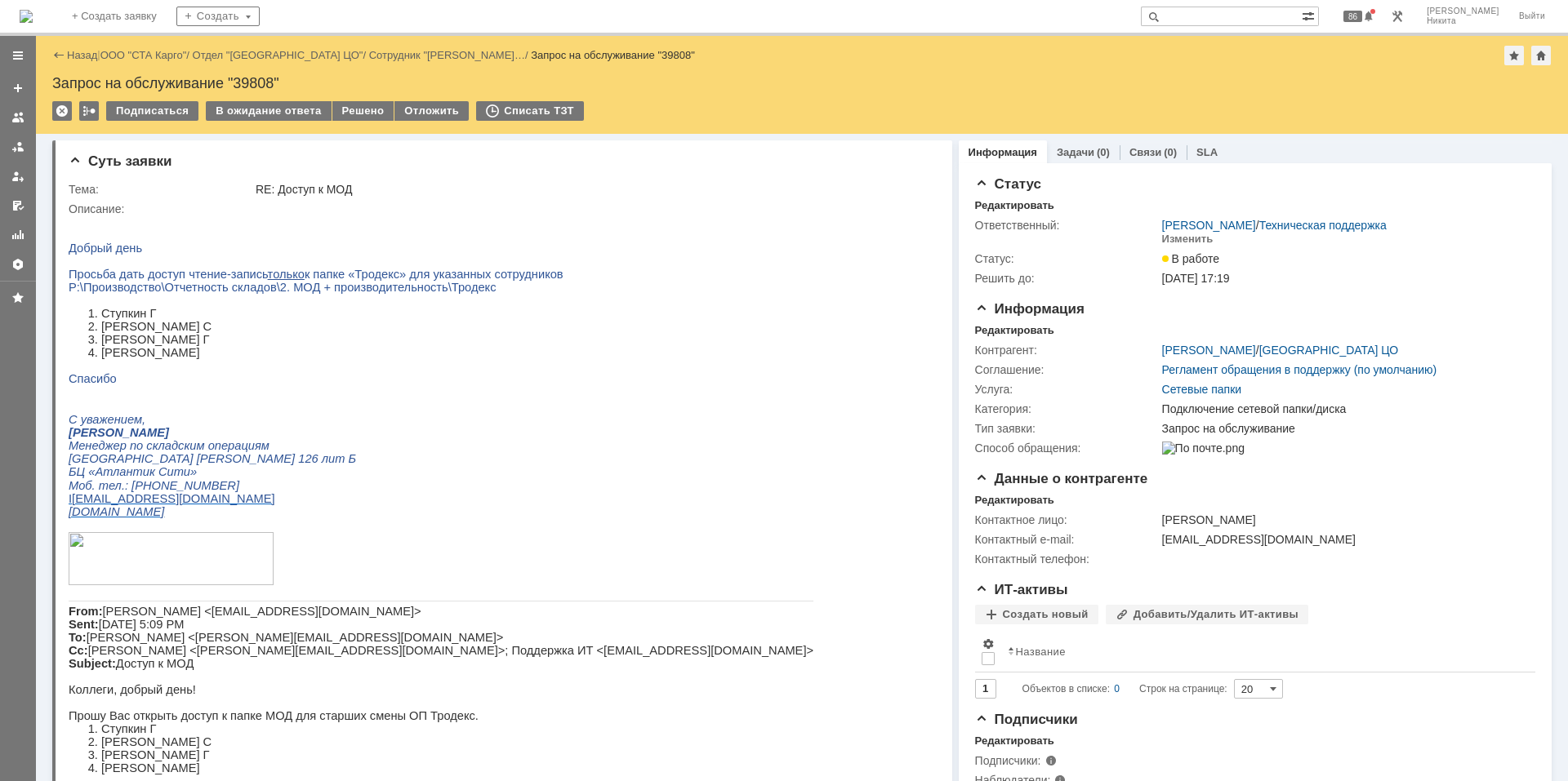
click at [364, 320] on li "Ступкин Г" at bounding box center [457, 313] width 712 height 13
click at [420, 398] on p at bounding box center [440, 392] width 745 height 13
drag, startPoint x: 101, startPoint y: 327, endPoint x: 170, endPoint y: 324, distance: 69.1
click at [170, 320] on li "Ступкин Г" at bounding box center [457, 313] width 712 height 13
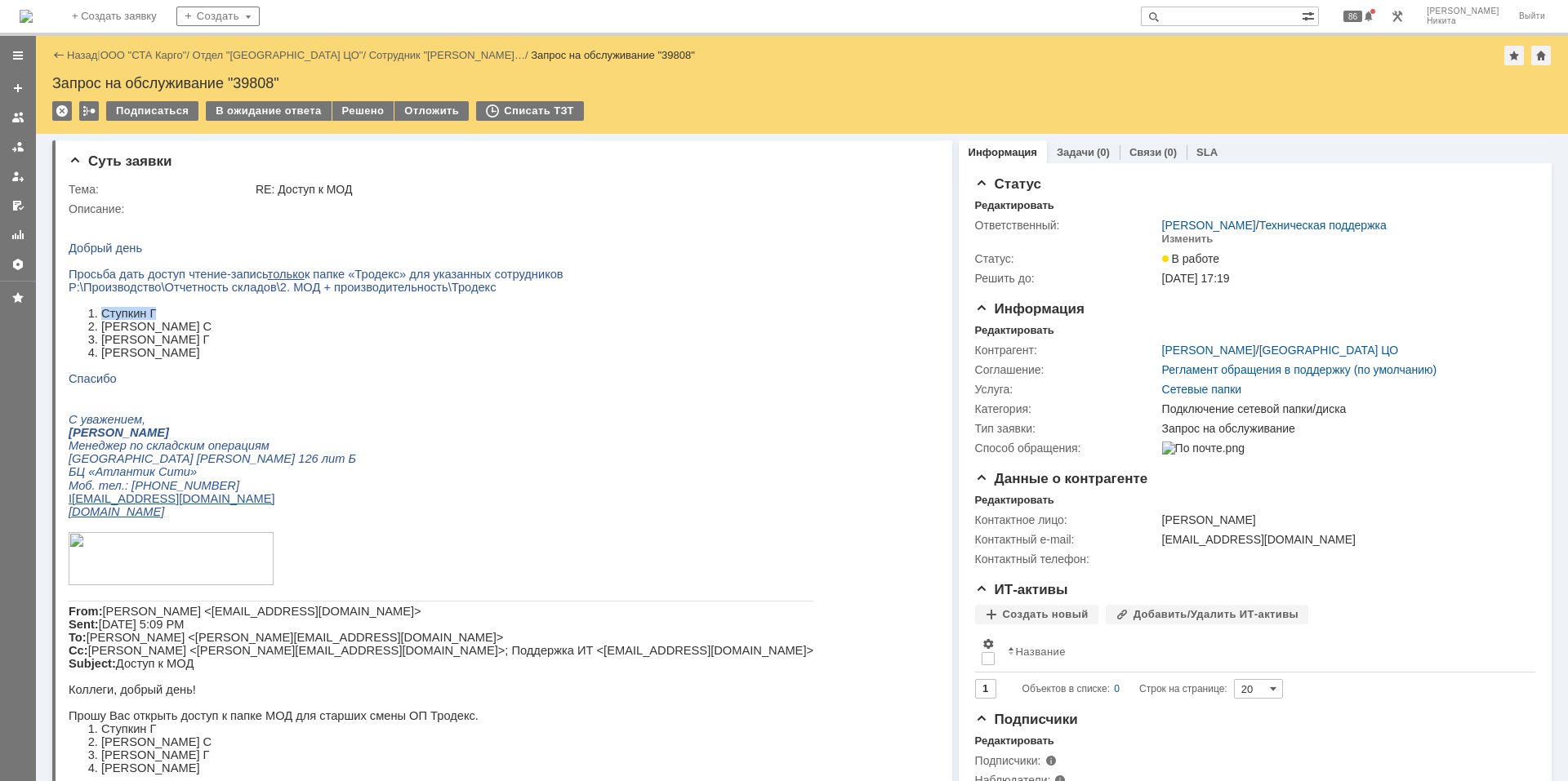
copy li "Ступкин Г"
click at [124, 333] on li "Суслов С" at bounding box center [457, 327] width 712 height 13
copy li "Суслов"
click at [117, 346] on li "Шемчук Г" at bounding box center [457, 340] width 712 height 13
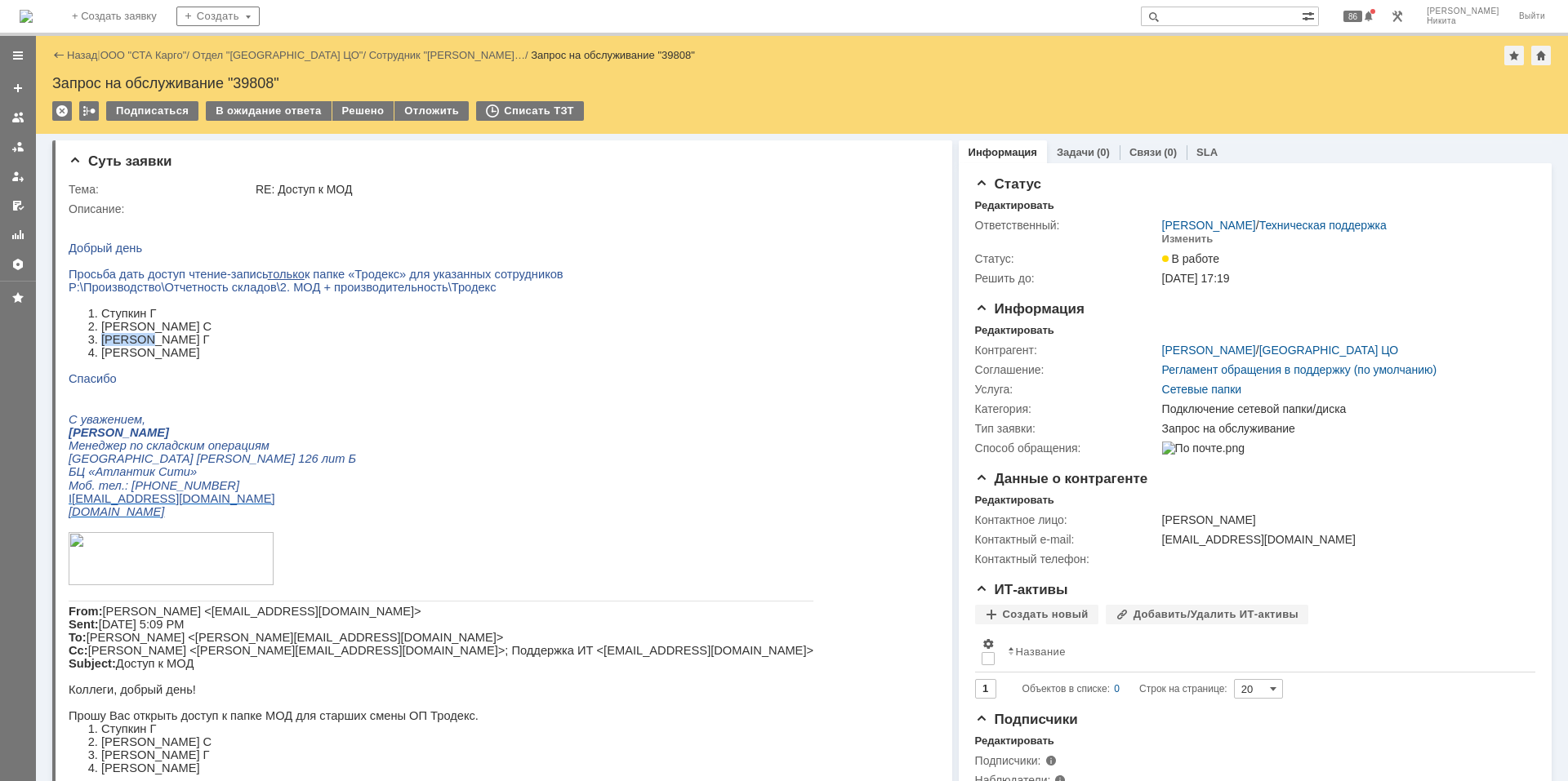
click at [117, 346] on li "Шемчук Г" at bounding box center [457, 340] width 712 height 13
copy li "Шемчук"
click at [134, 360] on li "Гайлеман Г" at bounding box center [457, 353] width 712 height 13
copy li "Гайлеман"
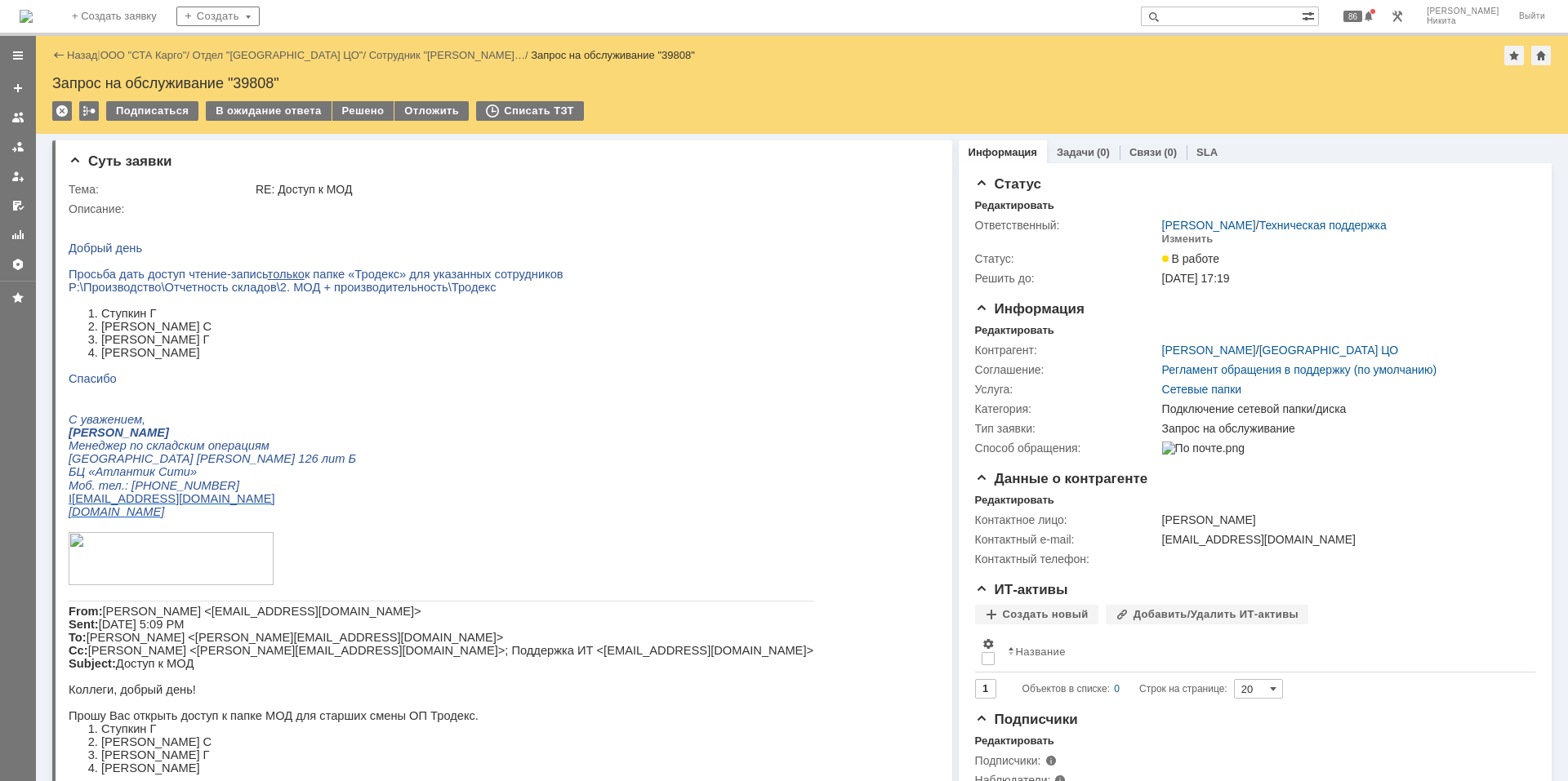
click at [247, 346] on li "Шемчук Г" at bounding box center [457, 340] width 712 height 13
click at [346, 112] on div "Решено" at bounding box center [363, 111] width 62 height 20
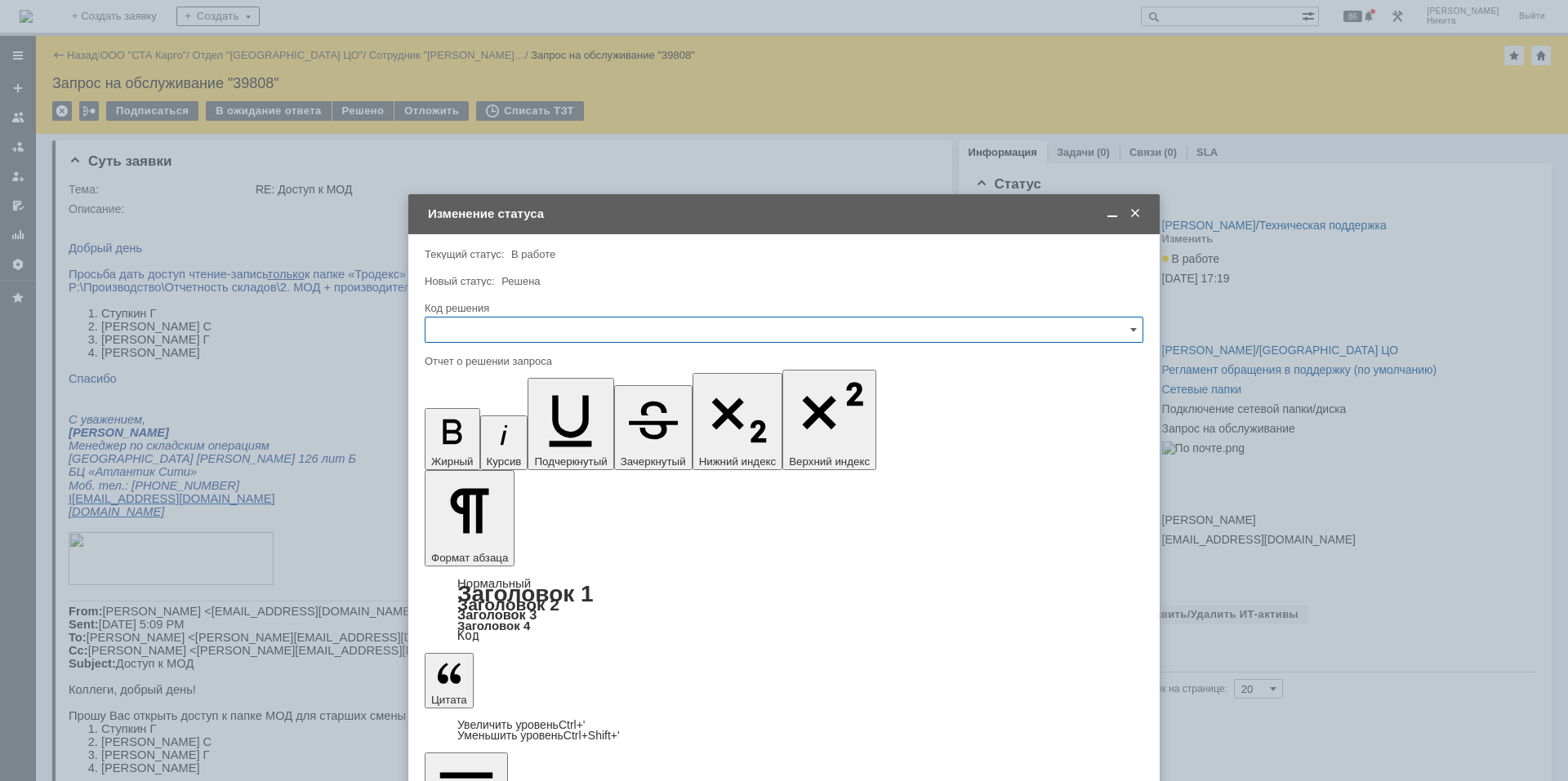
click at [591, 334] on input "text" at bounding box center [784, 330] width 718 height 26
click at [541, 546] on span "Решено" at bounding box center [784, 548] width 697 height 13
drag, startPoint x: 506, startPoint y: 568, endPoint x: 483, endPoint y: 577, distance: 24.7
type input "Решено"
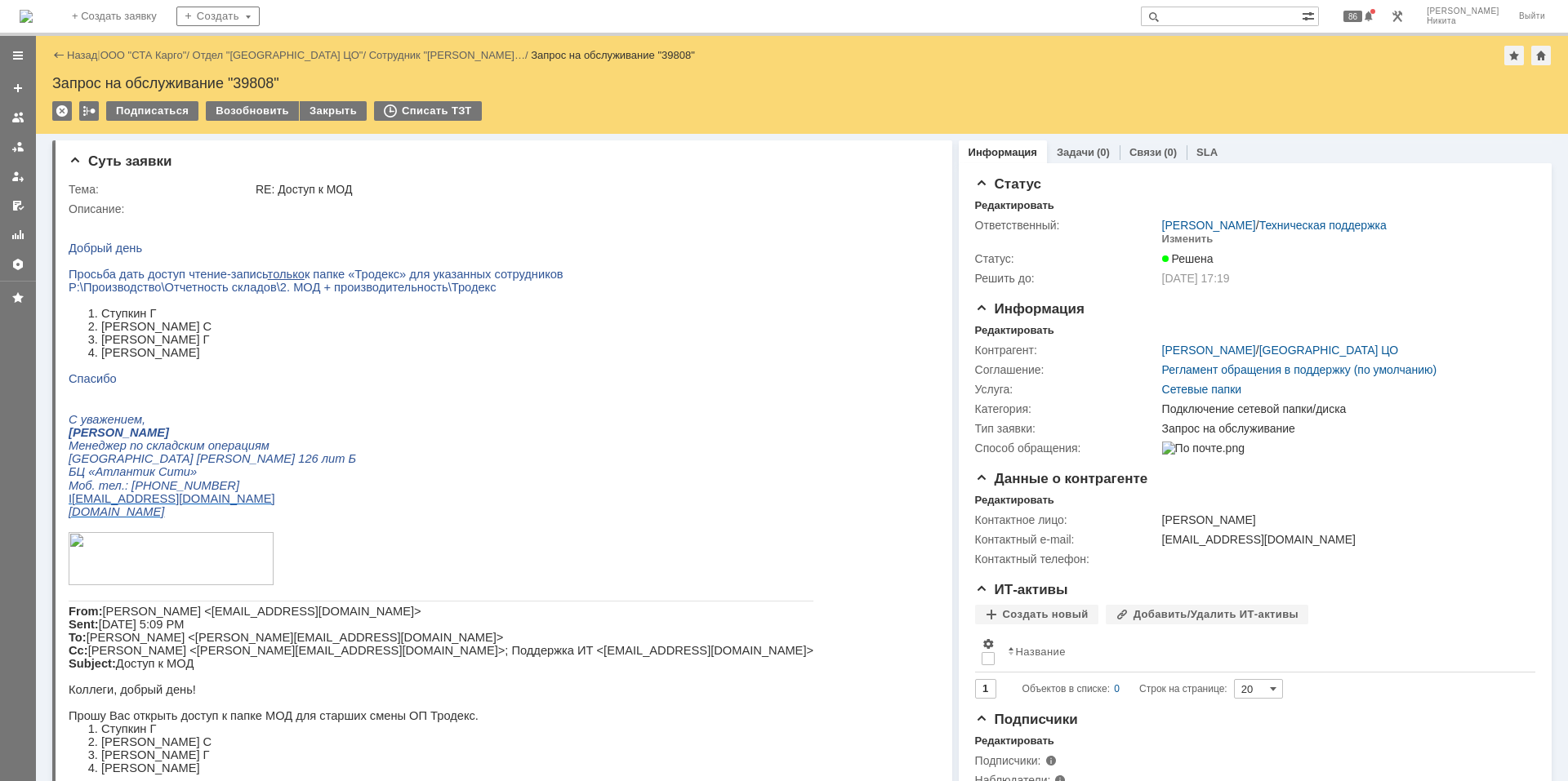
click at [355, 261] on p at bounding box center [440, 261] width 745 height 13
click at [457, 440] on p "Игнатович Станислав" at bounding box center [440, 433] width 745 height 13
drag, startPoint x: 468, startPoint y: 296, endPoint x: 75, endPoint y: 294, distance: 393.0
click at [75, 294] on p "P:\Производство\Отчетность складов\2. МОД + производительность\Тродекс" at bounding box center [440, 288] width 745 height 13
click at [75, 294] on span "P:\Производство\Отчетность складов\2. МОД + производительность\Тродекс" at bounding box center [282, 288] width 428 height 13
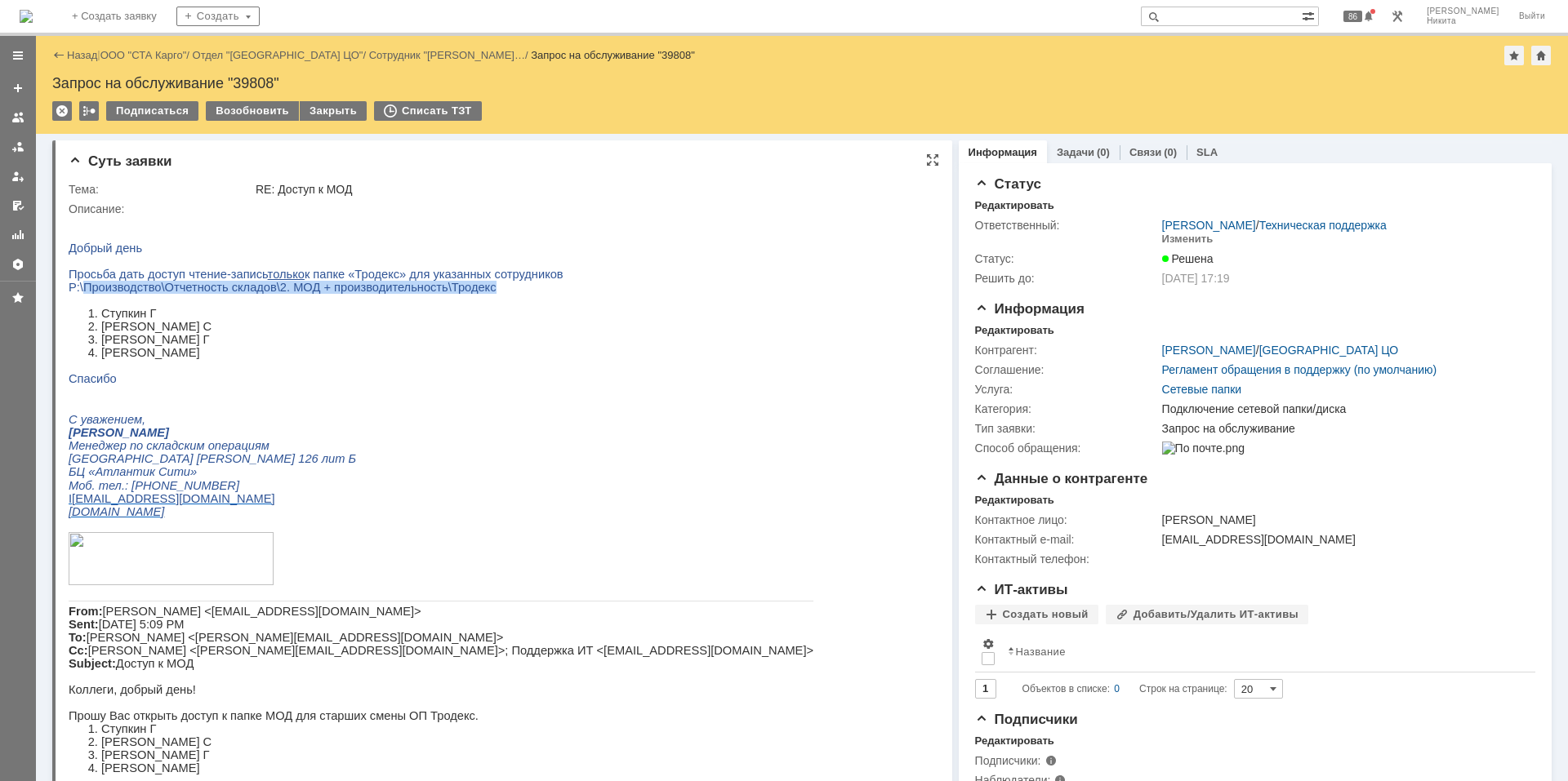
drag, startPoint x: 82, startPoint y: 294, endPoint x: 478, endPoint y: 299, distance: 396.0
click at [478, 294] on p "P:\Производство\Отчетность складов\2. МОД + производительность\Тродекс" at bounding box center [440, 288] width 745 height 13
drag, startPoint x: 409, startPoint y: 306, endPoint x: 408, endPoint y: 295, distance: 11.0
click at [408, 294] on span "P:\Производство\Отчетность складов\2. МОД + производительность\Тродекс" at bounding box center [282, 288] width 428 height 13
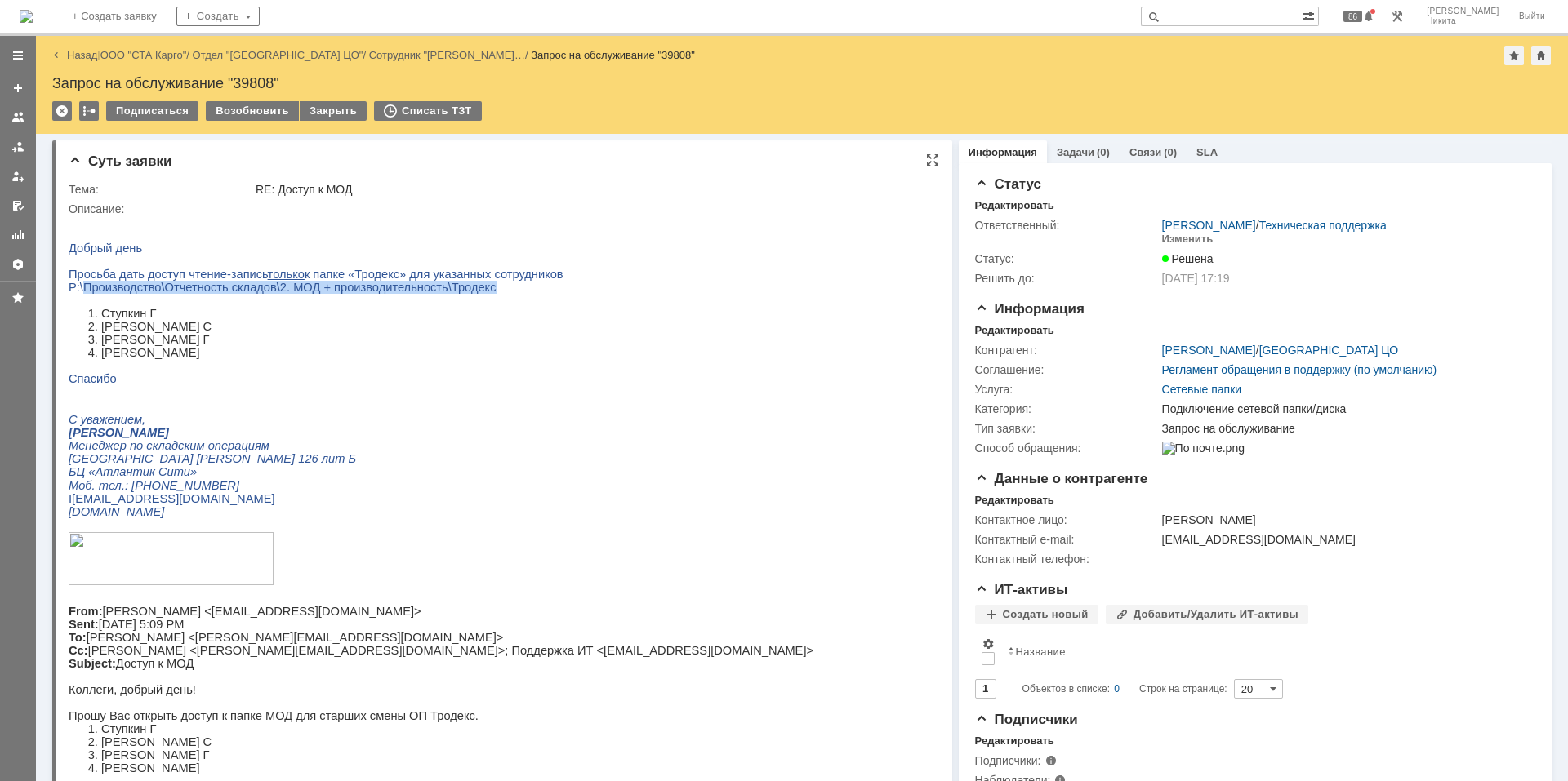
drag, startPoint x: 82, startPoint y: 292, endPoint x: 471, endPoint y: 296, distance: 389.0
click at [471, 294] on p "P:\Производство\Отчетность складов\2. МОД + производительность\Тродекс" at bounding box center [440, 288] width 745 height 13
copy span "Производство\Отчетность складов\2. МОД + производительность\Тродекс"
click at [33, 11] on img at bounding box center [26, 16] width 13 height 13
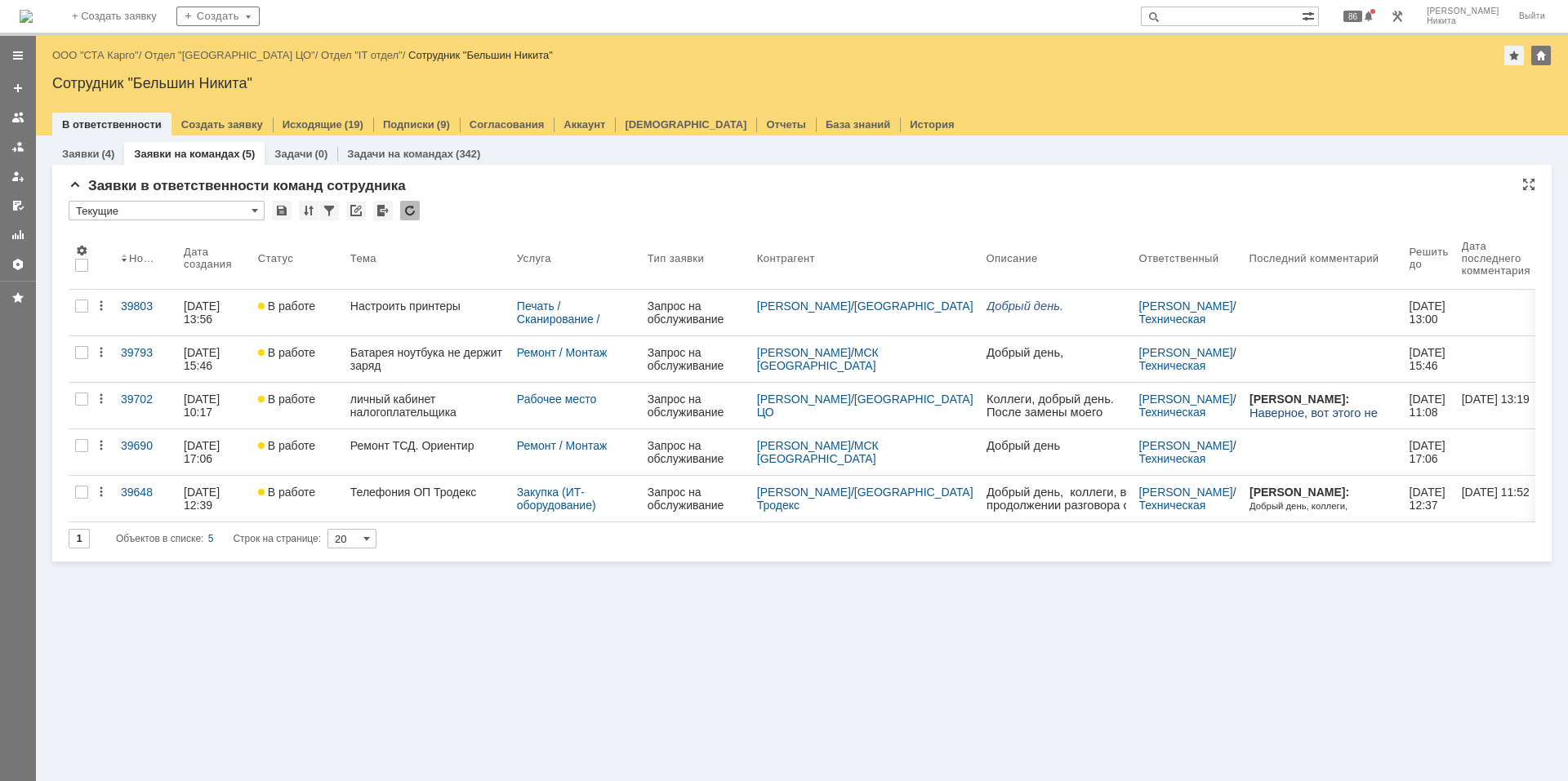
click at [747, 199] on div "Заявки в ответственности команд сотрудника * Текущие Результаты поиска: 1 Объек…" at bounding box center [802, 369] width 1467 height 383
